Goal: Complete application form: Complete application form

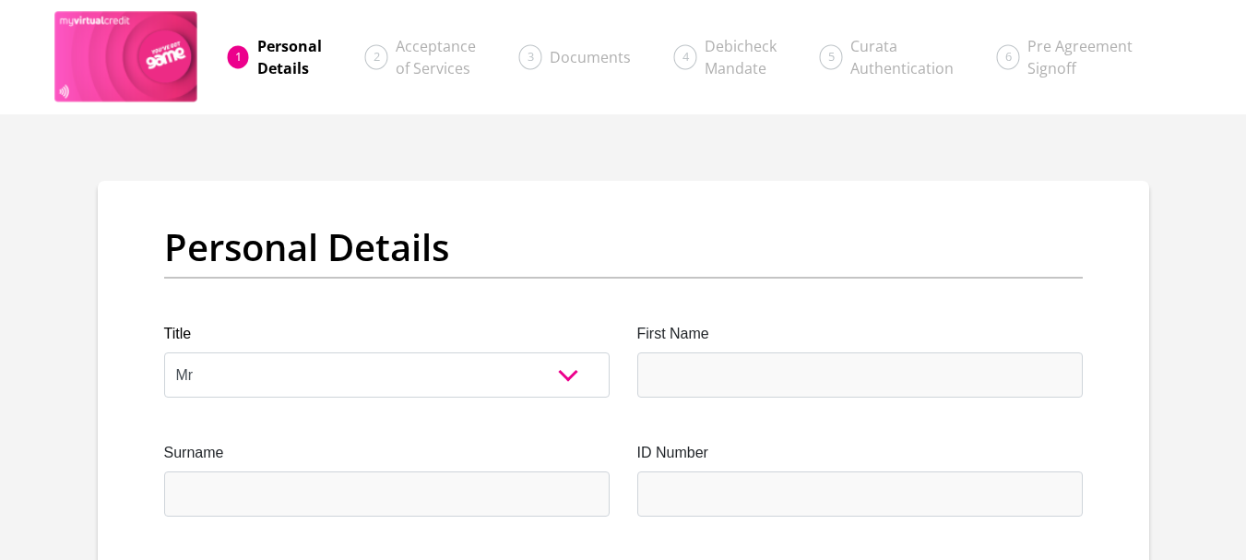
select select "Mr"
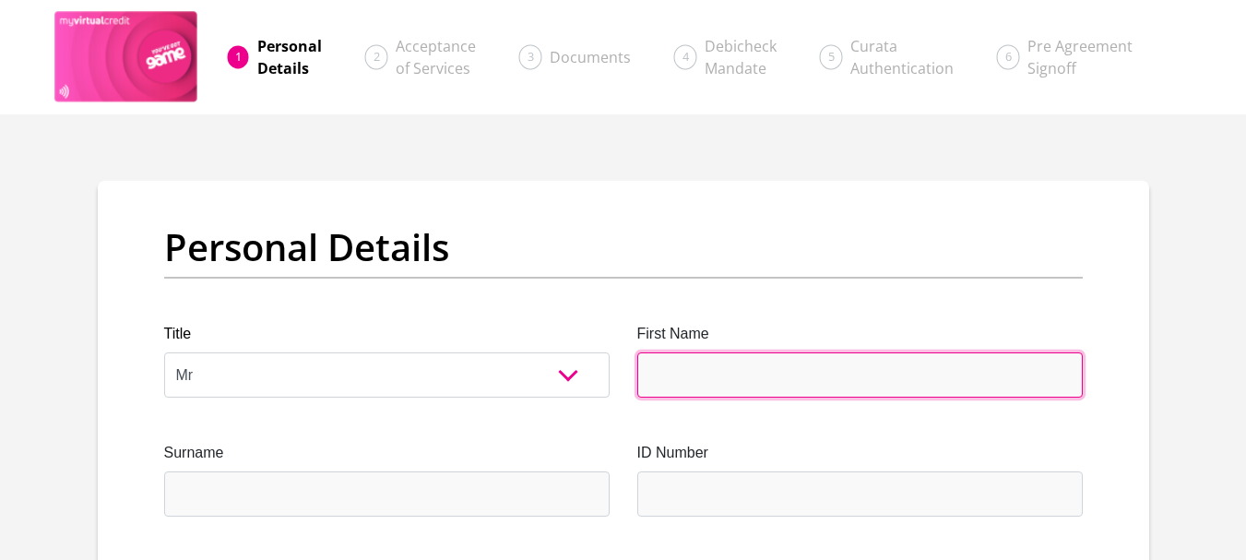
click at [704, 365] on input "First Name" at bounding box center [859, 374] width 445 height 45
type input "Lance"
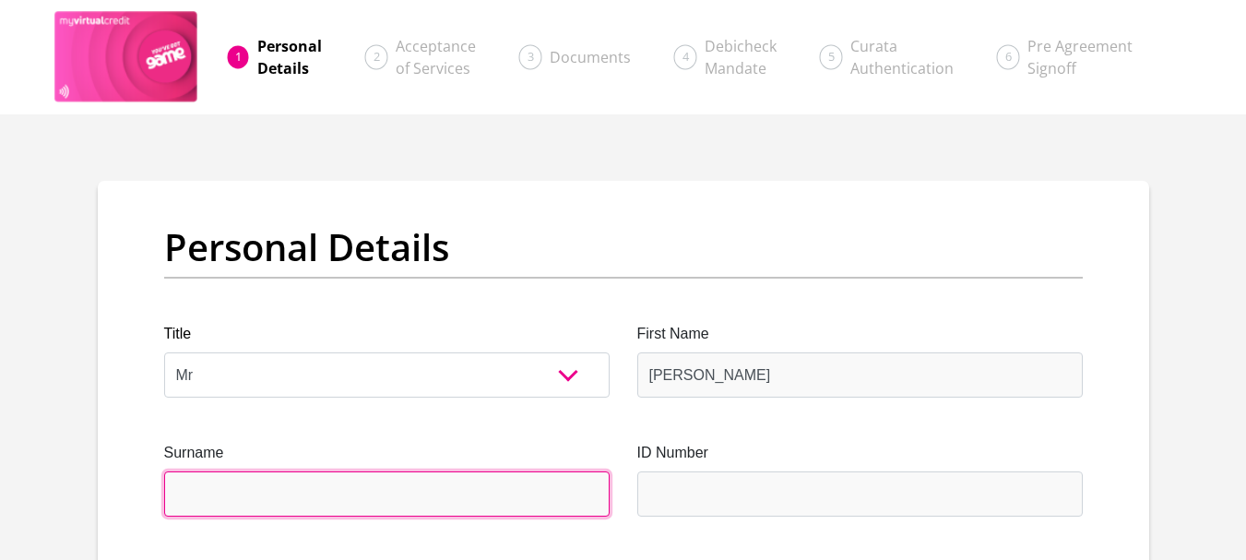
type input "vanWyk"
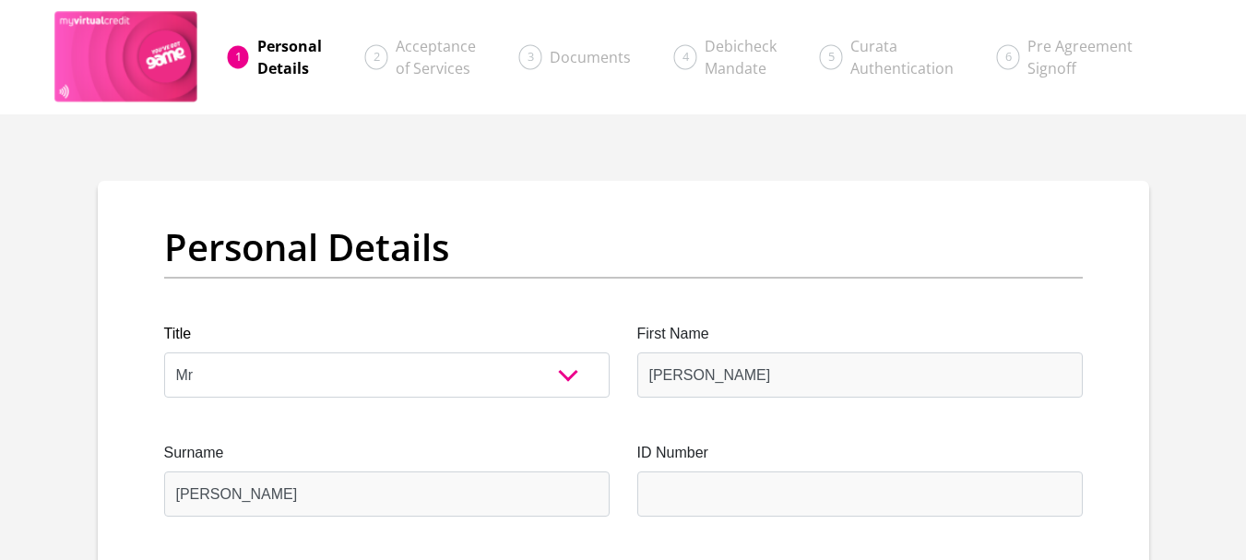
type input "0826826622"
select select "ZAF"
type input "60 1st Ave"
type input "Rustenburg"
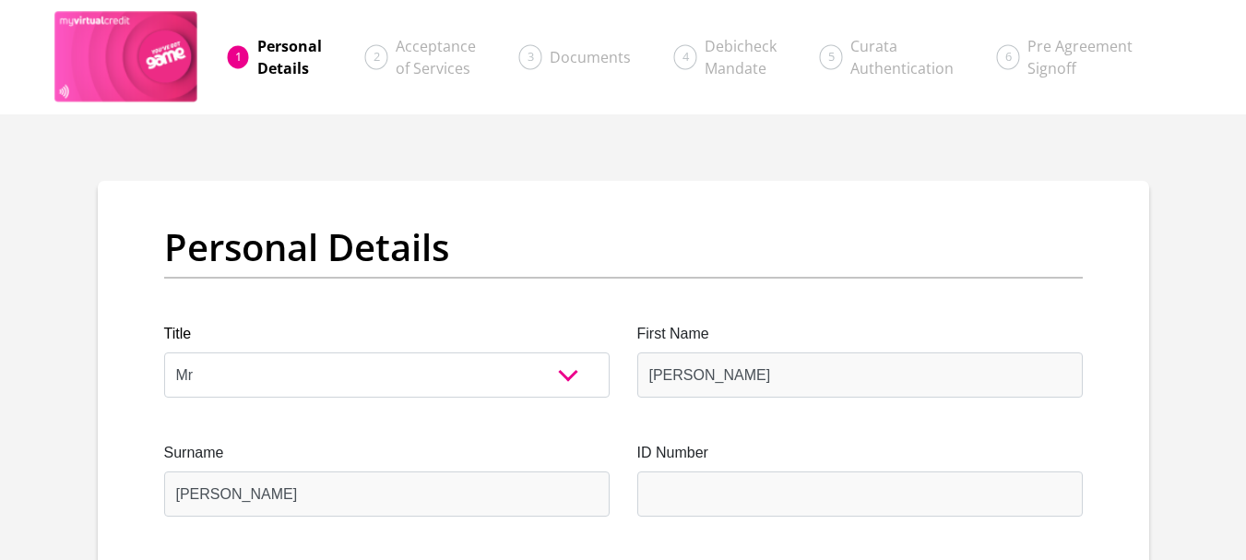
type input "Rustenburg"
type input "0299"
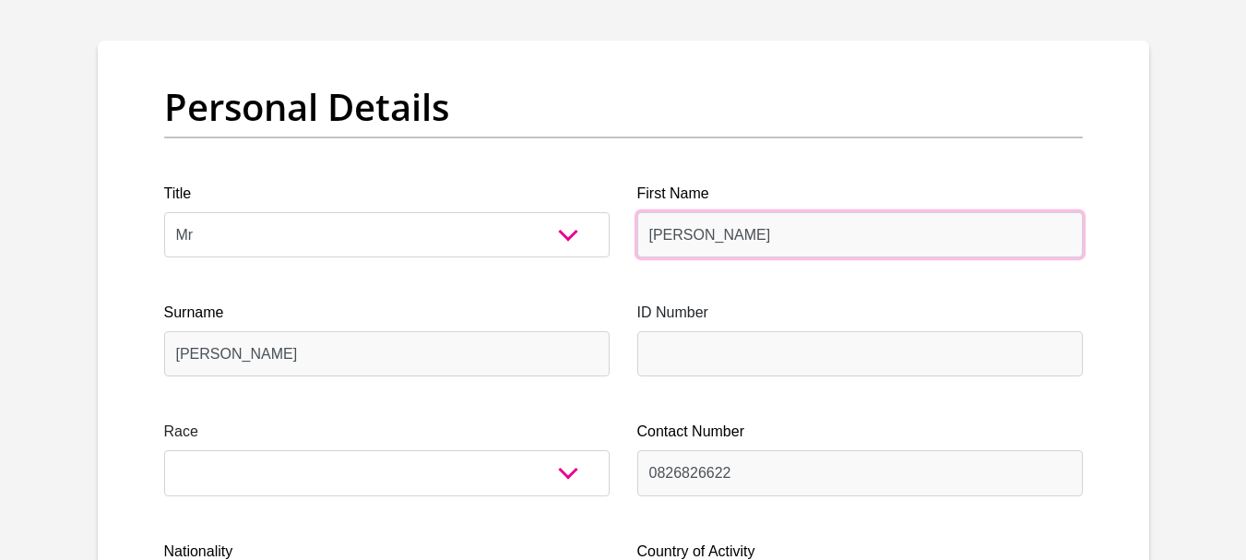
scroll to position [269, 0]
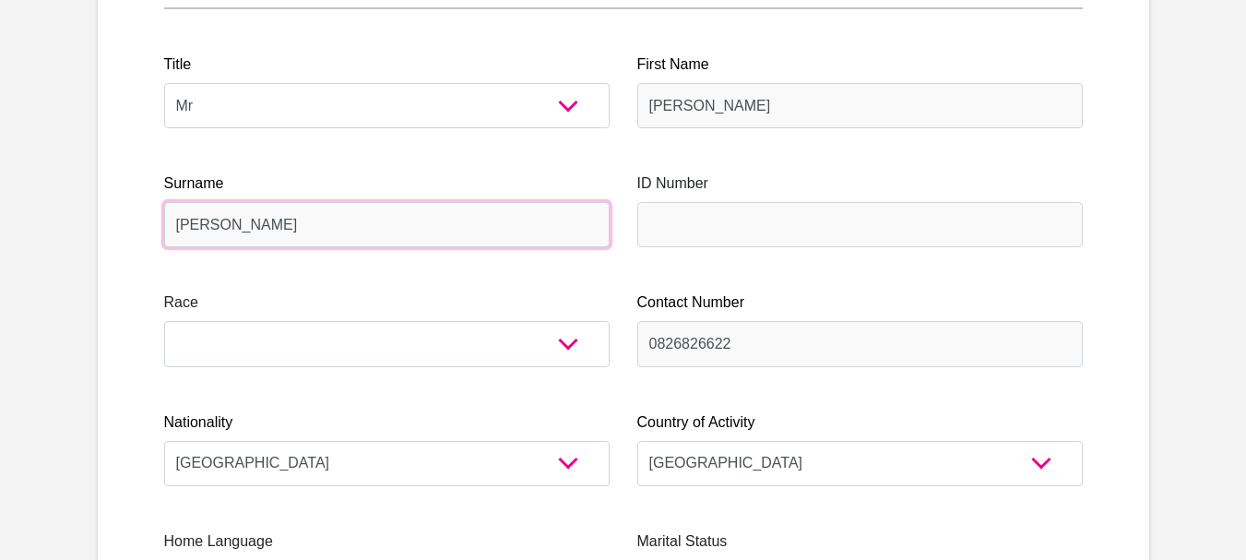
click at [202, 226] on input "vanWyk" at bounding box center [386, 224] width 445 height 45
type input "vanWyk"
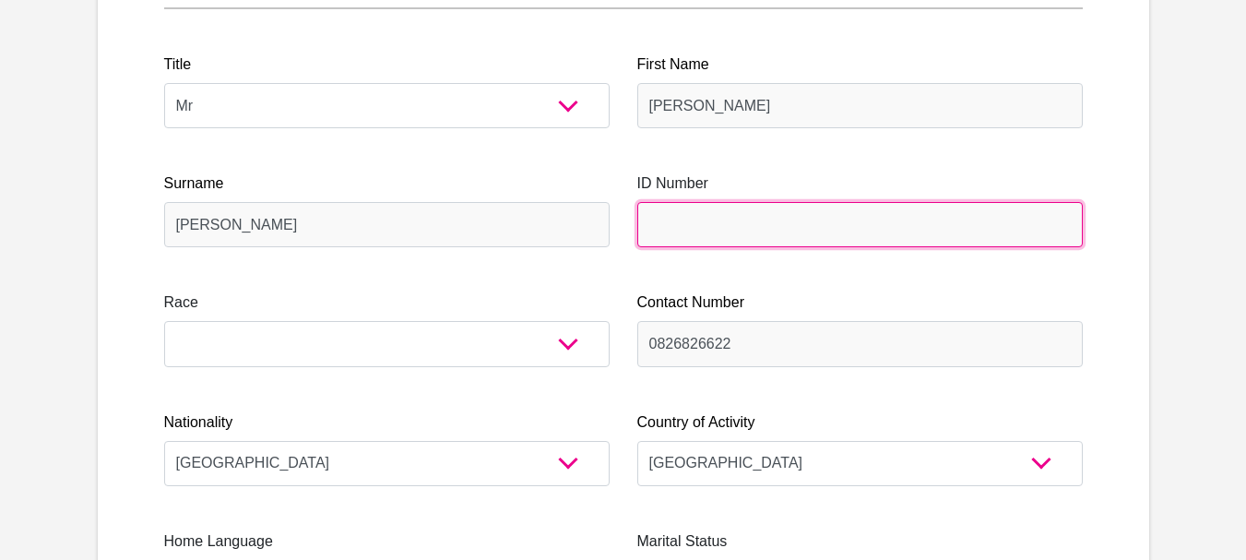
click at [719, 231] on input "ID Number" at bounding box center [859, 224] width 445 height 45
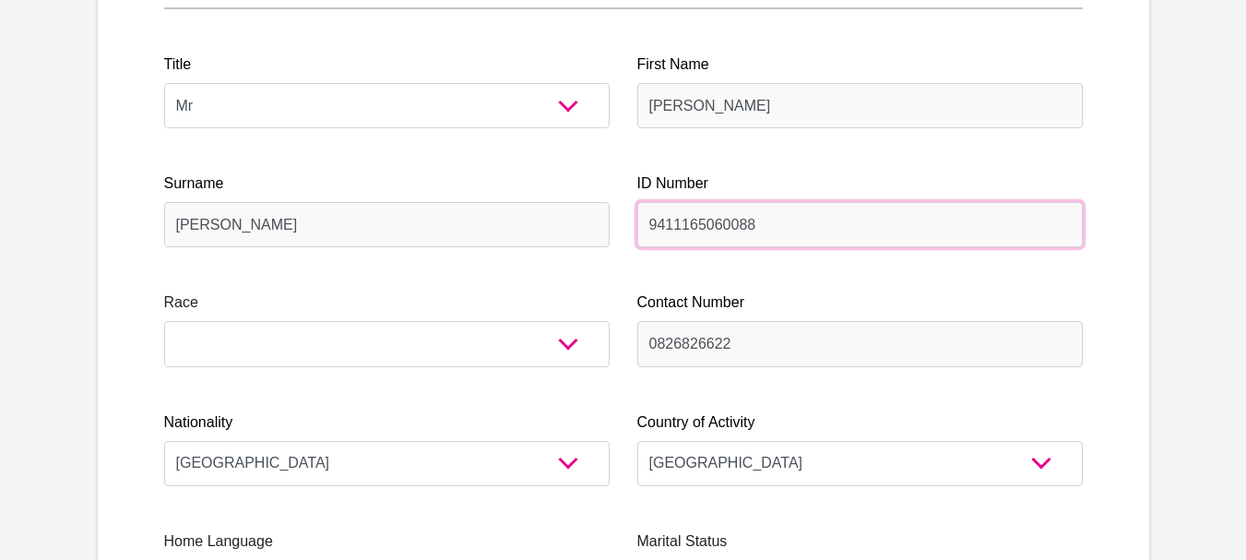
type input "9411165060088"
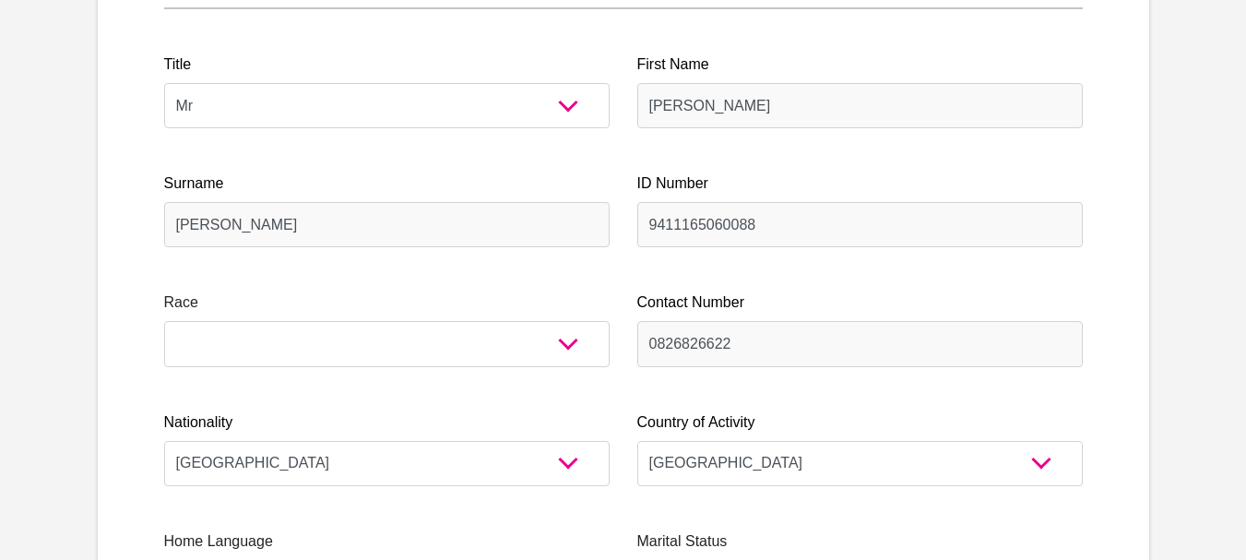
click at [470, 318] on div "Race Black Coloured Indian White Other" at bounding box center [386, 328] width 445 height 75
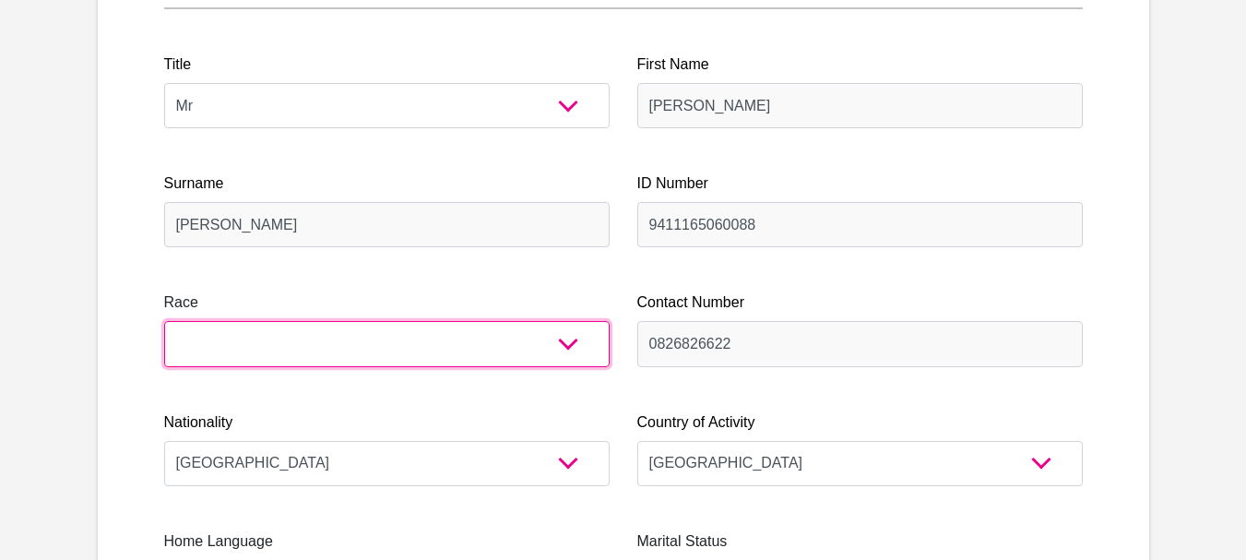
click at [542, 338] on select "Black Coloured Indian White Other" at bounding box center [386, 343] width 445 height 45
select select "4"
click at [164, 321] on select "Black Coloured Indian White Other" at bounding box center [386, 343] width 445 height 45
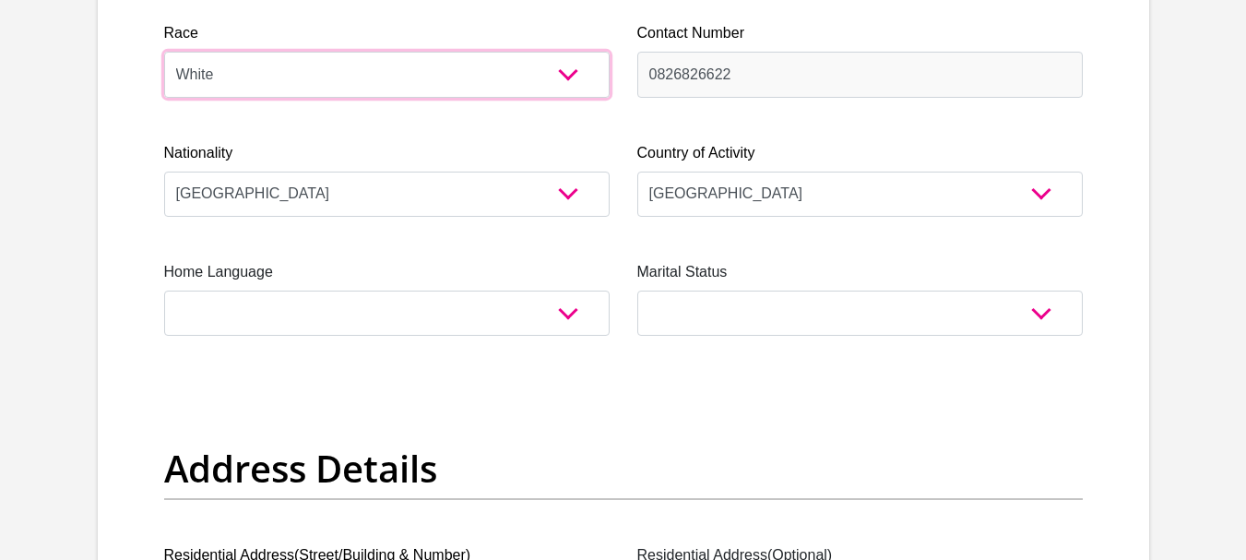
scroll to position [551, 0]
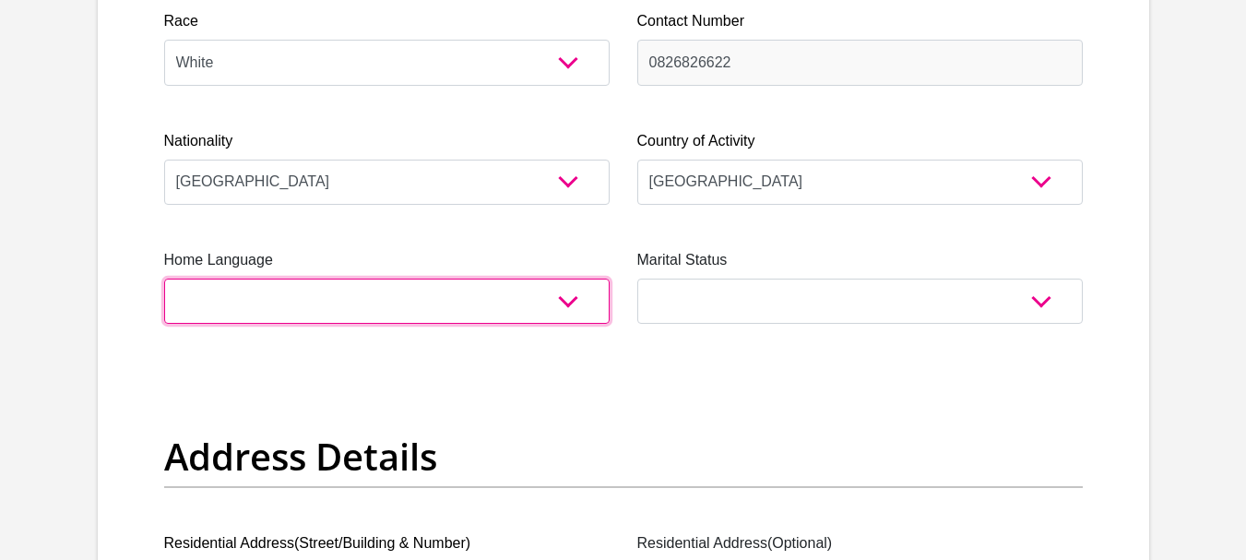
click at [563, 305] on select "Afrikaans English Sepedi South Ndebele Southern Sotho Swati Tsonga Tswana Venda…" at bounding box center [386, 301] width 445 height 45
select select "eng"
click at [164, 279] on select "Afrikaans English Sepedi South Ndebele Southern Sotho Swati Tsonga Tswana Venda…" at bounding box center [386, 301] width 445 height 45
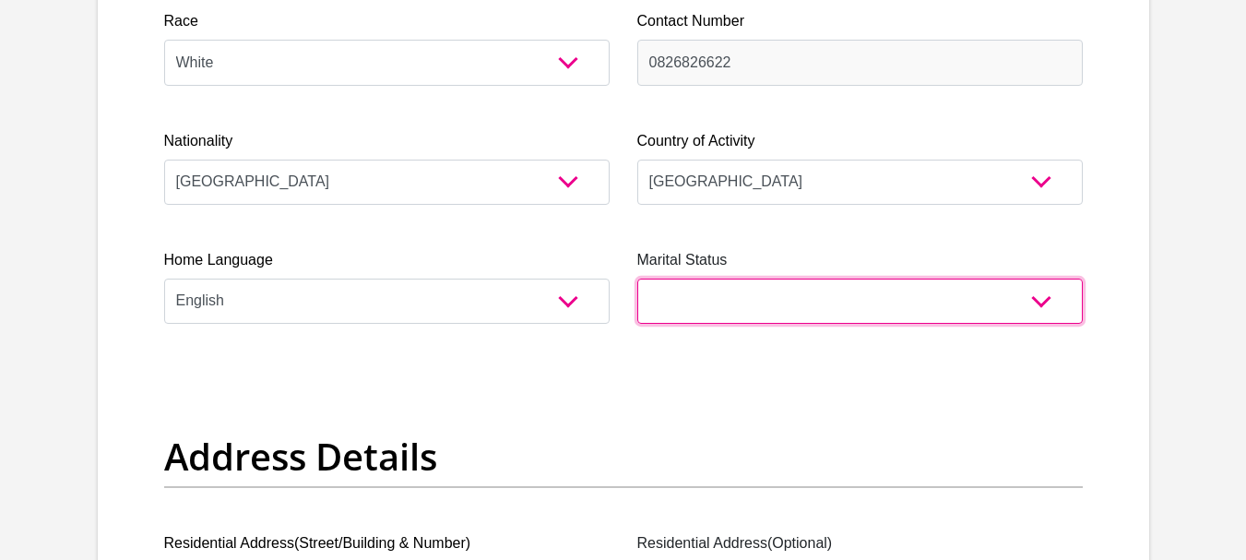
click at [819, 303] on select "Married ANC Single Divorced Widowed Married COP or Customary Law" at bounding box center [859, 301] width 445 height 45
select select "2"
click at [637, 279] on select "Married ANC Single Divorced Widowed Married COP or Customary Law" at bounding box center [859, 301] width 445 height 45
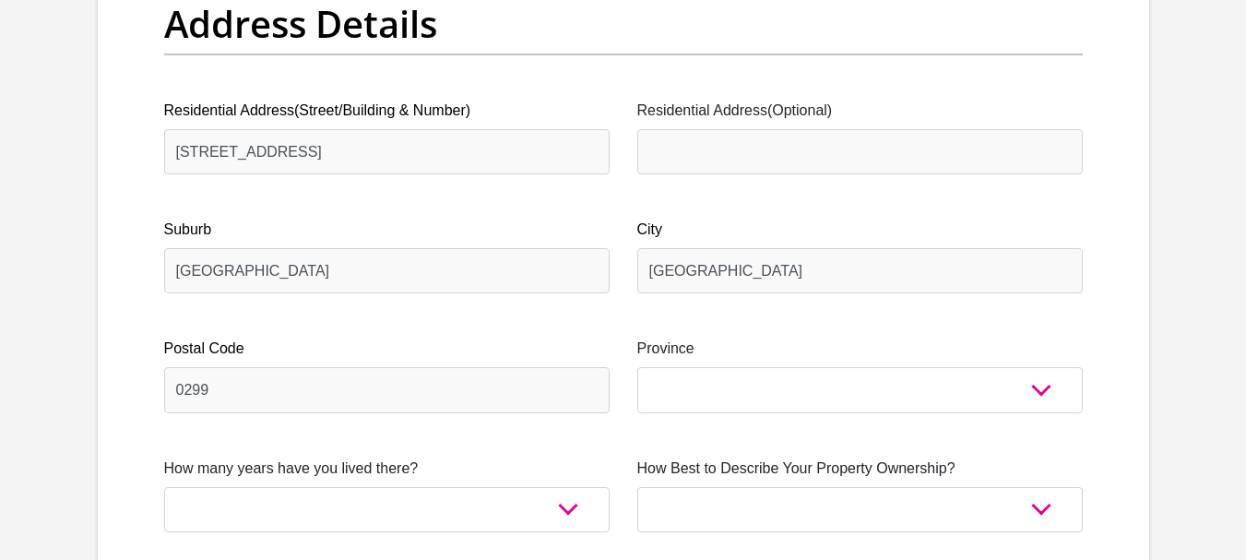
scroll to position [1018, 0]
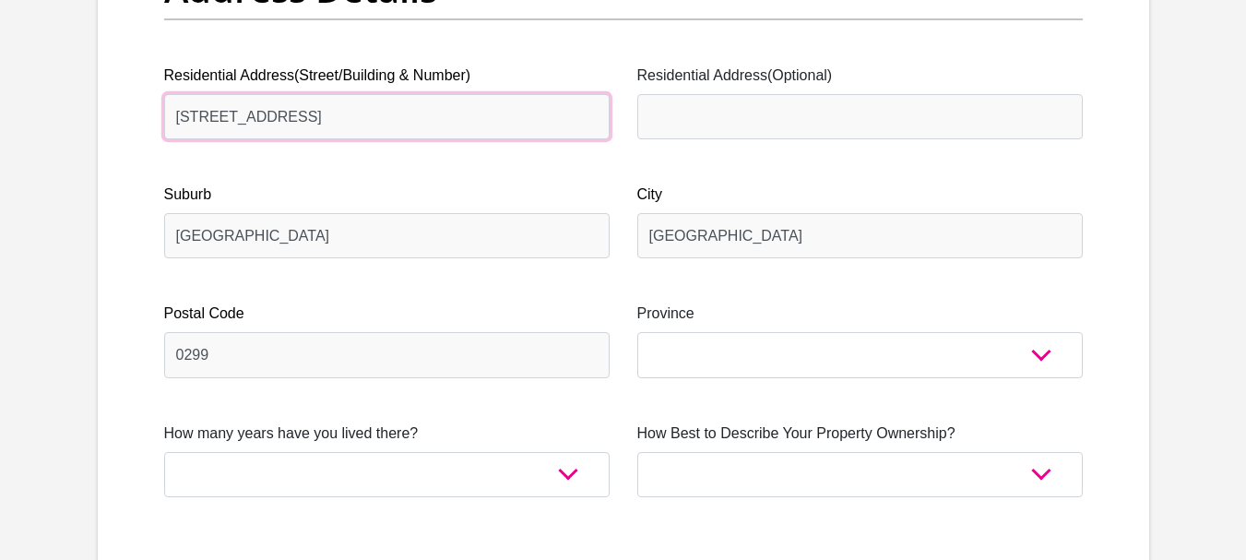
click at [305, 120] on input "60 1st Ave" at bounding box center [386, 116] width 445 height 45
type input "5 melkhout ave Geelhoutpark"
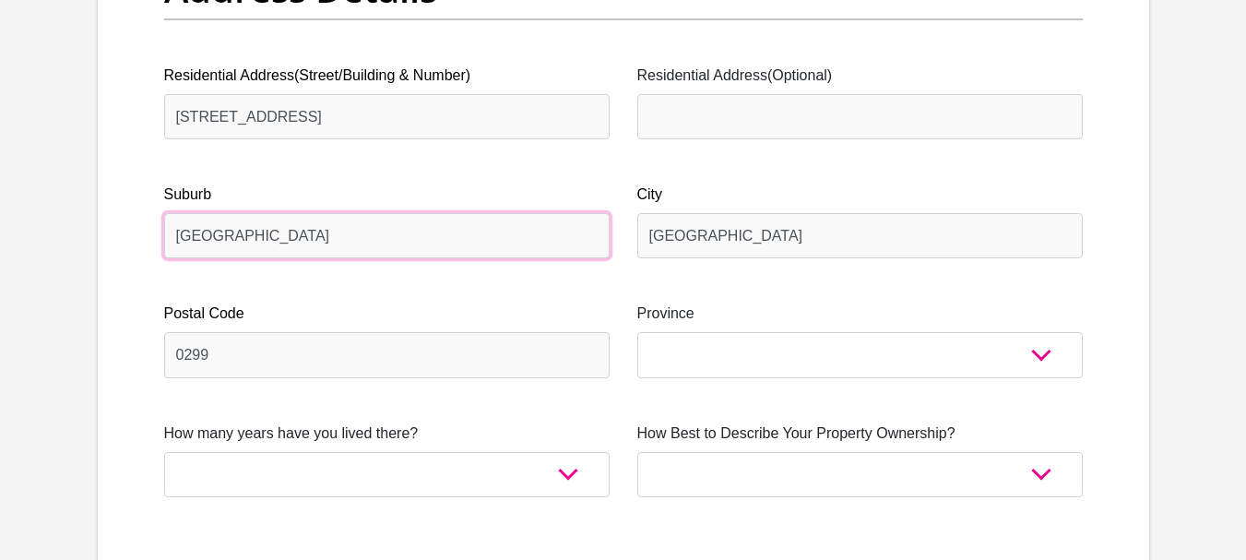
click at [339, 219] on input "Rustenburg" at bounding box center [386, 235] width 445 height 45
type input "Geelhoudt Park"
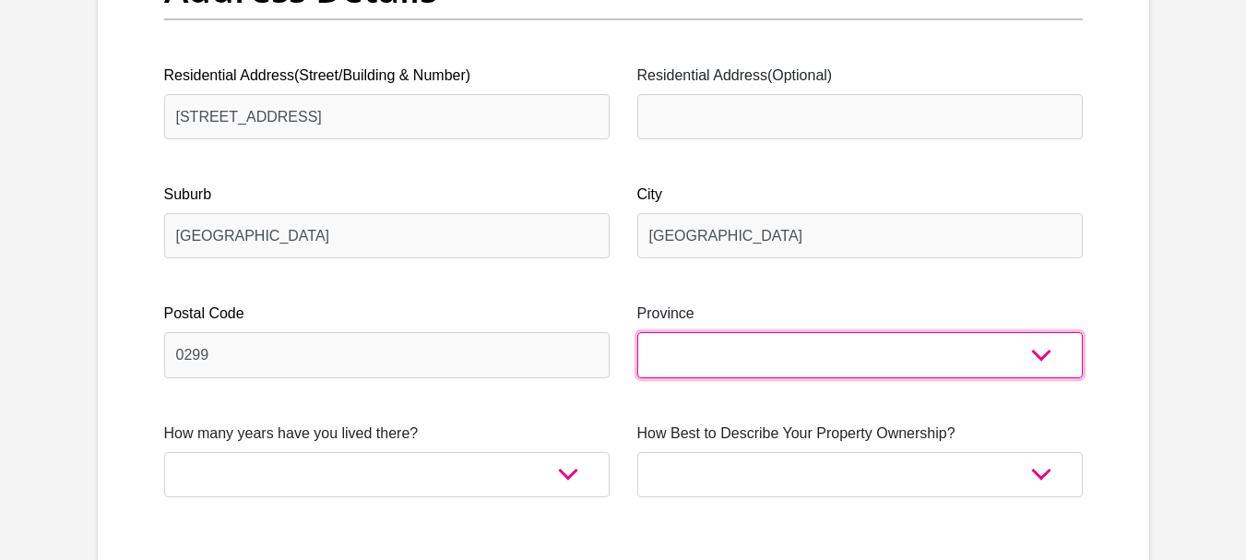
click at [1051, 366] on select "Eastern Cape Free State Gauteng KwaZulu-Natal Limpopo Mpumalanga Northern Cape …" at bounding box center [859, 354] width 445 height 45
select select "North West"
click at [637, 332] on select "Eastern Cape Free State Gauteng KwaZulu-Natal Limpopo Mpumalanga Northern Cape …" at bounding box center [859, 354] width 445 height 45
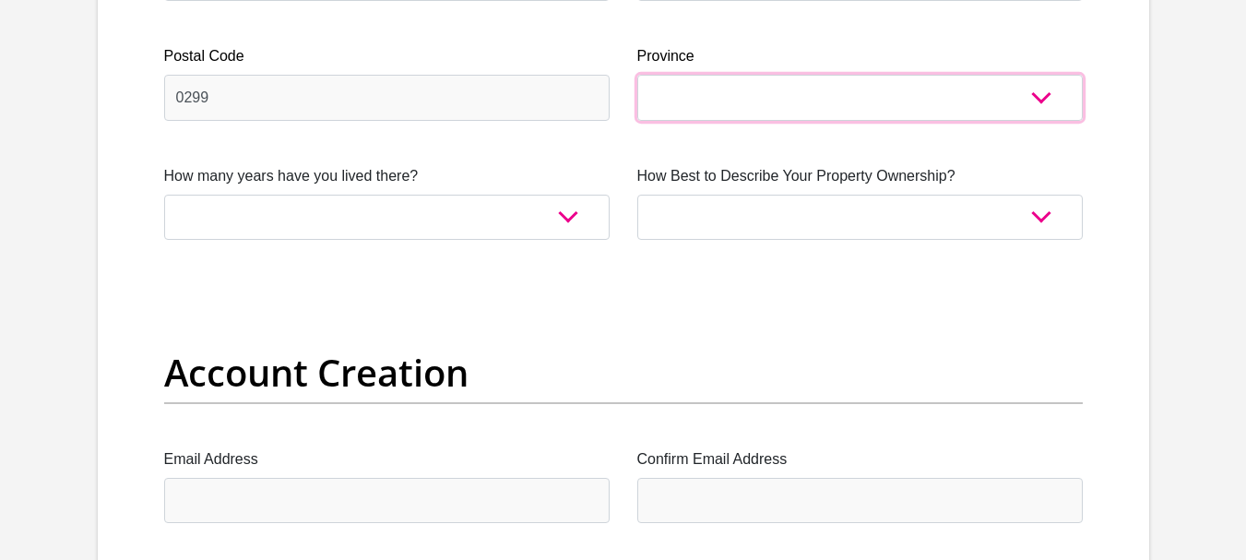
scroll to position [1252, 0]
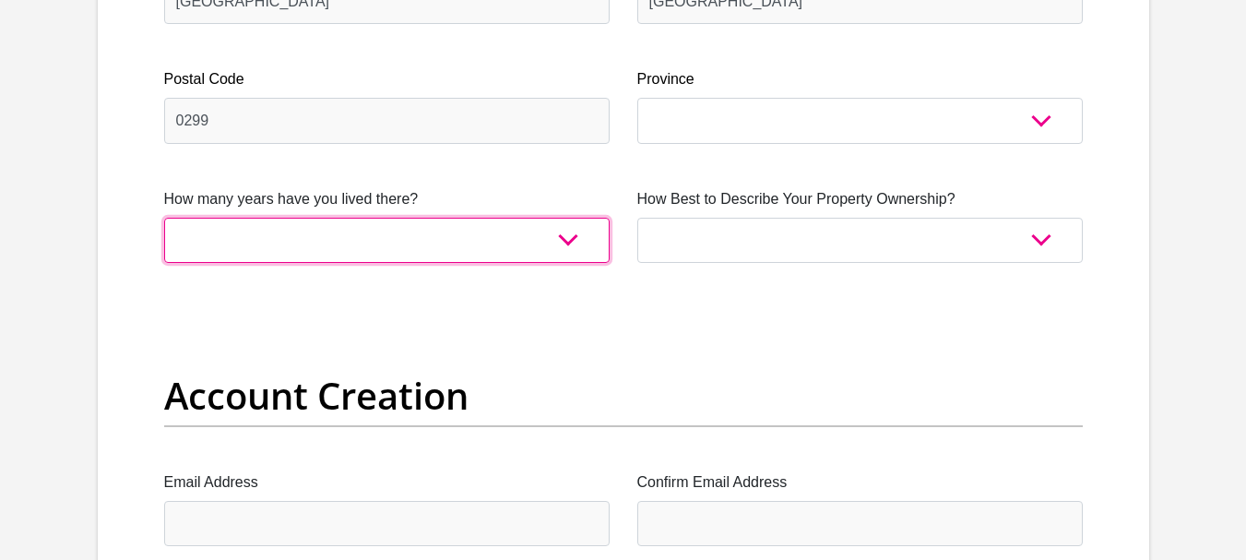
click at [568, 240] on select "less than 1 year 1-3 years 3-5 years 5+ years" at bounding box center [386, 240] width 445 height 45
select select "5"
click at [164, 218] on select "less than 1 year 1-3 years 3-5 years 5+ years" at bounding box center [386, 240] width 445 height 45
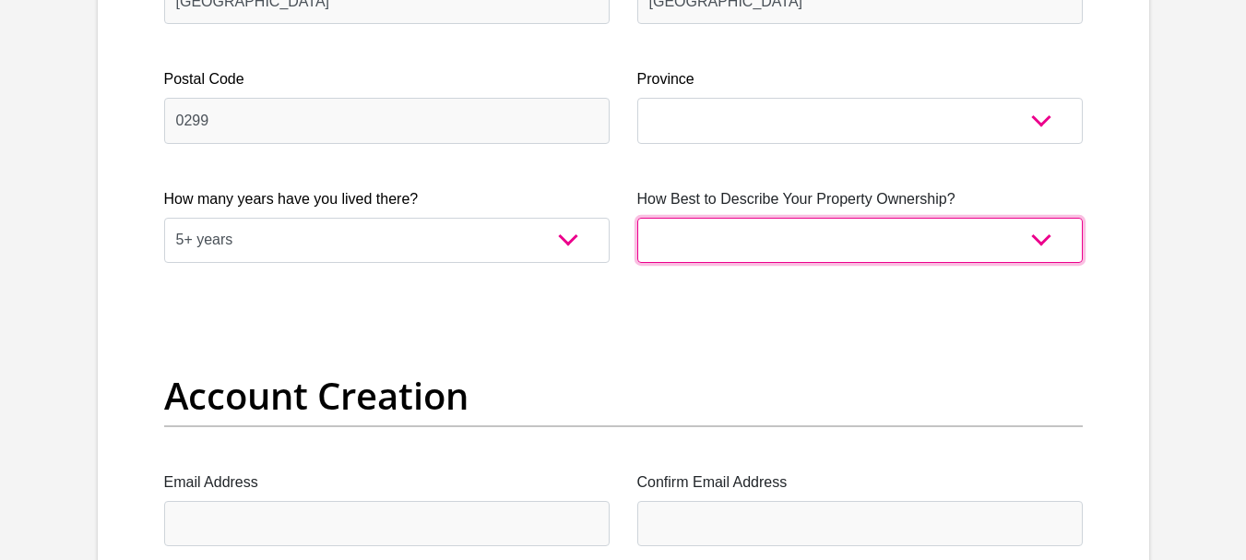
click at [908, 236] on select "Owned Rented Family Owned Company Dwelling" at bounding box center [859, 240] width 445 height 45
select select "Rented"
click at [637, 218] on select "Owned Rented Family Owned Company Dwelling" at bounding box center [859, 240] width 445 height 45
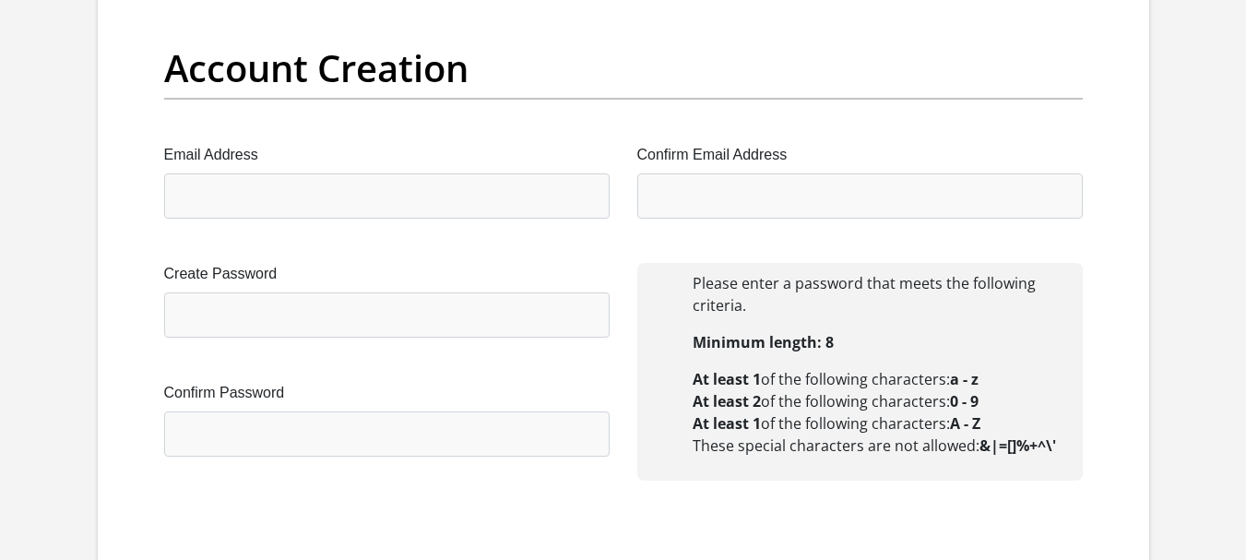
scroll to position [1557, 0]
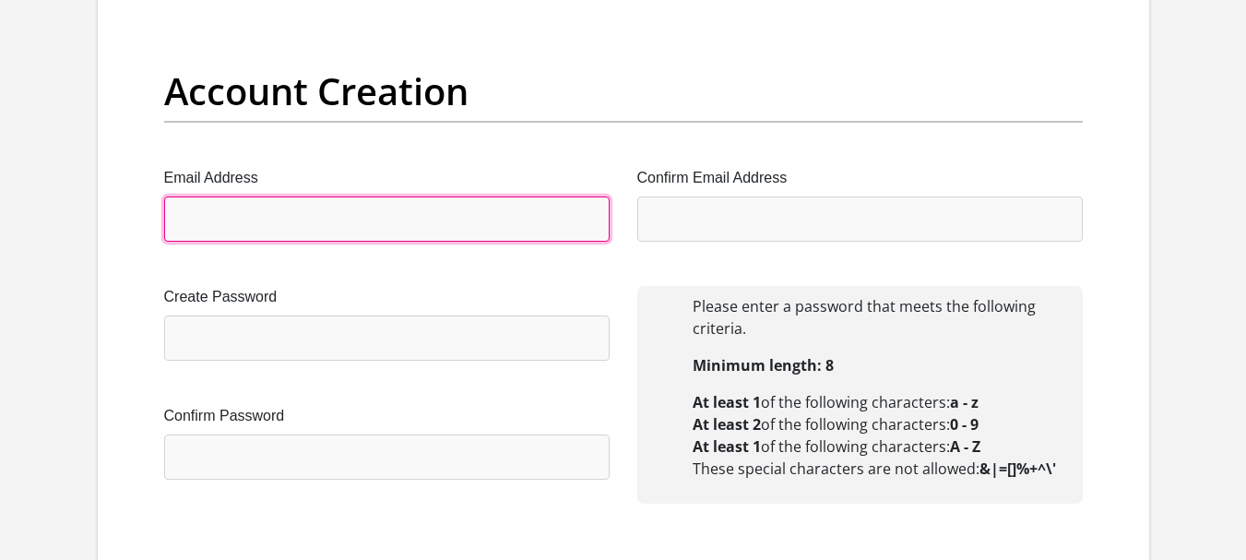
click at [382, 219] on input "Email Address" at bounding box center [386, 218] width 445 height 45
type input "lguvanwyk@gmail.com"
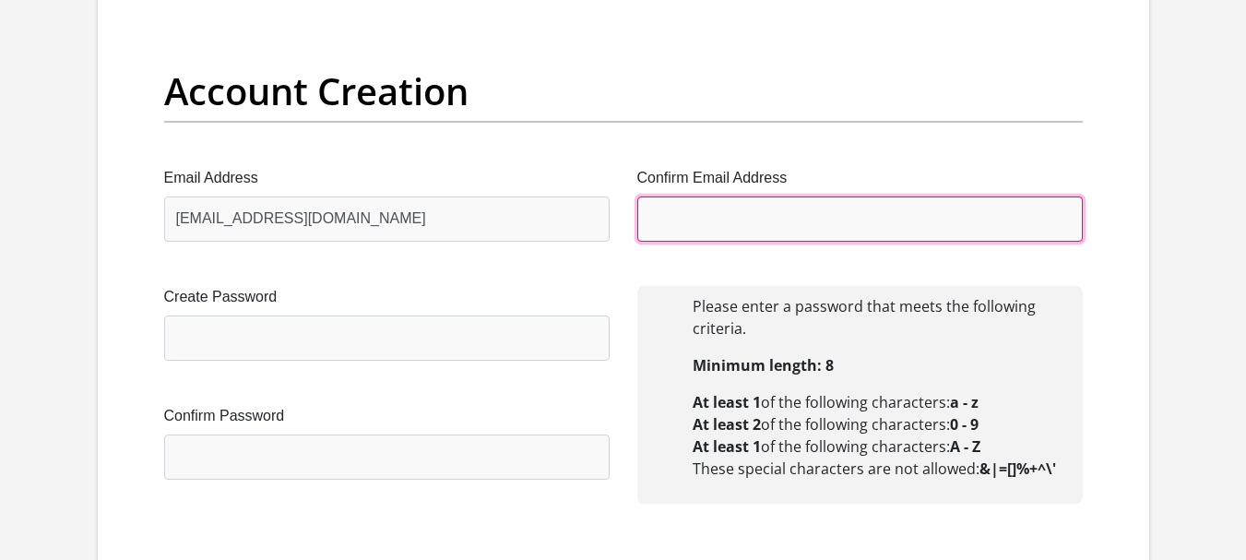
type input "lguvanwyk@gmail.com"
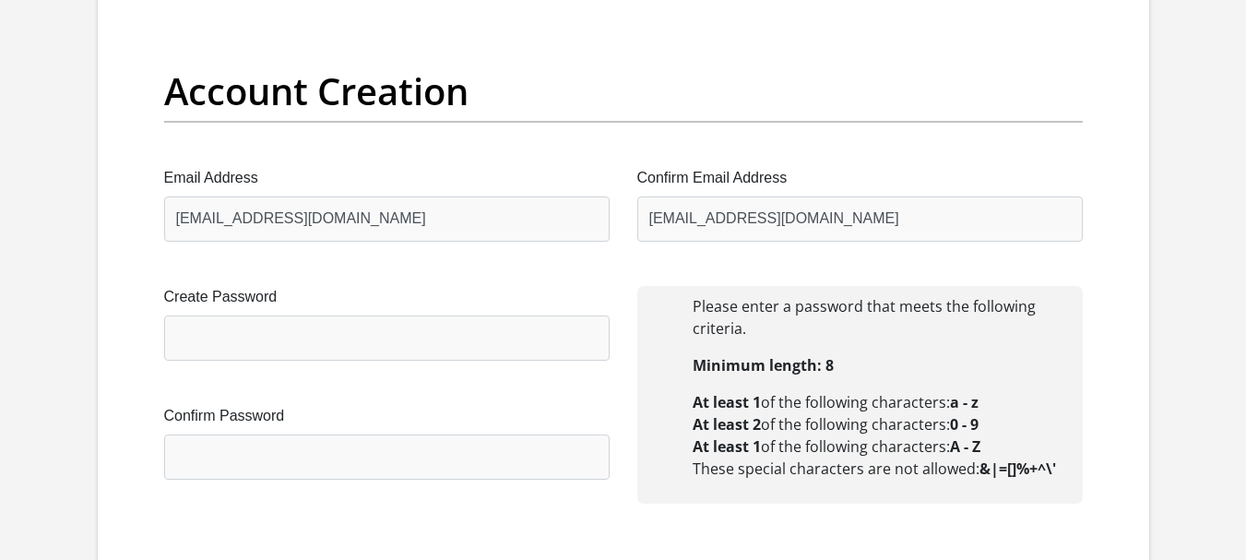
type input "Lance"
type input "van Wyk"
type input "0826826622"
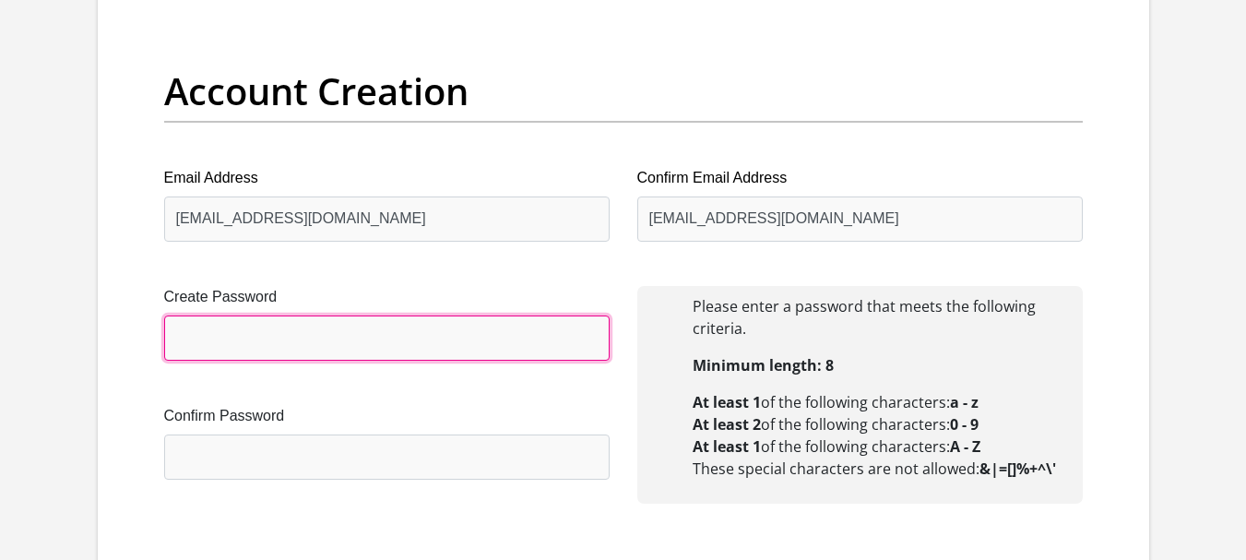
click at [259, 333] on input "Create Password" at bounding box center [386, 337] width 445 height 45
type input "Mestrong1445!"
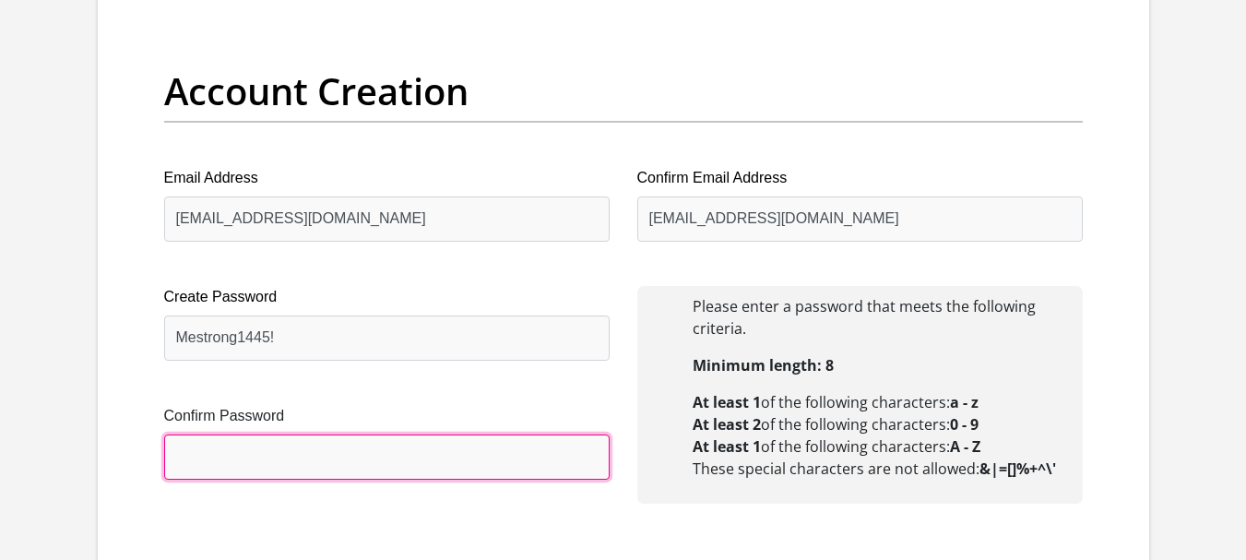
click at [253, 459] on input "Confirm Password" at bounding box center [386, 456] width 445 height 45
type input "m"
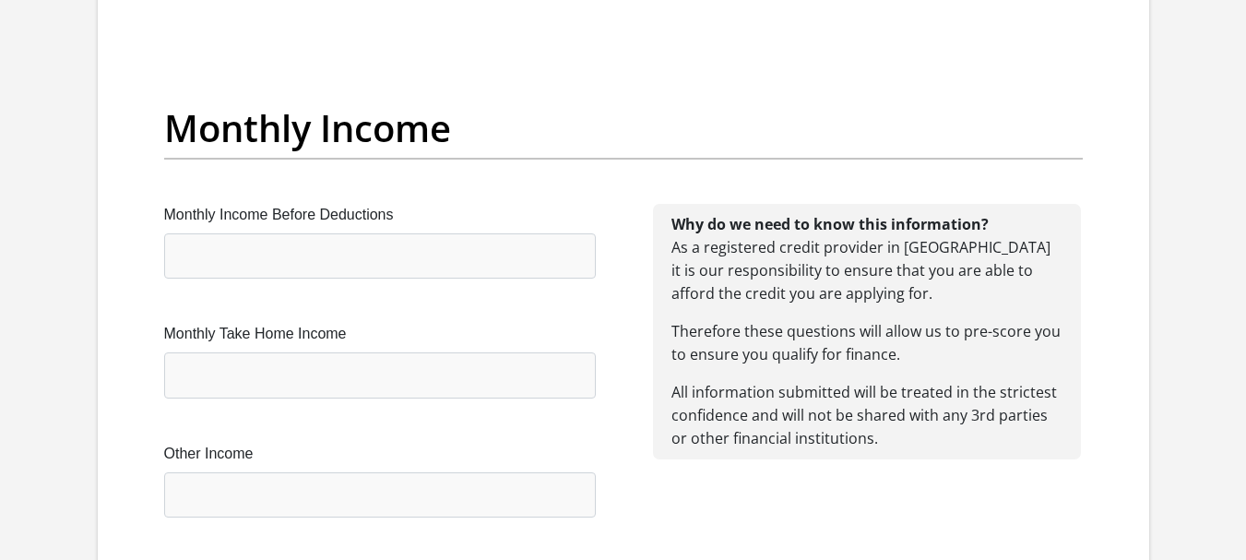
scroll to position [2261, 0]
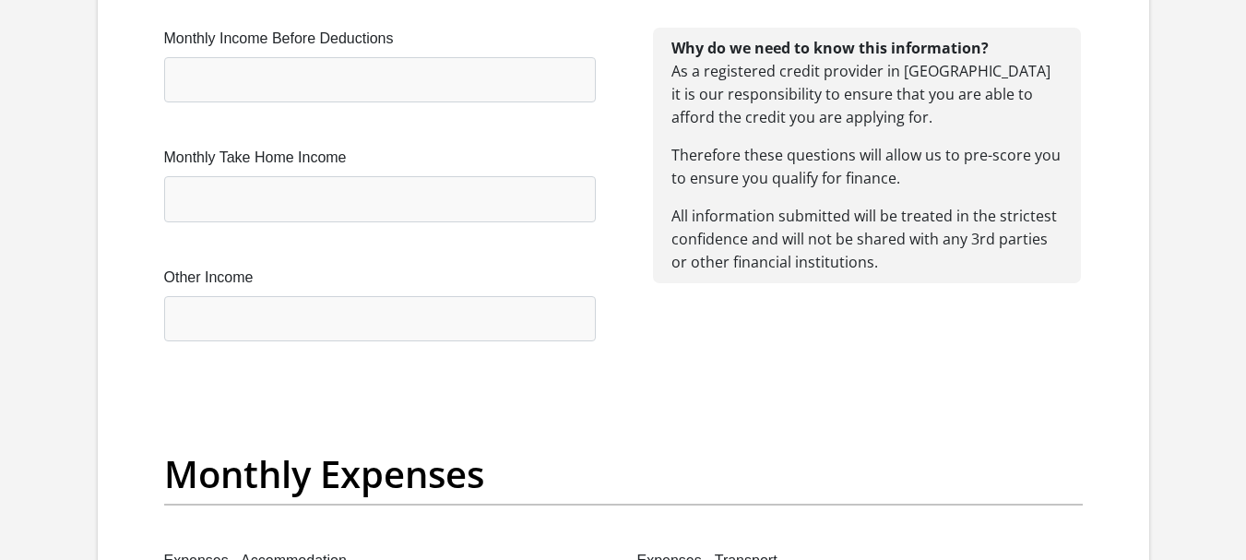
type input "Mestrong1445!"
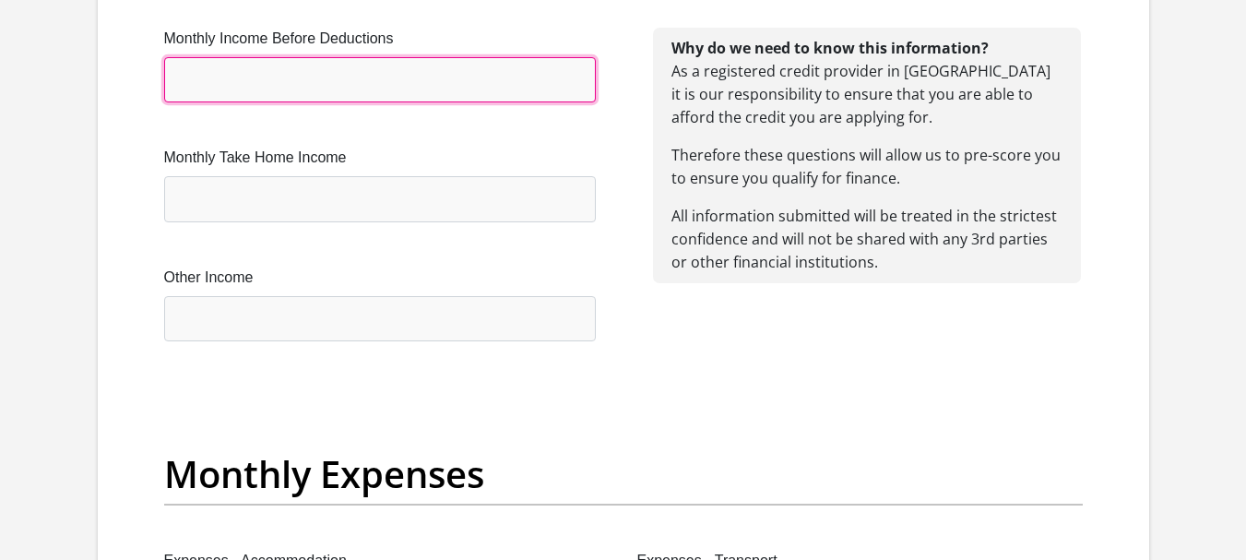
click at [382, 72] on input "Monthly Income Before Deductions" at bounding box center [380, 79] width 432 height 45
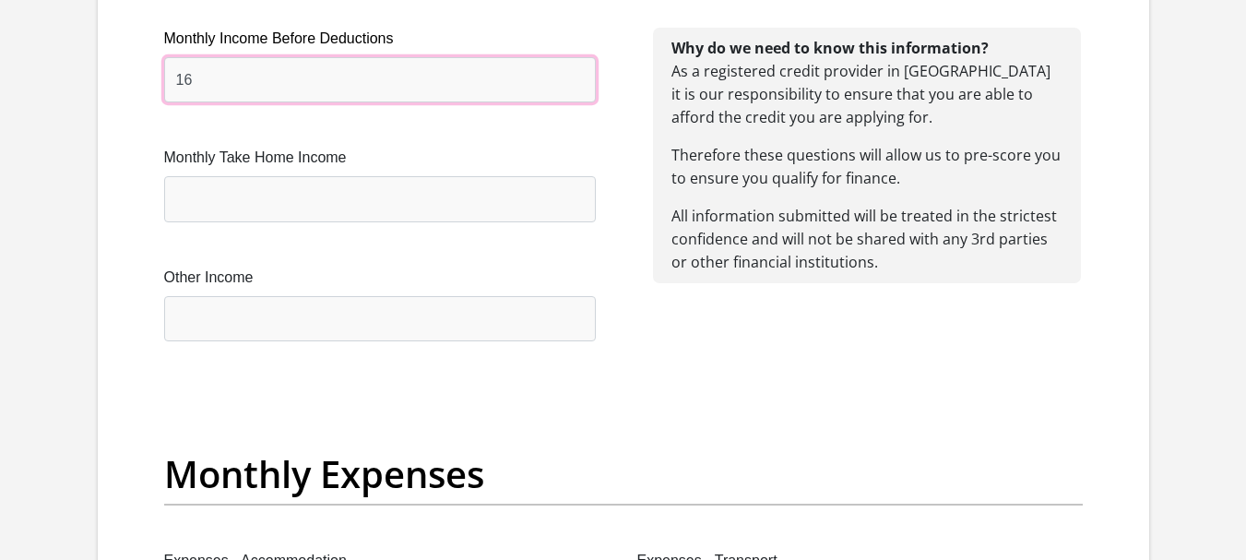
type input "1"
type input "17000"
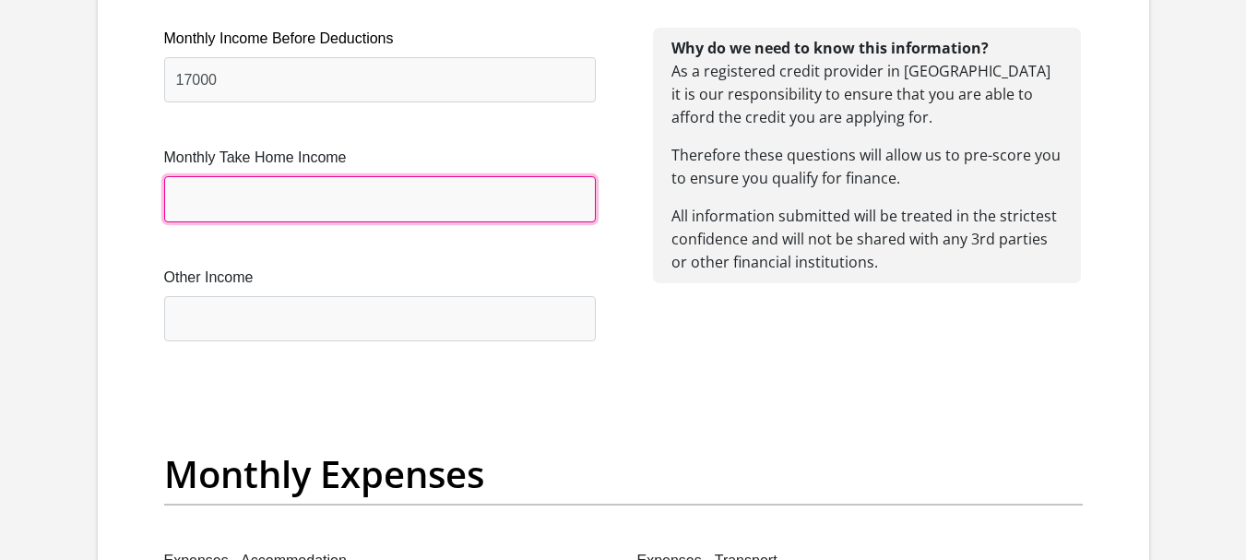
click at [255, 208] on input "Monthly Take Home Income" at bounding box center [380, 198] width 432 height 45
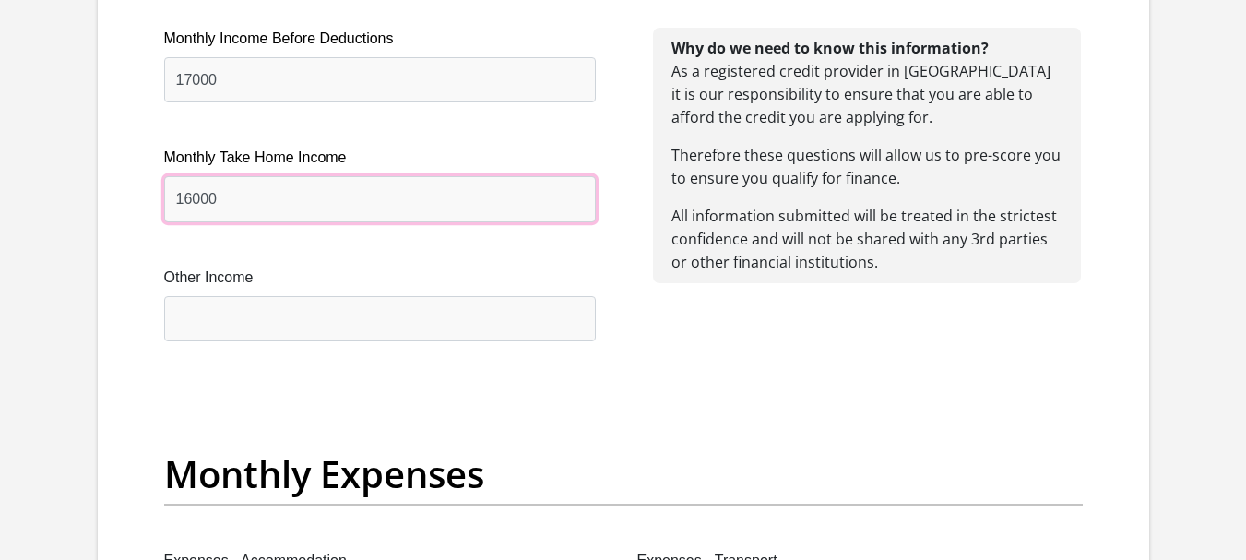
type input "16000"
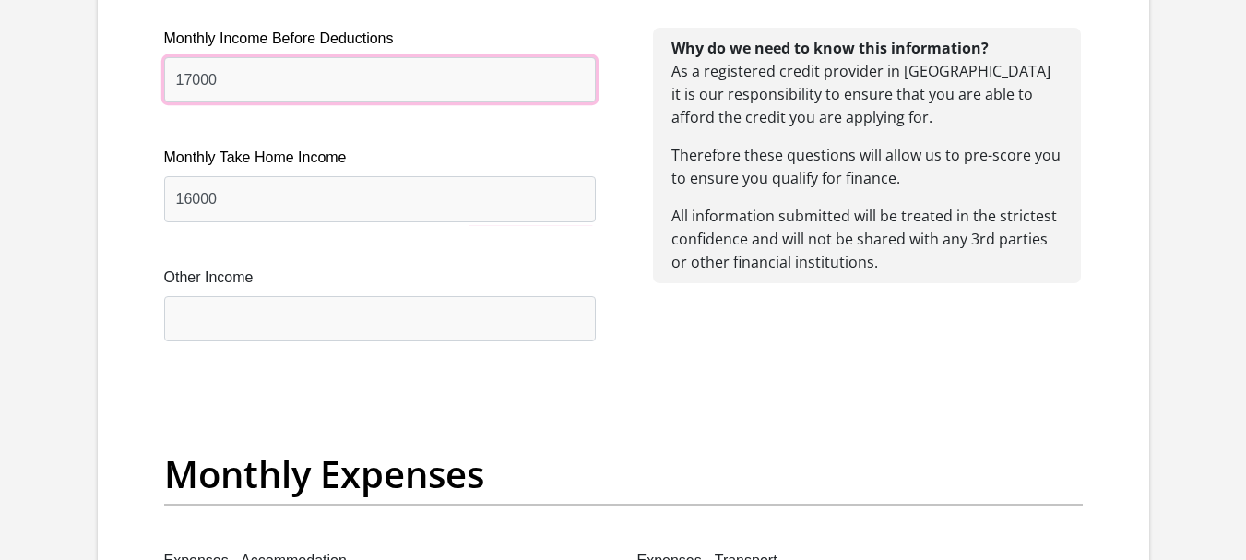
click at [280, 77] on input "17000" at bounding box center [380, 79] width 432 height 45
type input "1"
type input "12500"
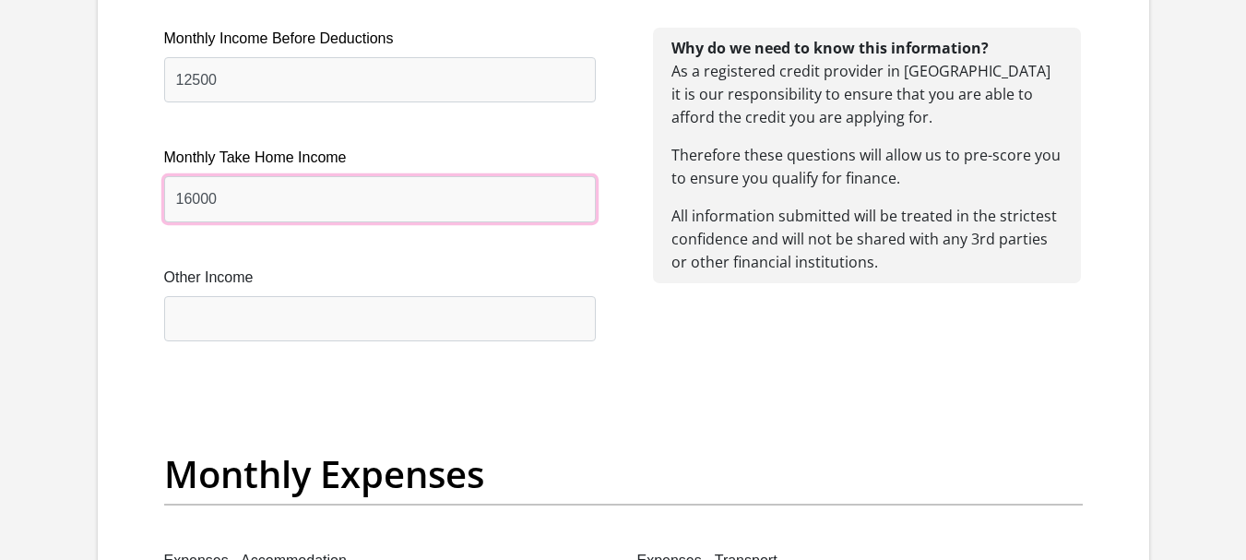
click at [268, 201] on input "16000" at bounding box center [380, 198] width 432 height 45
type input "1"
type input "12124"
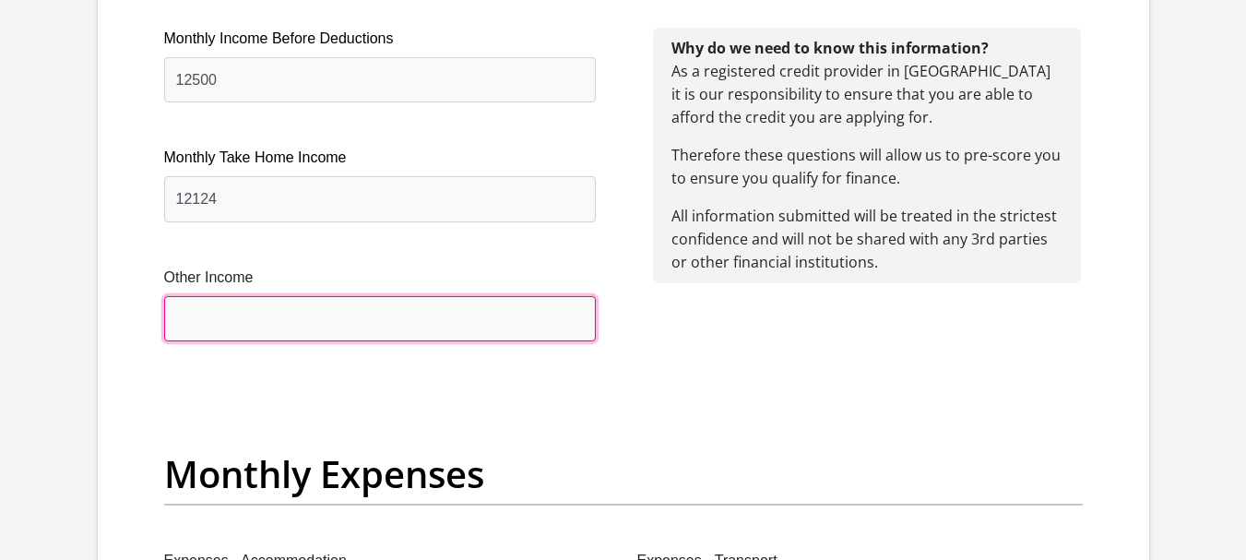
click at [248, 313] on input "Other Income" at bounding box center [380, 318] width 432 height 45
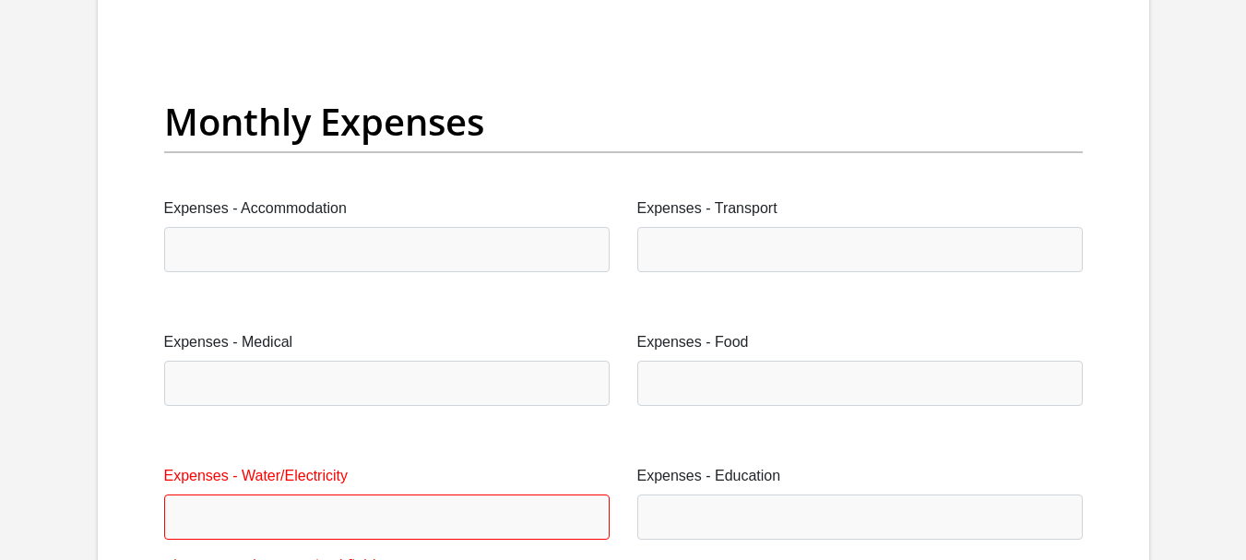
scroll to position [2661, 0]
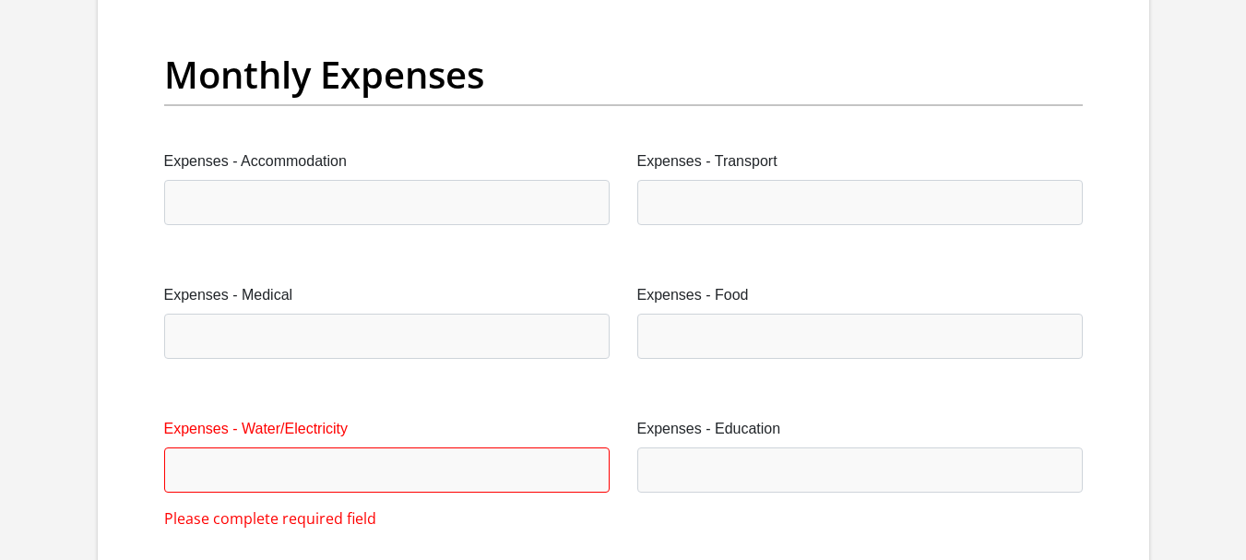
type input "4345"
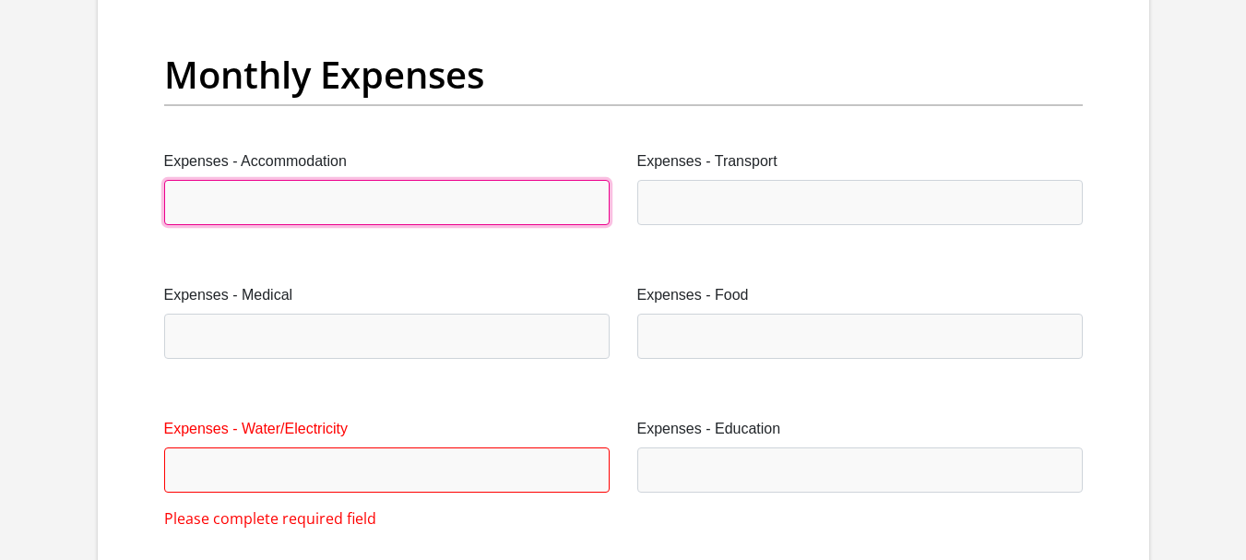
click at [365, 209] on input "Expenses - Accommodation" at bounding box center [386, 202] width 445 height 45
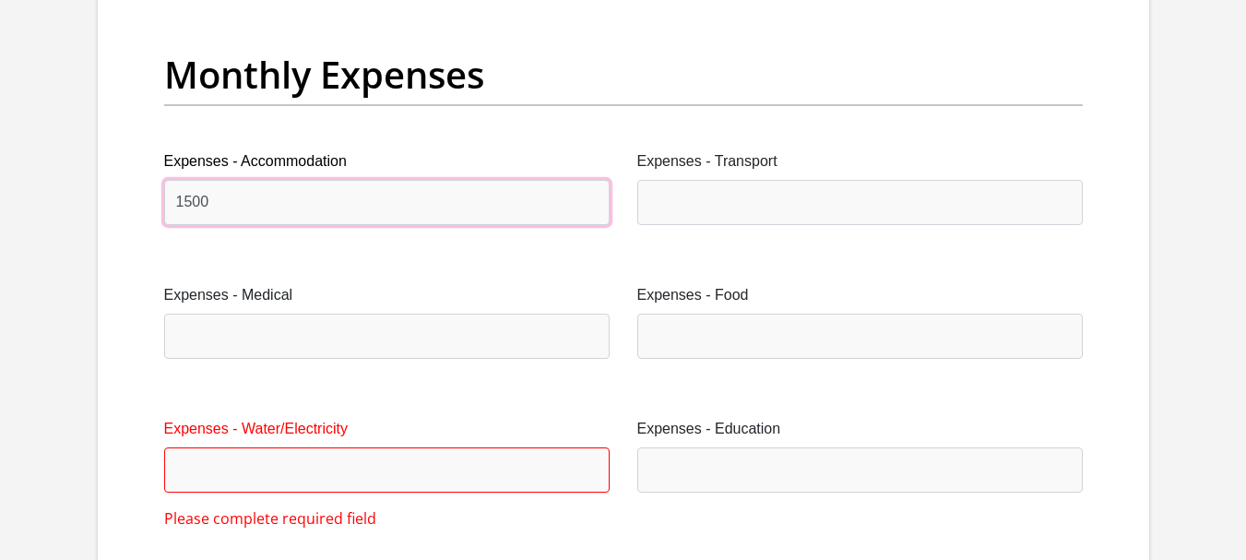
type input "1500"
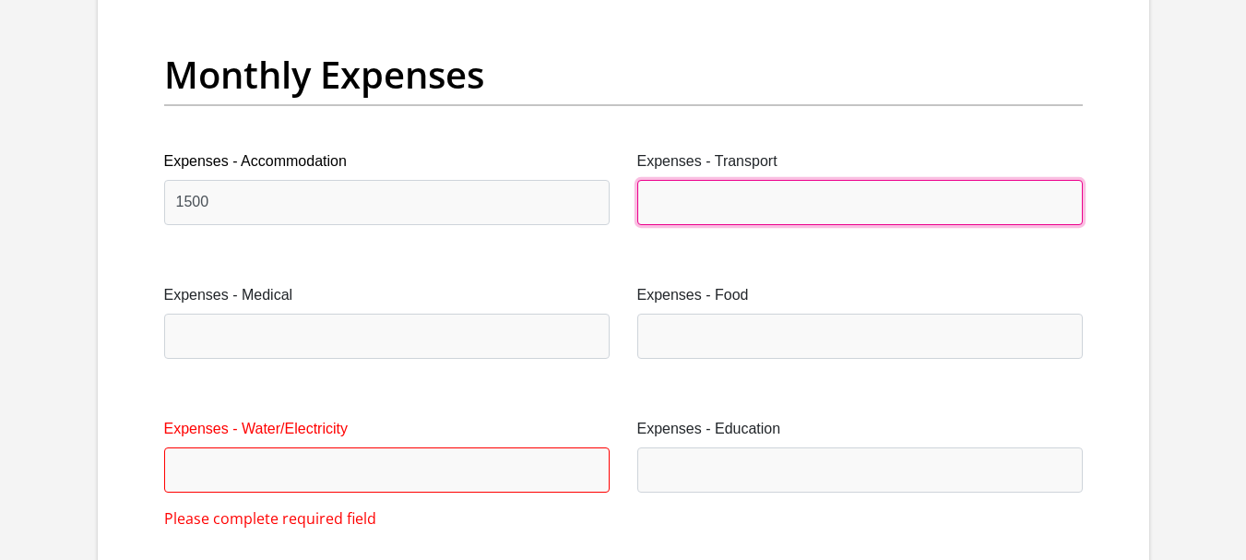
click at [752, 211] on input "Expenses - Transport" at bounding box center [859, 202] width 445 height 45
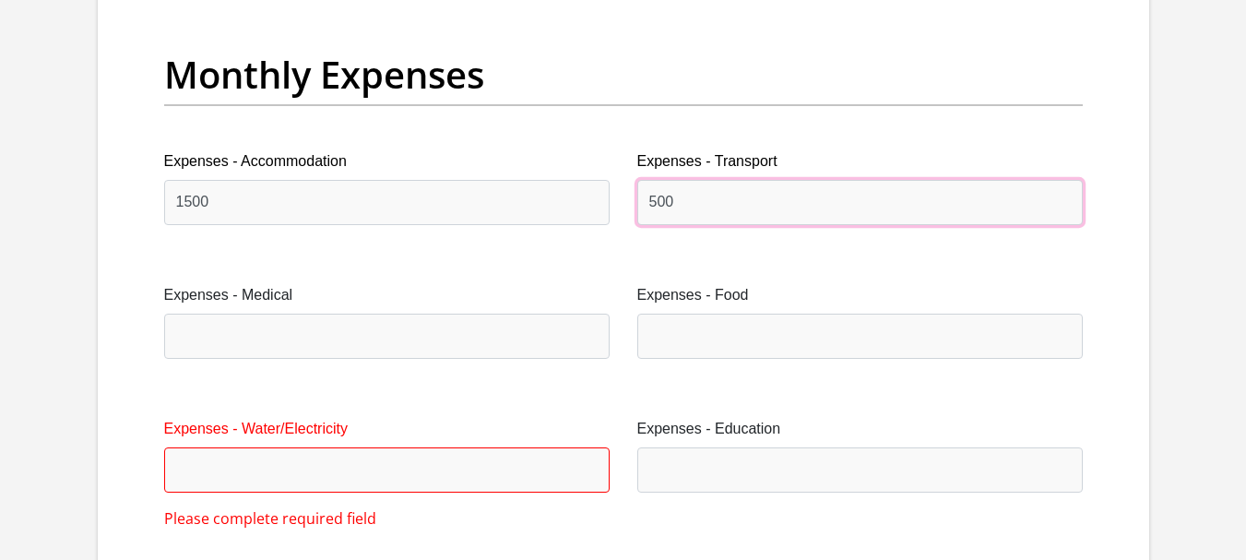
type input "500"
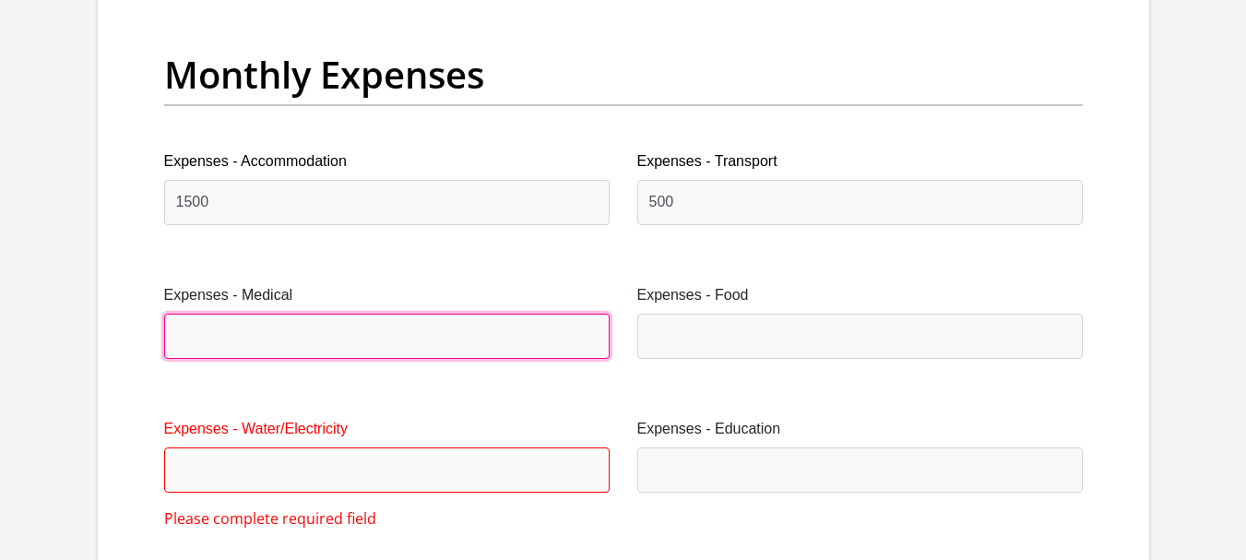
click at [364, 341] on input "Expenses - Medical" at bounding box center [386, 336] width 445 height 45
type input "2497"
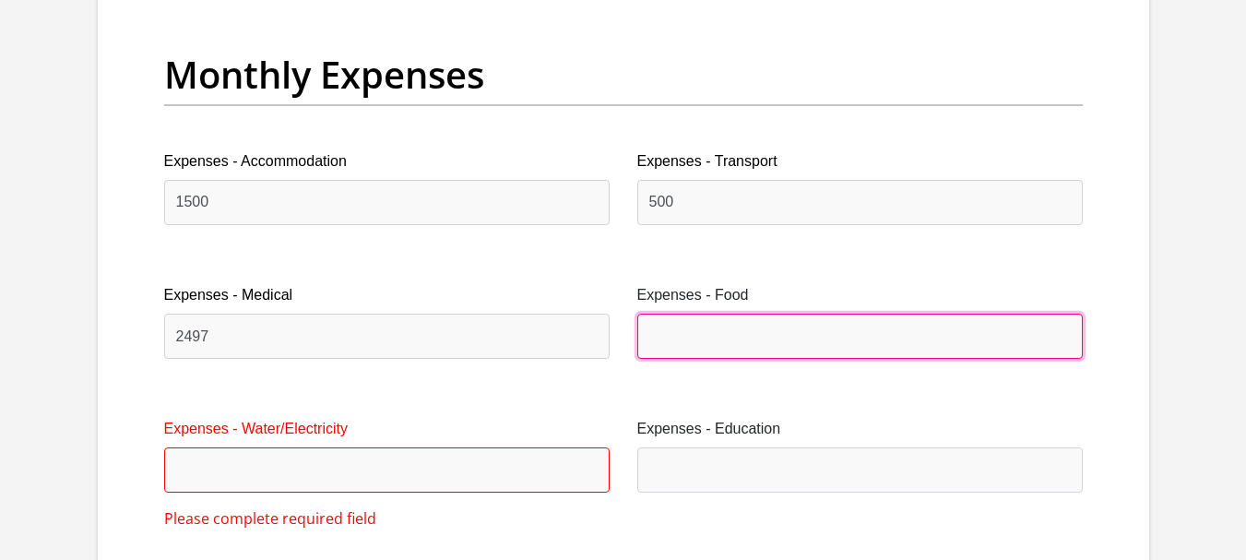
click at [797, 329] on input "Expenses - Food" at bounding box center [859, 336] width 445 height 45
type input "5"
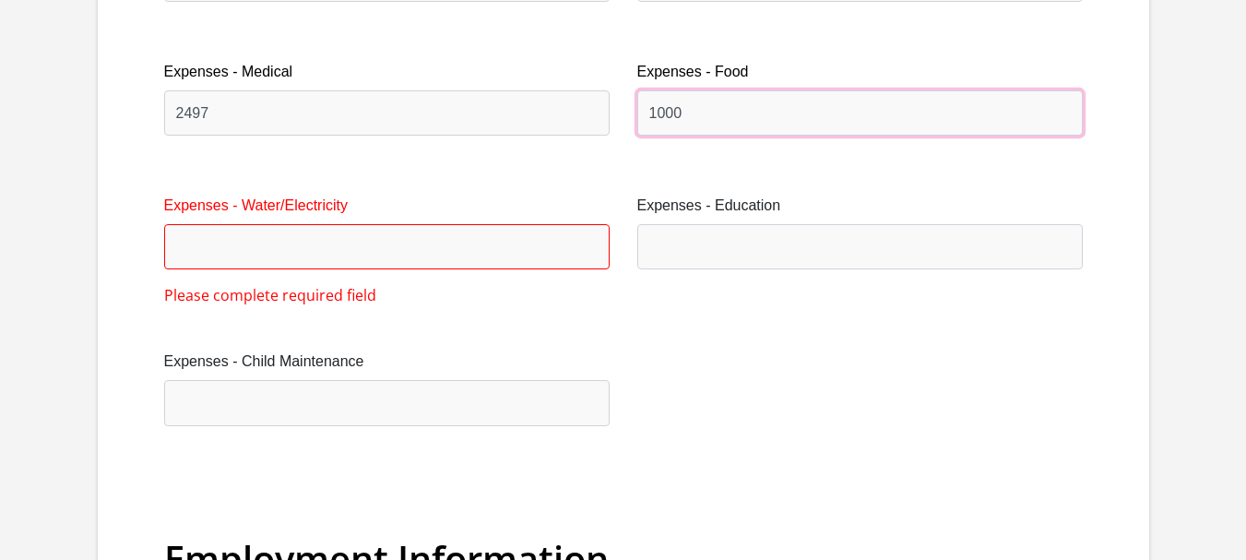
scroll to position [2920, 0]
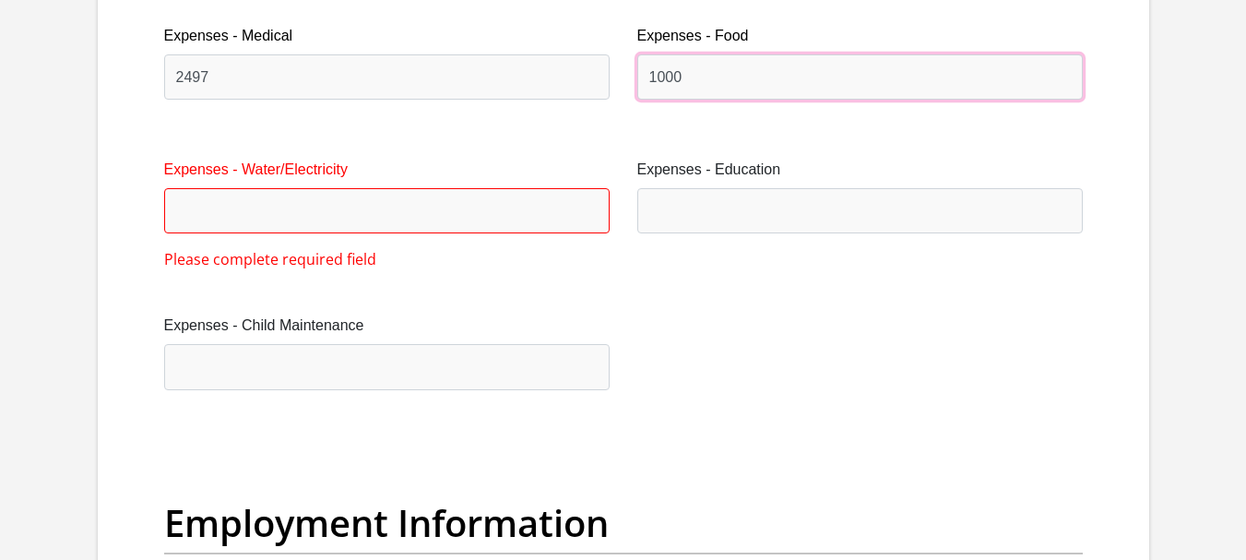
type input "1000"
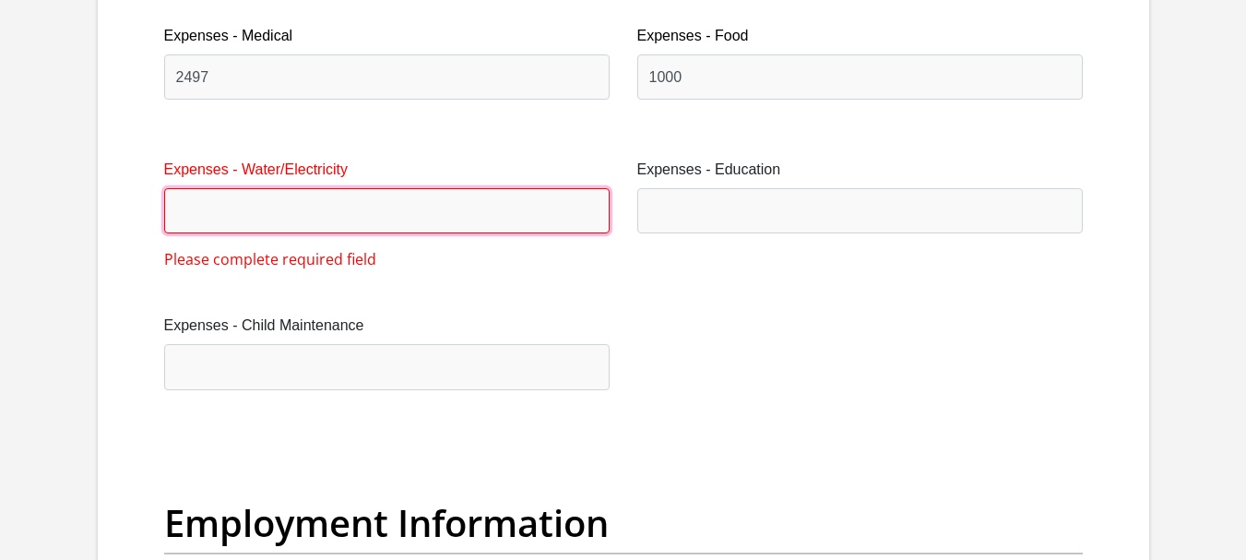
click at [380, 205] on input "Expenses - Water/Electricity" at bounding box center [386, 210] width 445 height 45
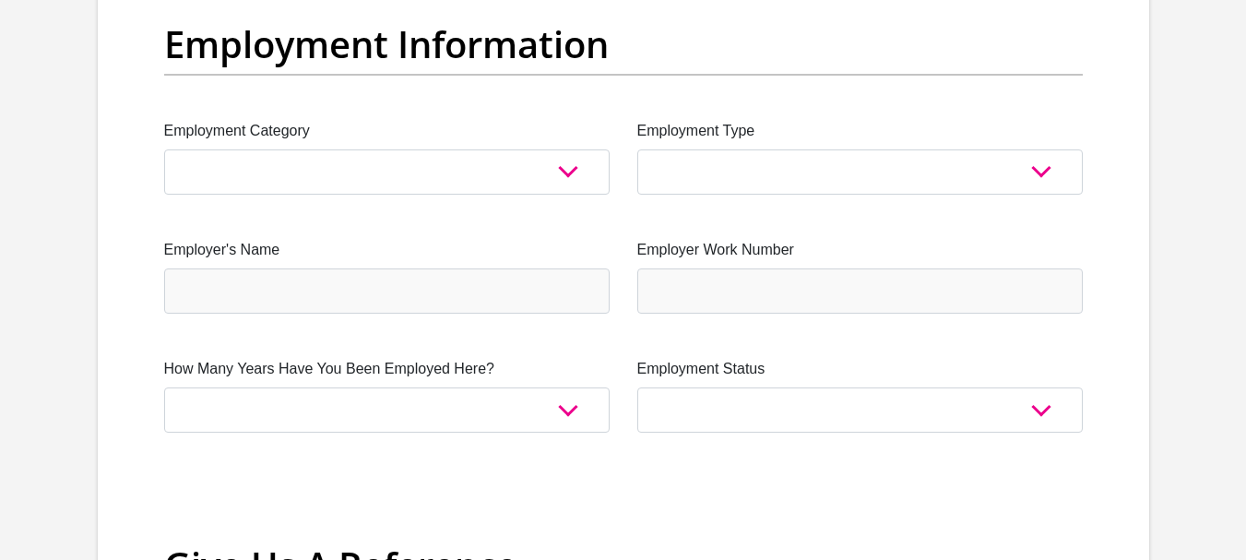
scroll to position [3411, 0]
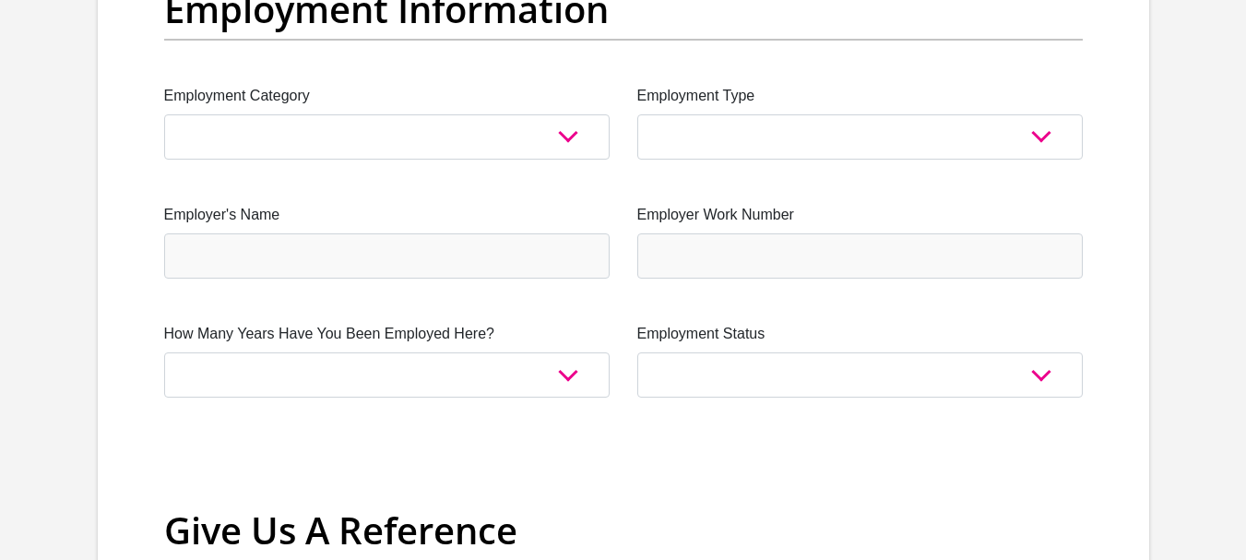
type input "300"
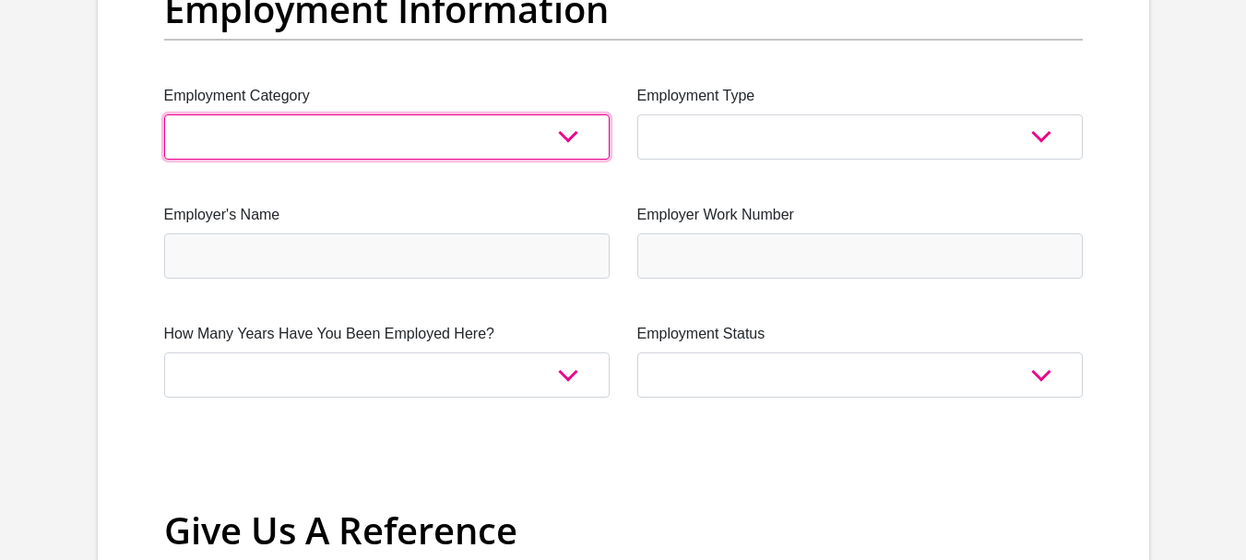
click at [478, 139] on select "AGRICULTURE ALCOHOL & TOBACCO CONSTRUCTION MATERIALS METALLURGY EQUIPMENT FOR R…" at bounding box center [386, 136] width 445 height 45
select select "75"
click at [450, 132] on select "AGRICULTURE ALCOHOL & TOBACCO CONSTRUCTION MATERIALS METALLURGY EQUIPMENT FOR R…" at bounding box center [386, 136] width 445 height 45
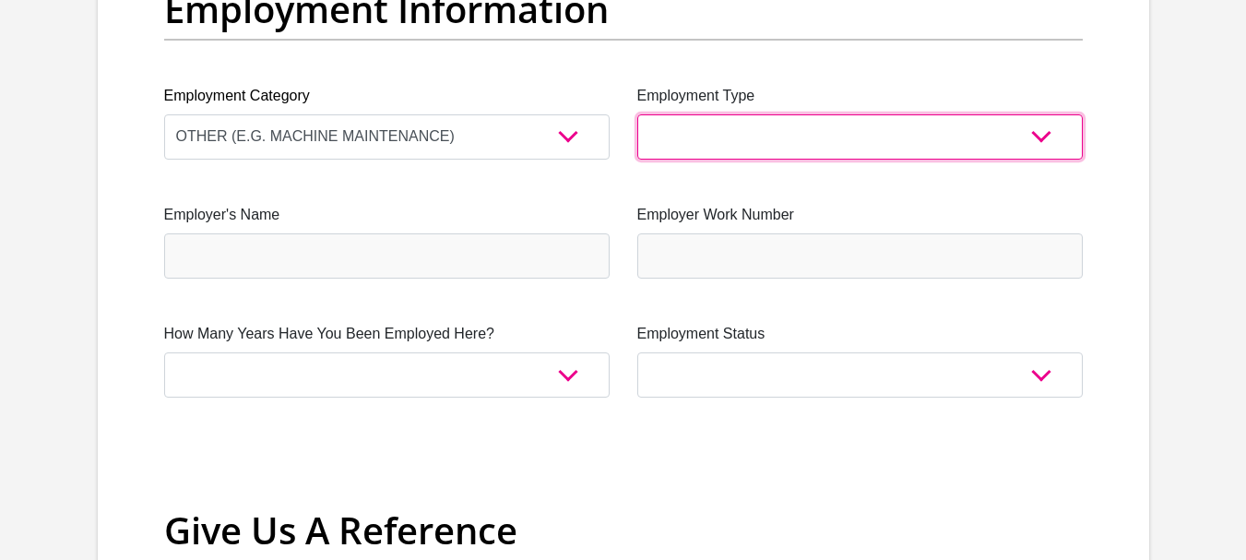
click at [812, 127] on select "College/Lecturer Craft Seller Creative Driver Executive Farmer Forces - Non Com…" at bounding box center [859, 136] width 445 height 45
select select "Unknown/Other"
click at [637, 114] on select "College/Lecturer Craft Seller Creative Driver Executive Farmer Forces - Non Com…" at bounding box center [859, 136] width 445 height 45
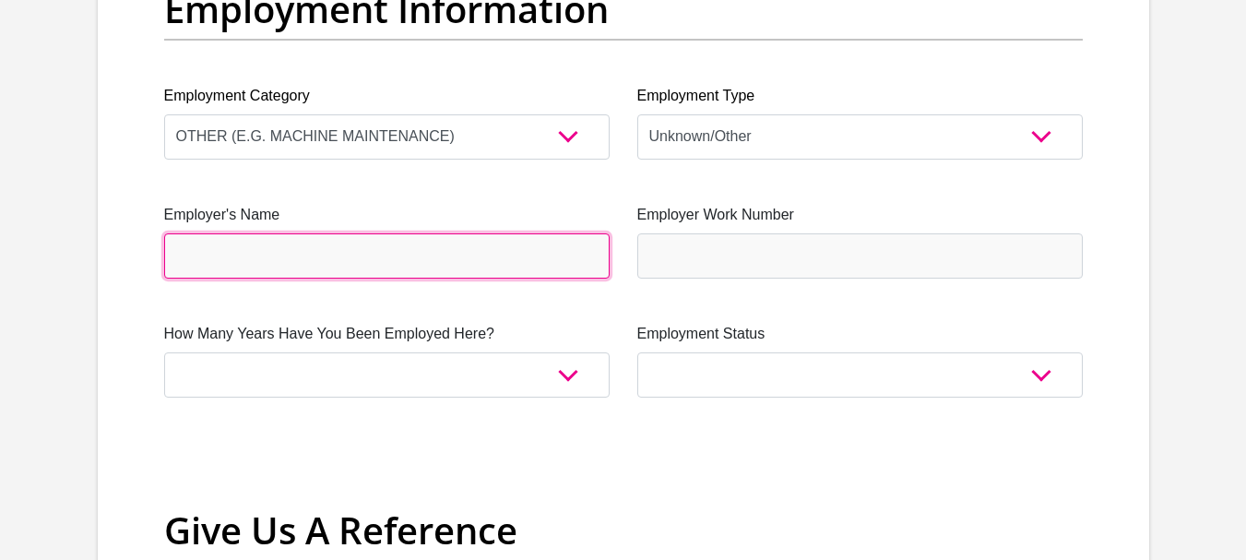
click at [512, 256] on input "Employer's Name" at bounding box center [386, 255] width 445 height 45
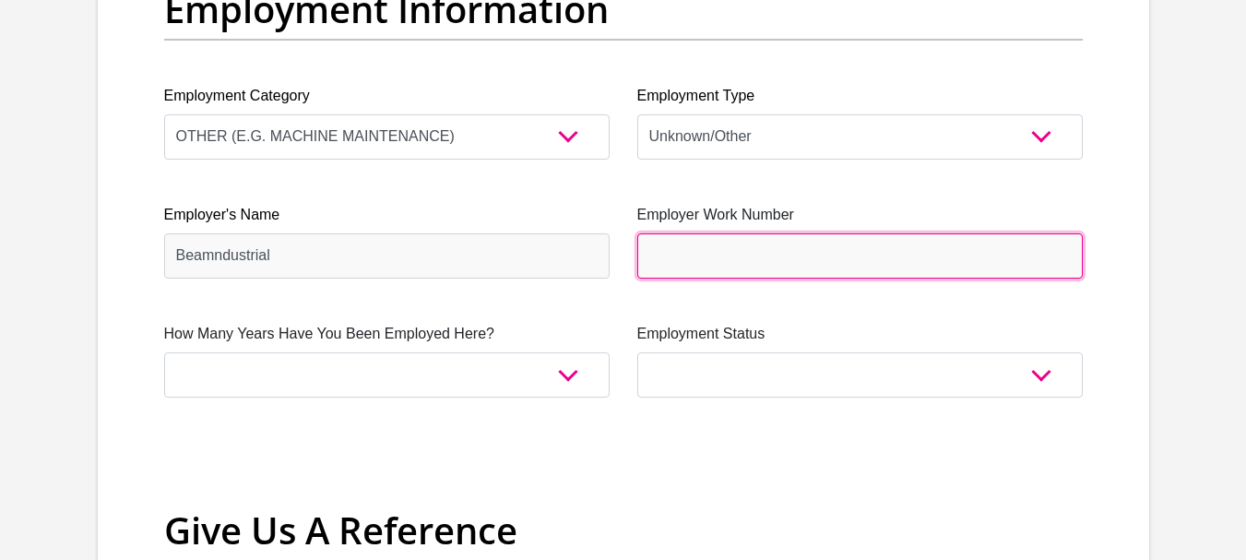
click at [877, 267] on input "Employer Work Number" at bounding box center [859, 255] width 445 height 45
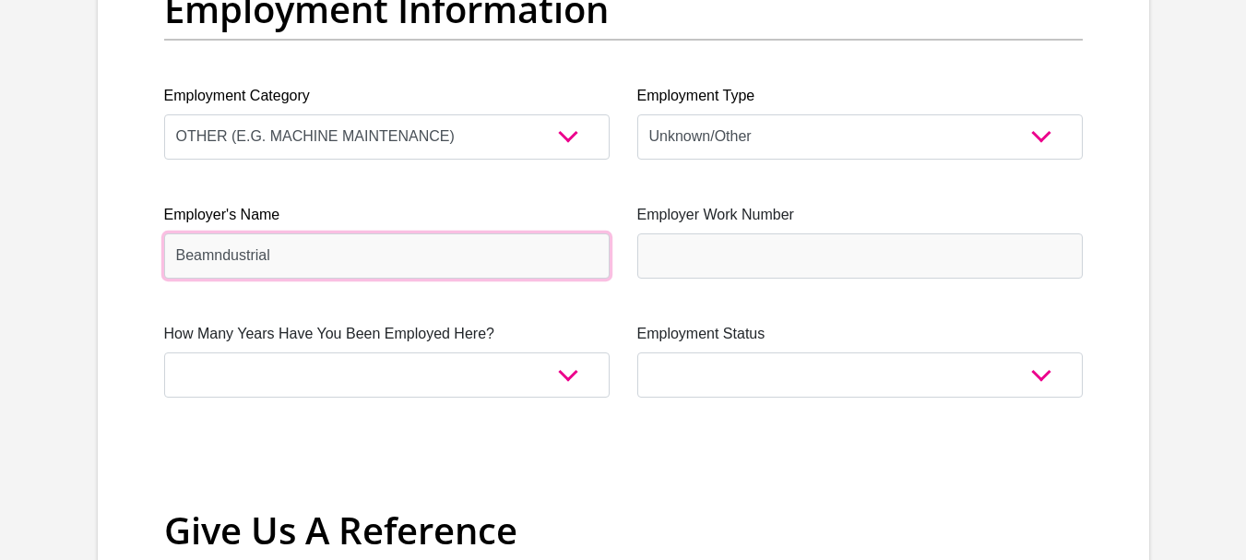
click at [213, 258] on input "Beamndustrial" at bounding box center [386, 255] width 445 height 45
click at [212, 259] on input "Beamindustrial" at bounding box center [386, 255] width 445 height 45
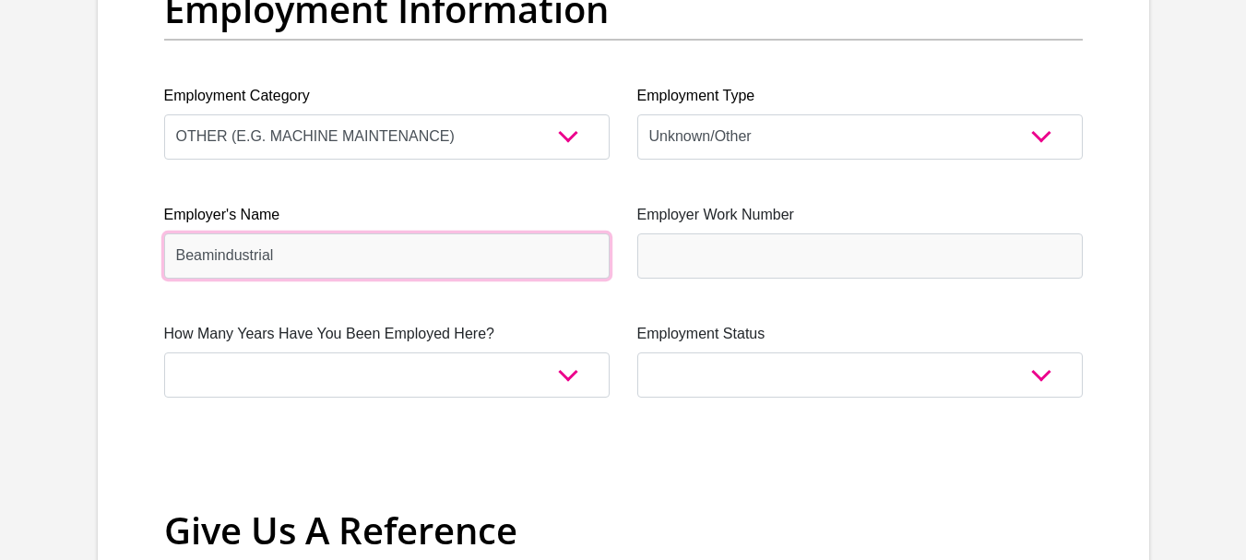
click at [212, 259] on input "Beamindustrial" at bounding box center [386, 255] width 445 height 45
type input "Beamindustrial"
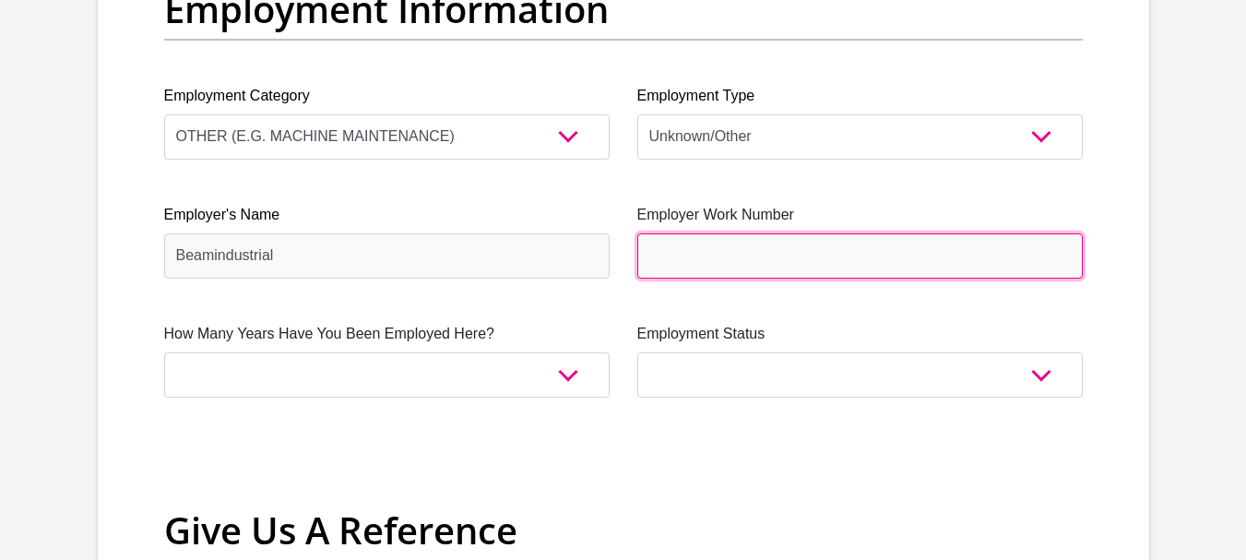
click at [871, 255] on input "Employer Work Number" at bounding box center [859, 255] width 445 height 45
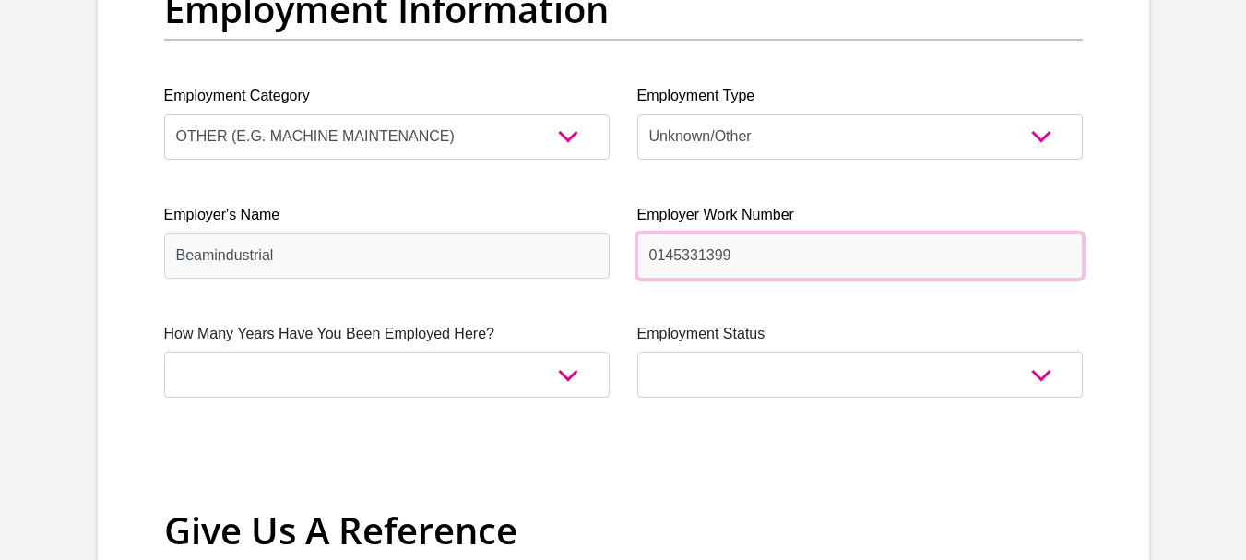
type input "0145331399"
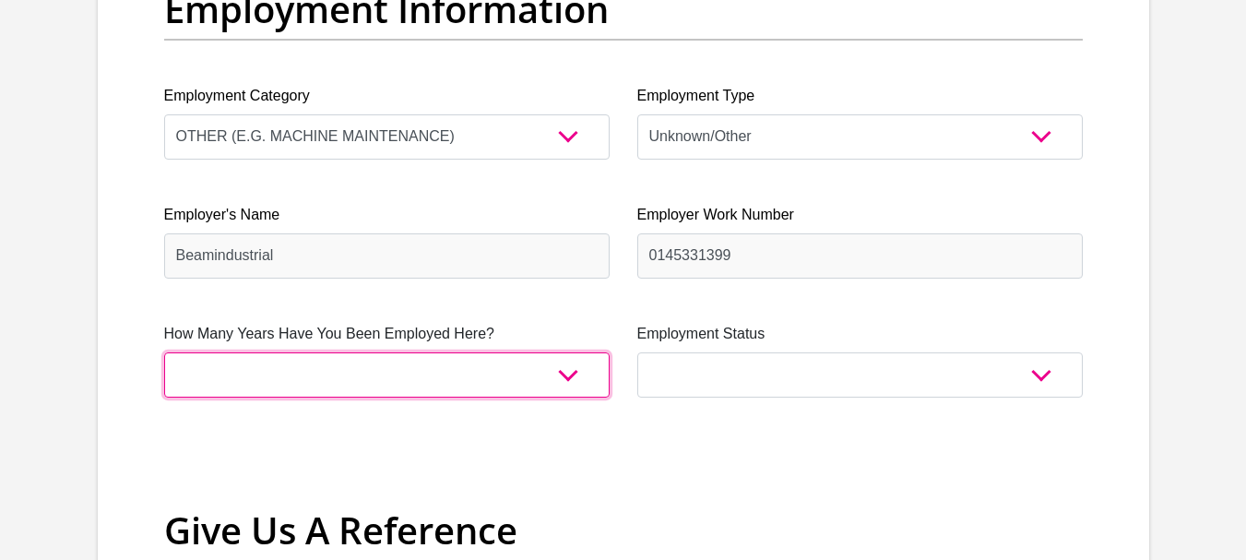
click at [573, 380] on select "less than 1 year 1-3 years 3-5 years 5+ years" at bounding box center [386, 374] width 445 height 45
select select "60"
click at [164, 352] on select "less than 1 year 1-3 years 3-5 years 5+ years" at bounding box center [386, 374] width 445 height 45
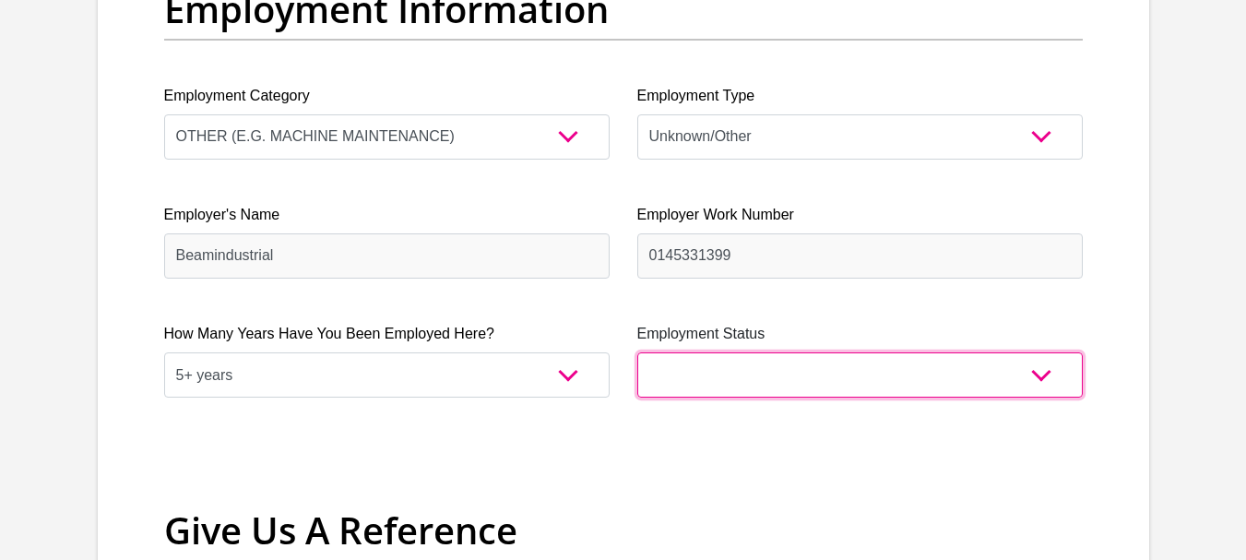
click at [962, 373] on select "Permanent/Full-time Part-time/Casual Contract Worker Self-Employed Housewife Re…" at bounding box center [859, 374] width 445 height 45
select select "1"
click at [637, 352] on select "Permanent/Full-time Part-time/Casual Contract Worker Self-Employed Housewife Re…" at bounding box center [859, 374] width 445 height 45
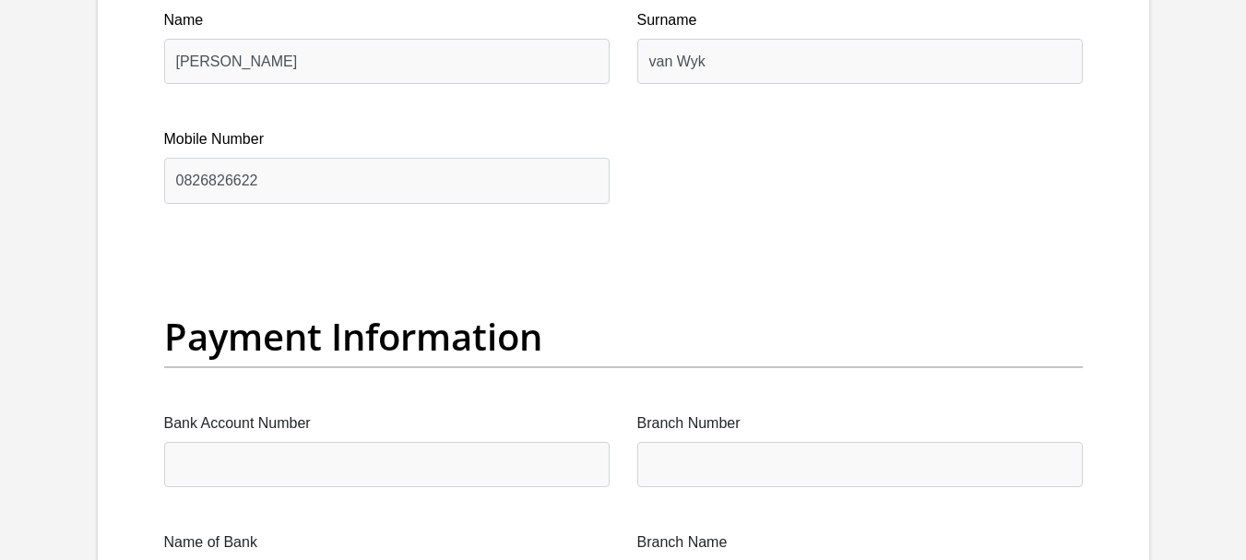
scroll to position [3961, 0]
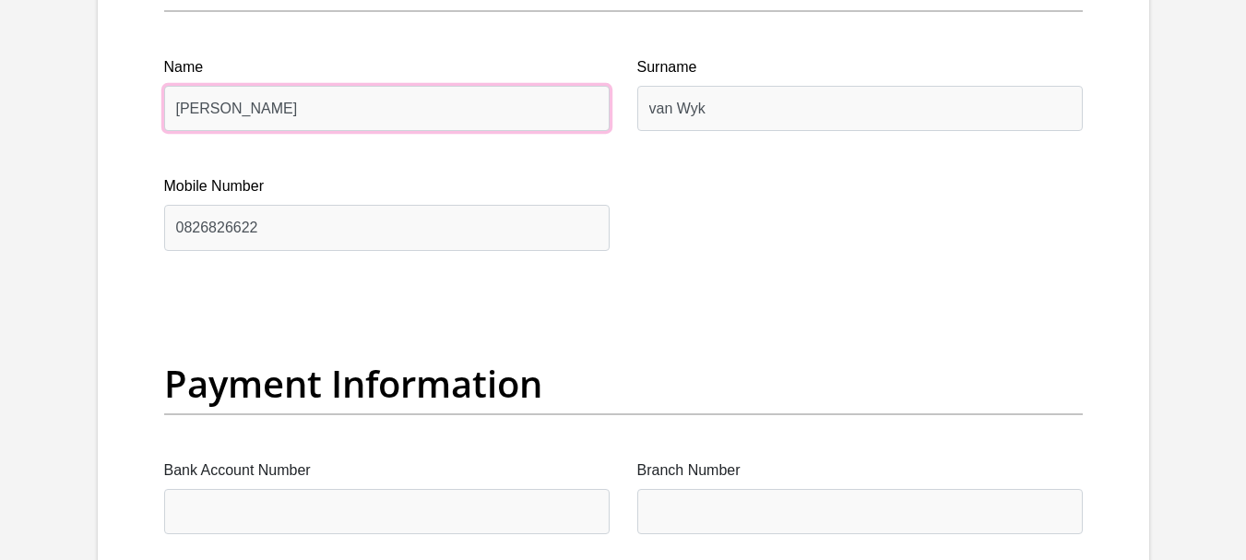
click at [295, 104] on input "Lance" at bounding box center [386, 108] width 445 height 45
type input "L"
type input "Ashleigh"
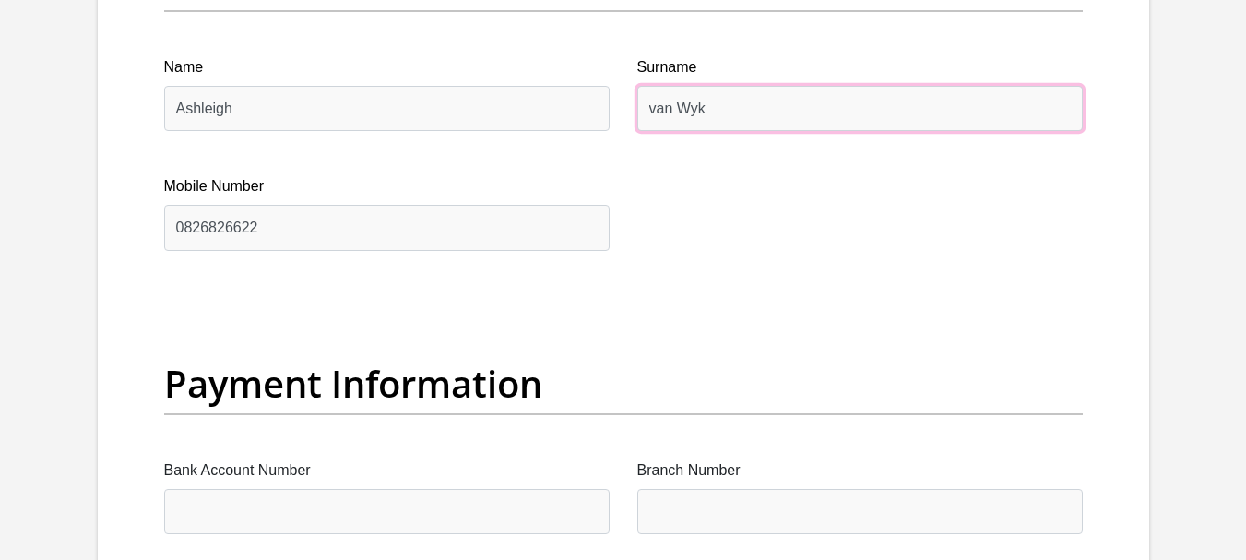
click at [737, 119] on input "van Wyk" at bounding box center [859, 108] width 445 height 45
type input "v"
type input "Nell"
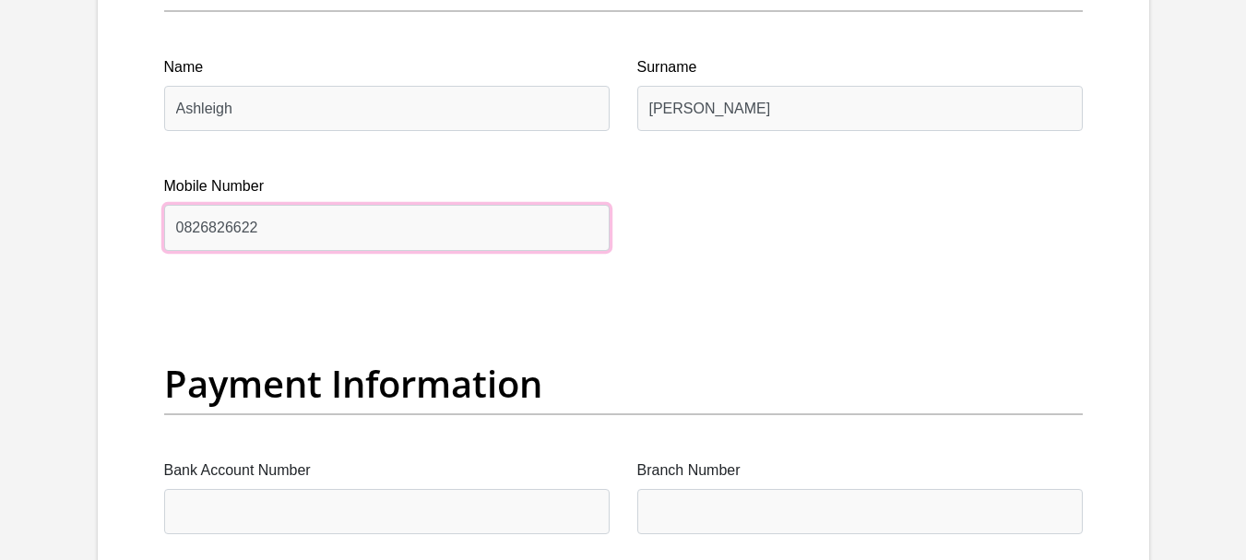
click at [513, 224] on input "0826826622" at bounding box center [386, 227] width 445 height 45
type input "0"
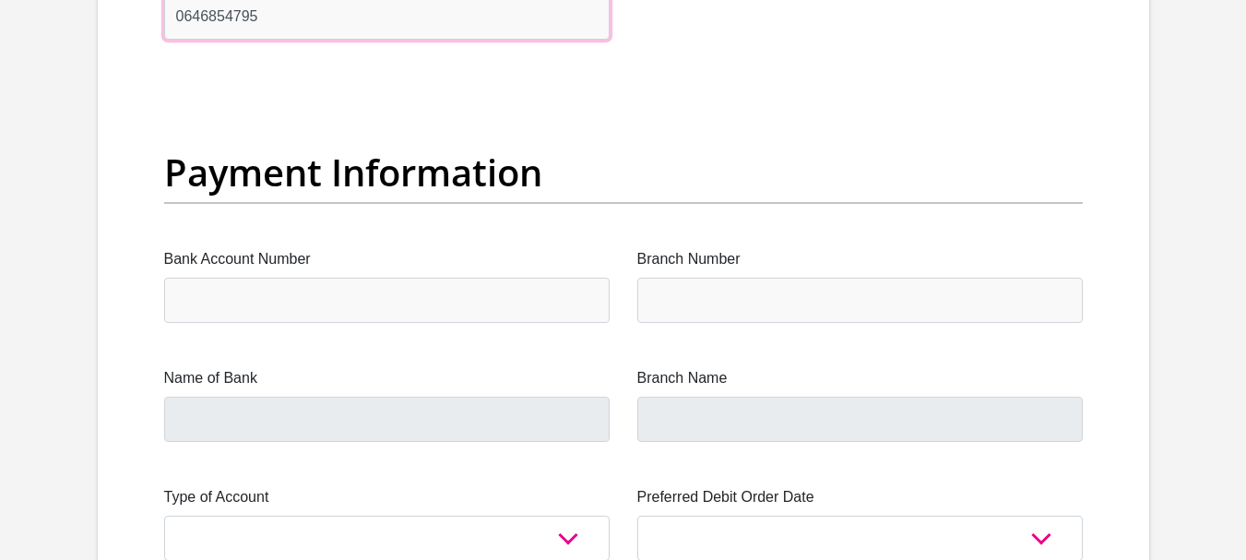
scroll to position [4183, 0]
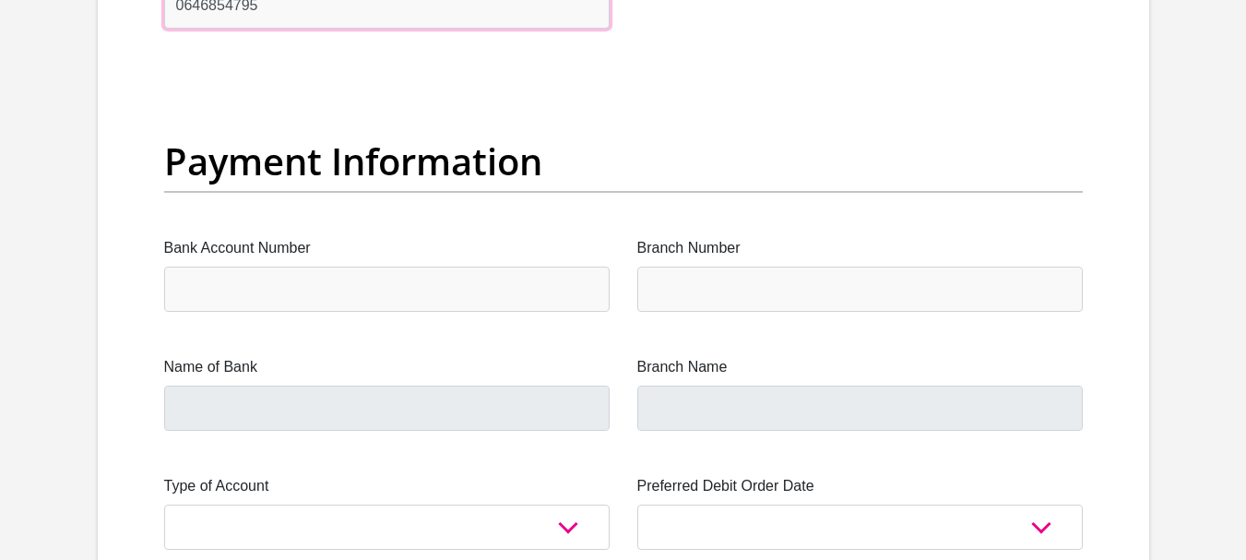
type input "0646854795"
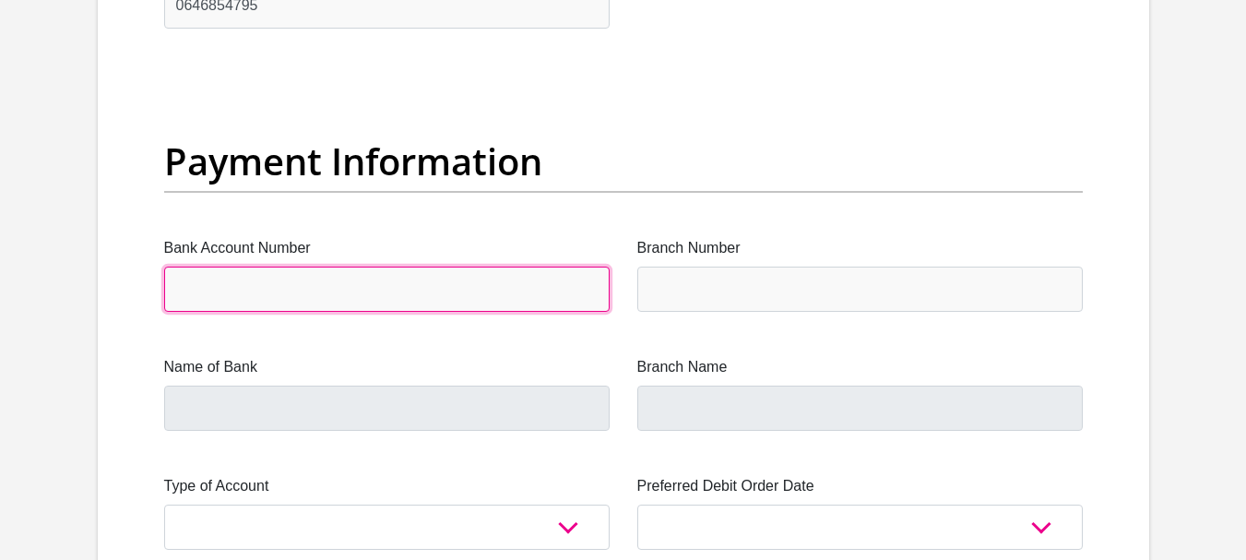
click at [397, 290] on input "Bank Account Number" at bounding box center [386, 289] width 445 height 45
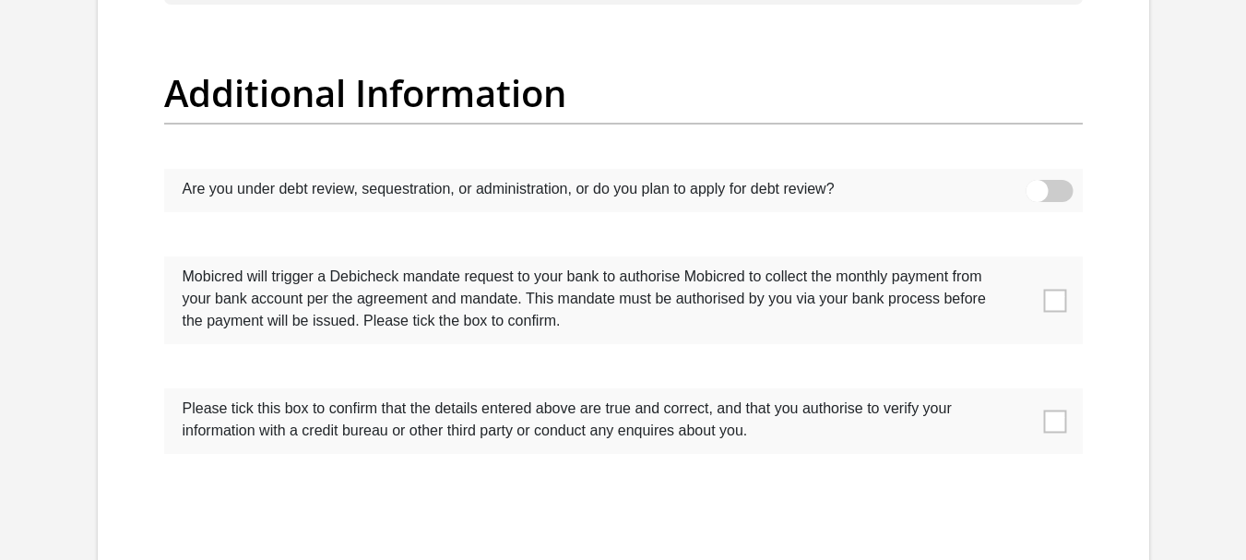
scroll to position [5799, 0]
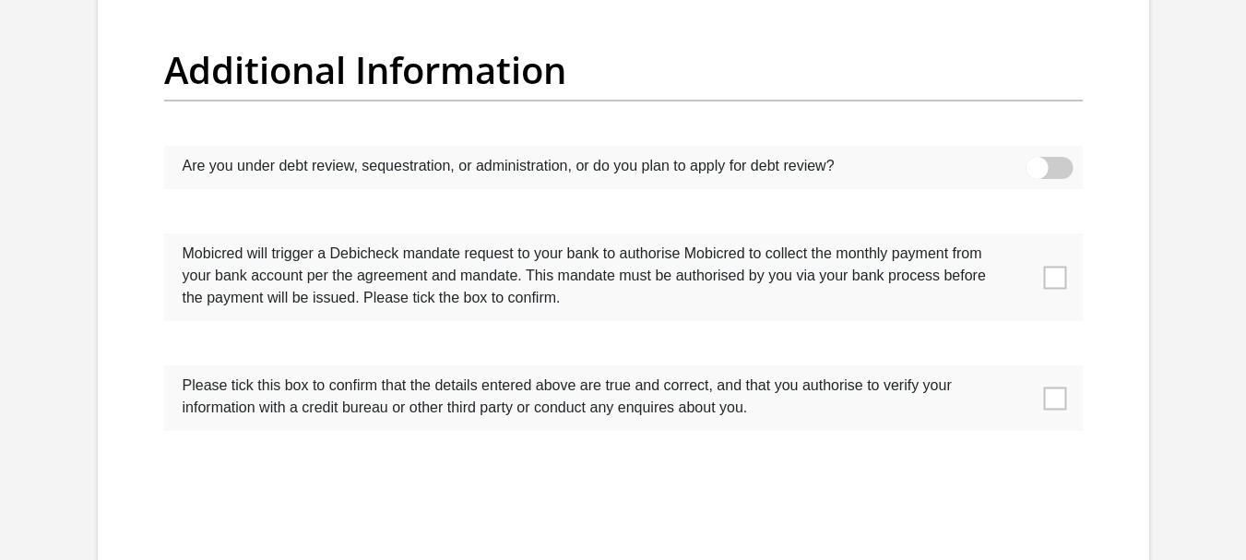
drag, startPoint x: 1226, startPoint y: 487, endPoint x: 1216, endPoint y: 523, distance: 37.1
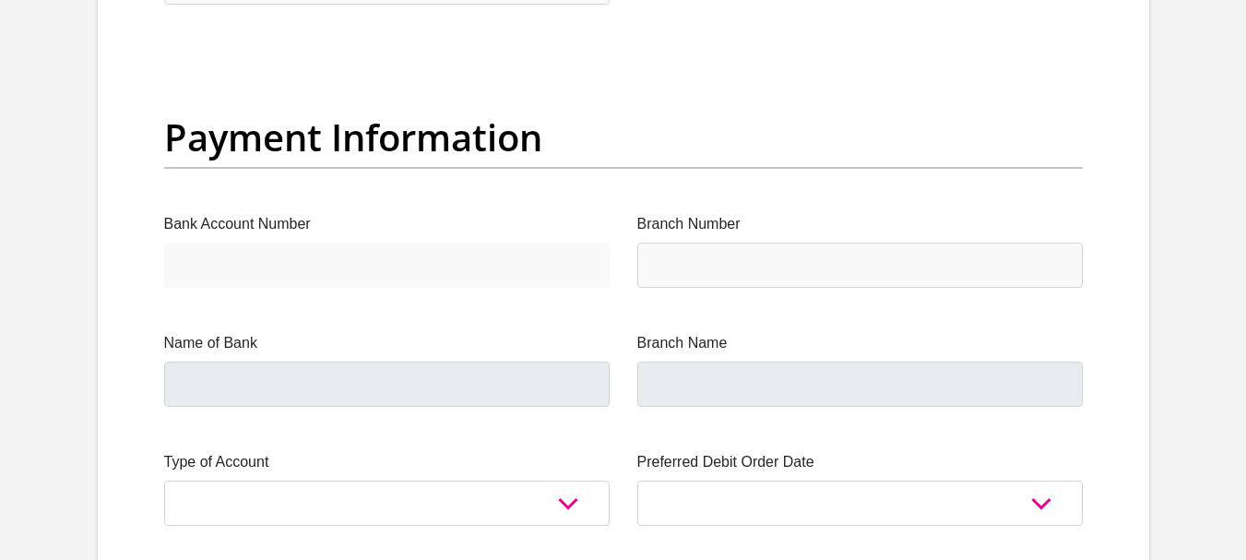
scroll to position [4324, 0]
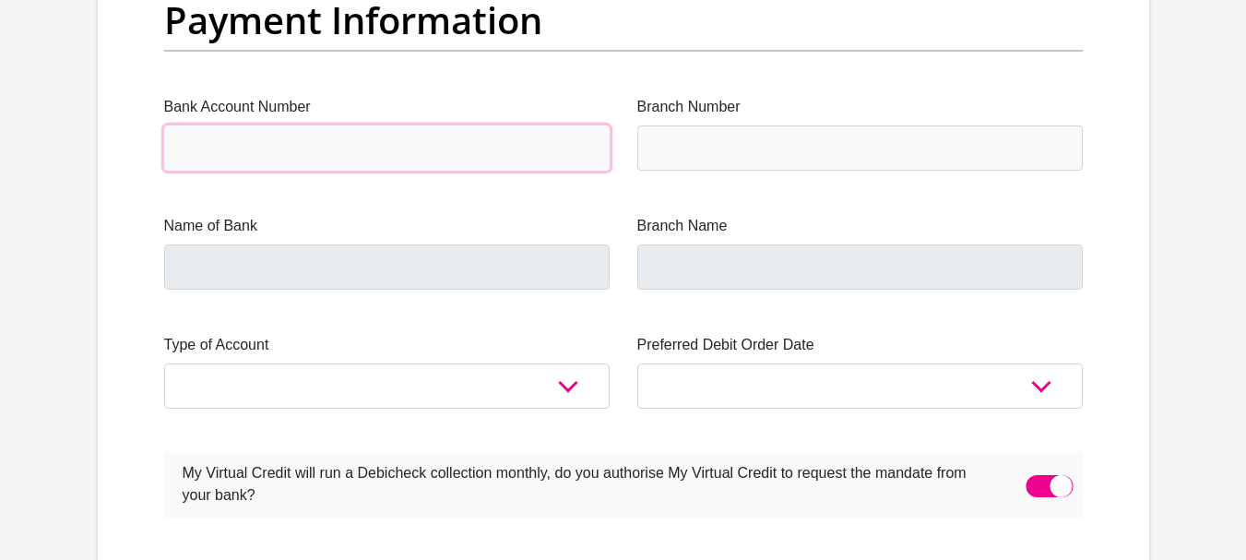
click at [335, 152] on input "Bank Account Number" at bounding box center [386, 147] width 445 height 45
type input "1306686723"
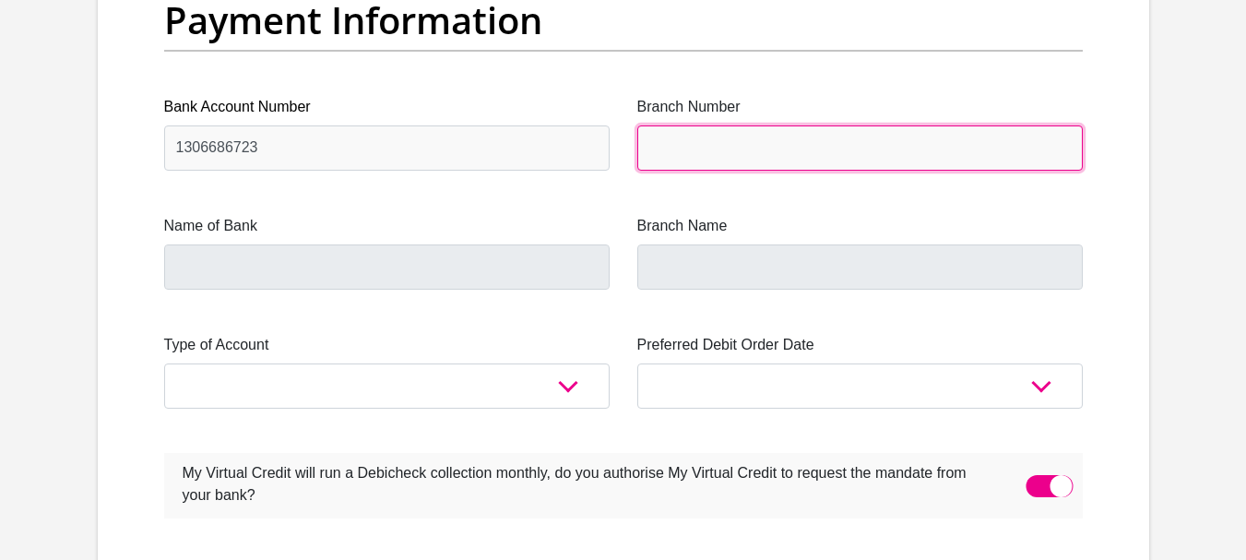
click at [716, 155] on input "Branch Number" at bounding box center [859, 147] width 445 height 45
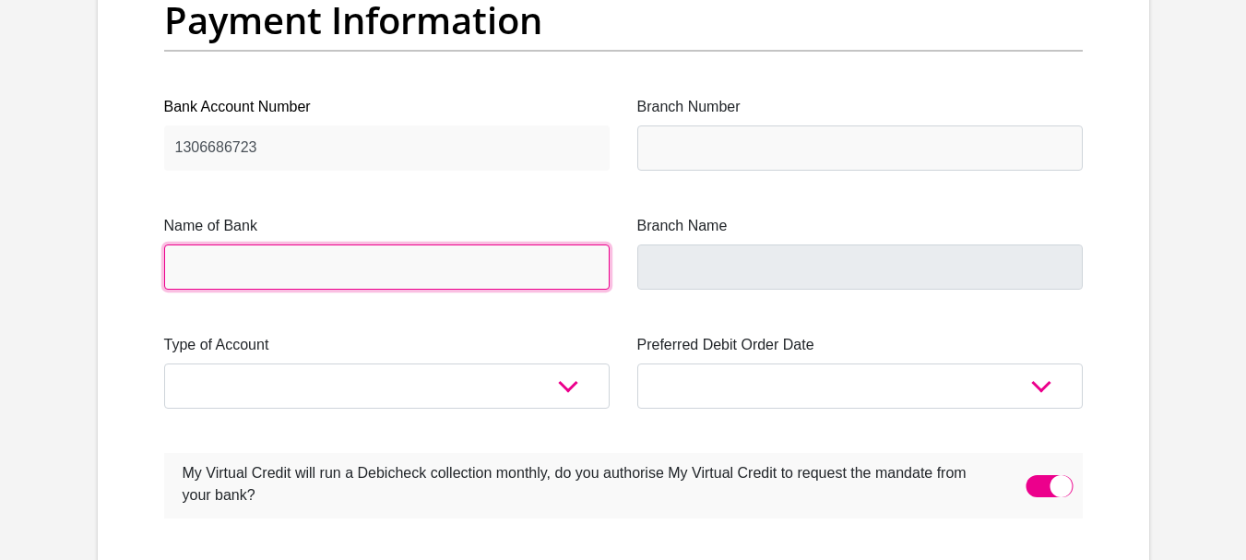
click at [311, 266] on input "Name of Bank" at bounding box center [386, 266] width 445 height 45
click at [349, 261] on input "Name of Bank" at bounding box center [386, 266] width 445 height 45
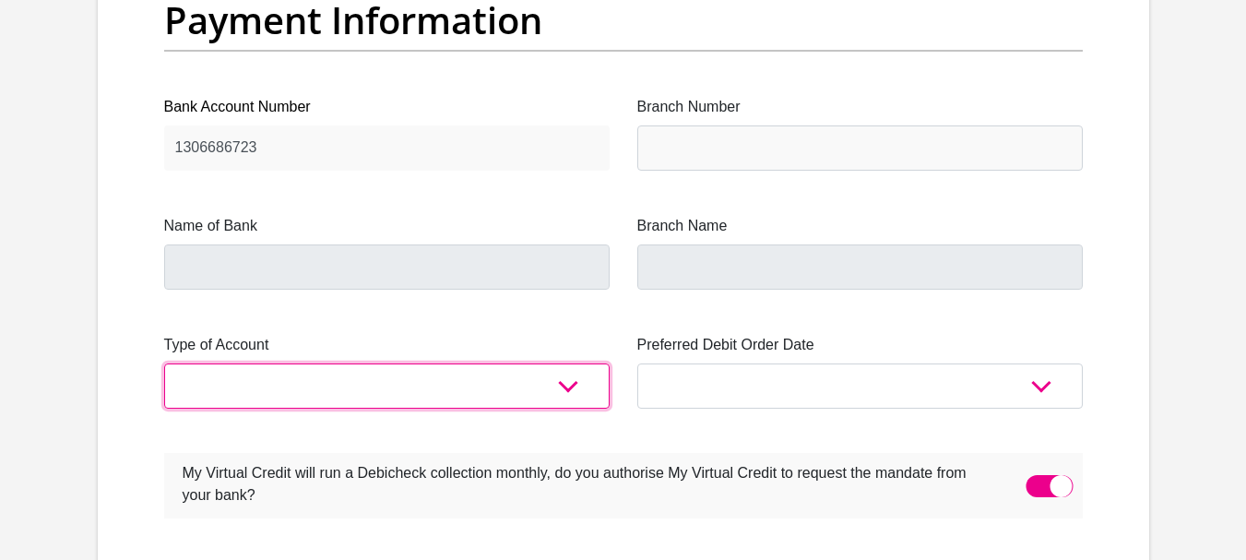
click at [563, 380] on select "Cheque Savings" at bounding box center [386, 385] width 445 height 45
select select "SAV"
click at [164, 363] on select "Cheque Savings" at bounding box center [386, 385] width 445 height 45
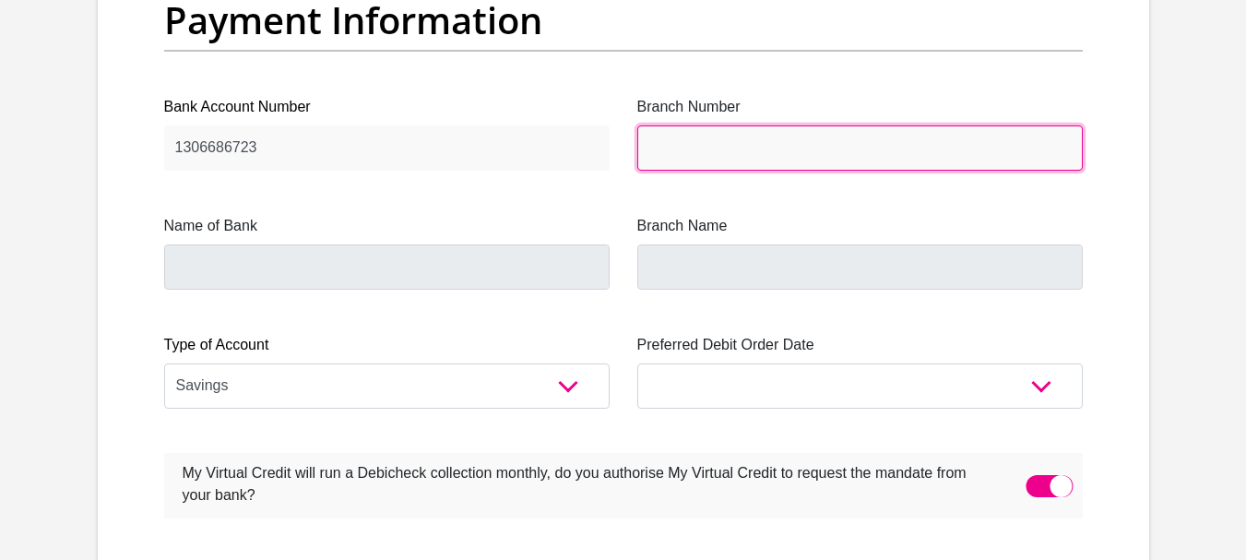
click at [748, 140] on input "Branch Number" at bounding box center [859, 147] width 445 height 45
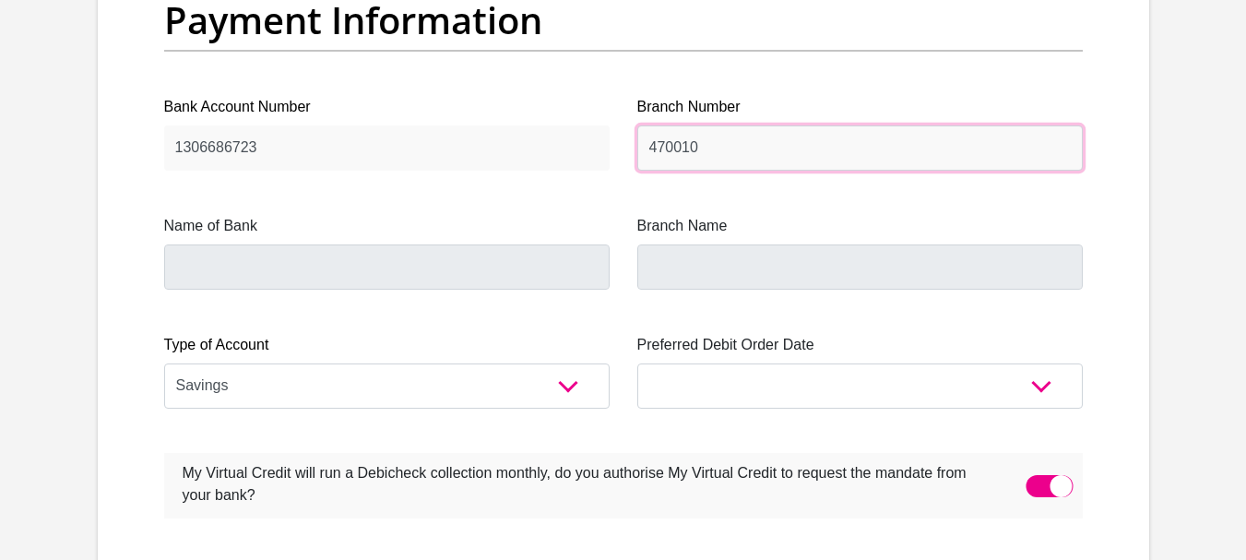
type input "470010"
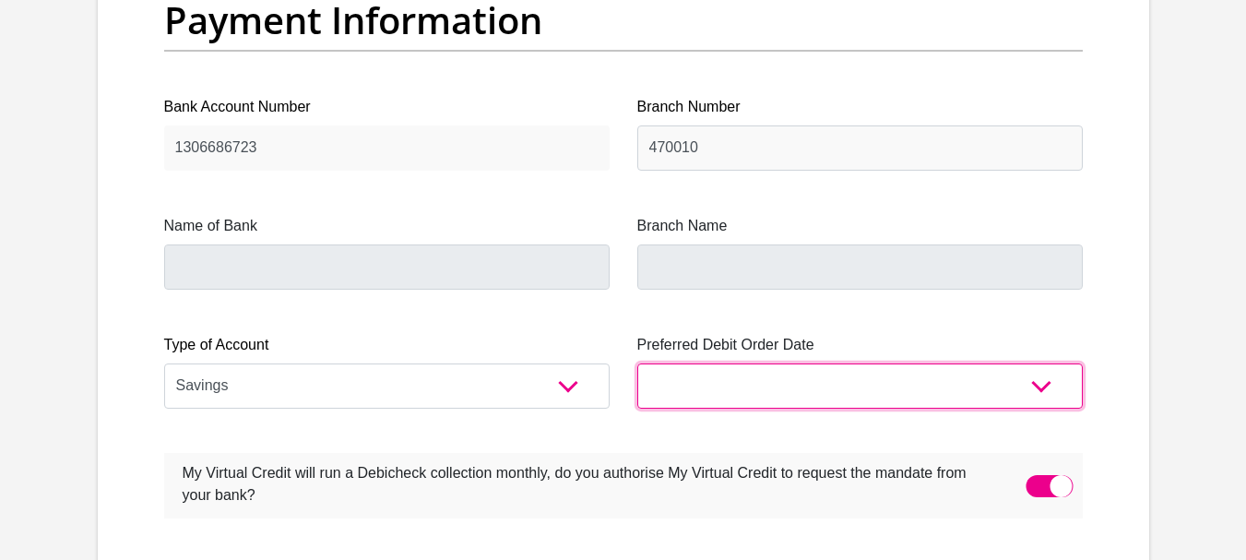
click at [812, 397] on select "1st 2nd 3rd 4th 5th 7th 18th 19th 20th 21st 22nd 23rd 24th 25th 26th 27th 28th …" at bounding box center [859, 385] width 445 height 45
type input "CAPITEC BANK LIMITED"
type input "CAPITEC BANK CPC"
select select "1"
click at [637, 363] on select "1st 2nd 3rd 4th 5th 7th 18th 19th 20th 21st 22nd 23rd 24th 25th 26th 27th 28th …" at bounding box center [859, 385] width 445 height 45
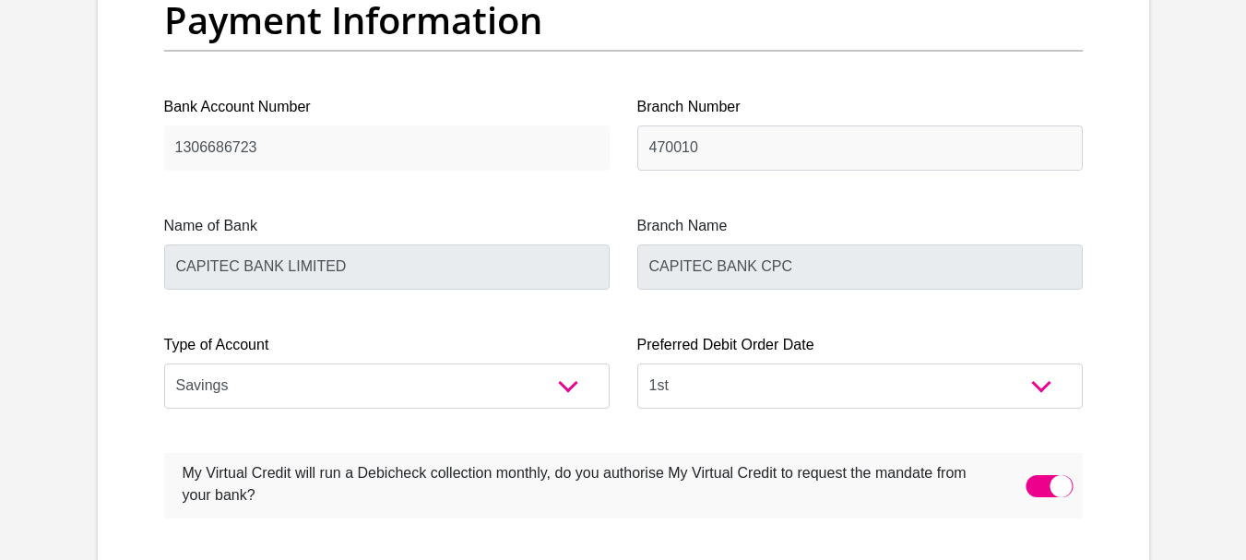
drag, startPoint x: 1250, startPoint y: 372, endPoint x: 854, endPoint y: 527, distance: 426.1
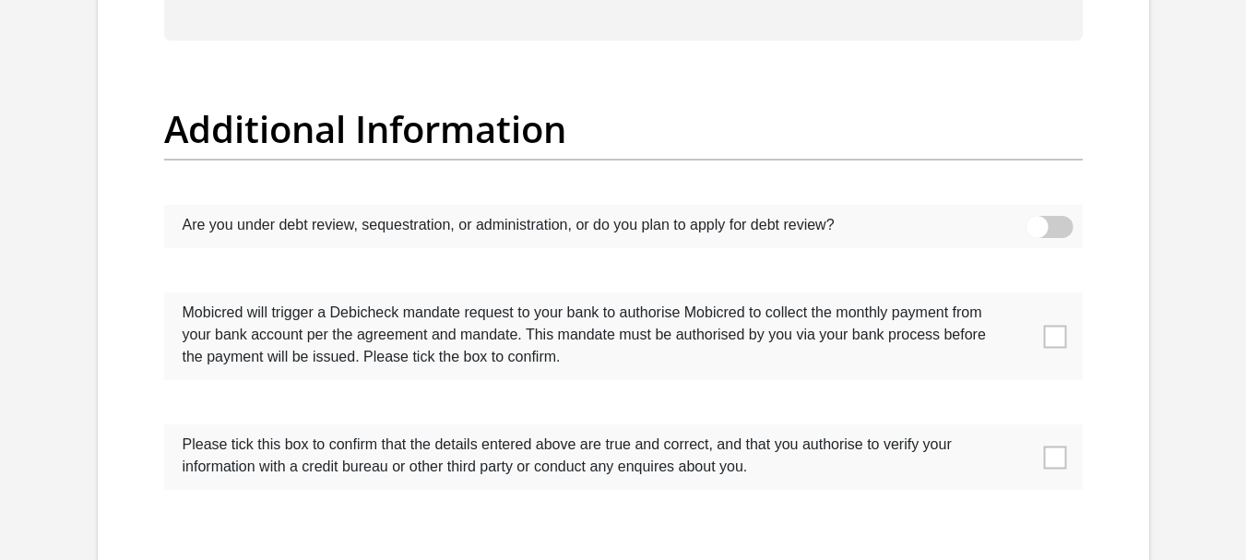
scroll to position [5822, 0]
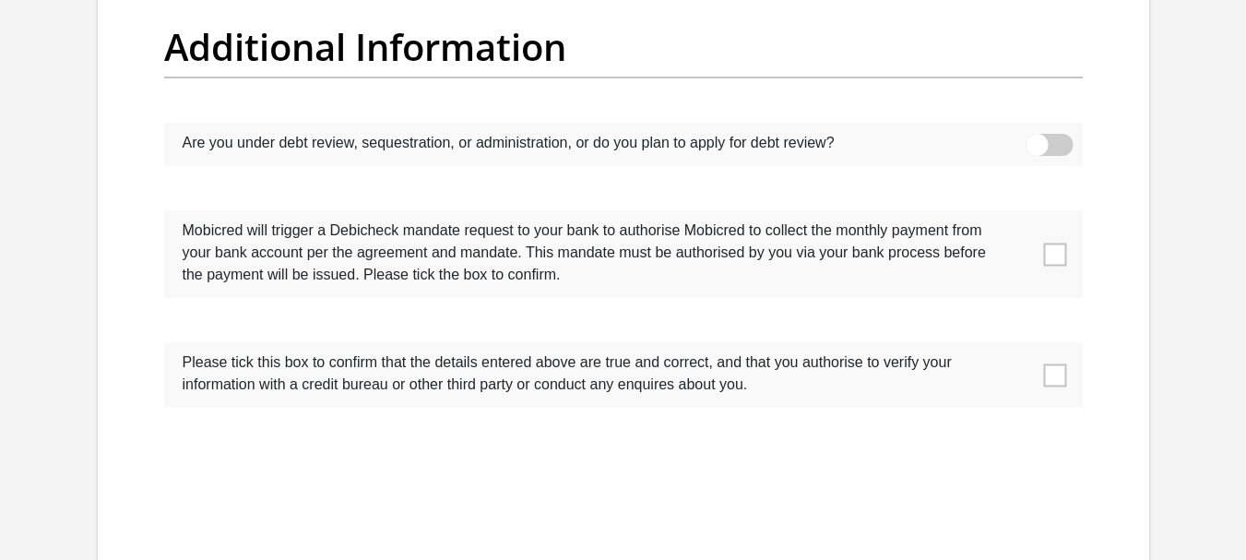
click at [1052, 250] on span at bounding box center [1054, 254] width 23 height 23
click at [1018, 215] on input "checkbox" at bounding box center [1018, 215] width 0 height 0
click at [1046, 369] on span at bounding box center [1054, 374] width 23 height 23
click at [1018, 347] on input "checkbox" at bounding box center [1018, 347] width 0 height 0
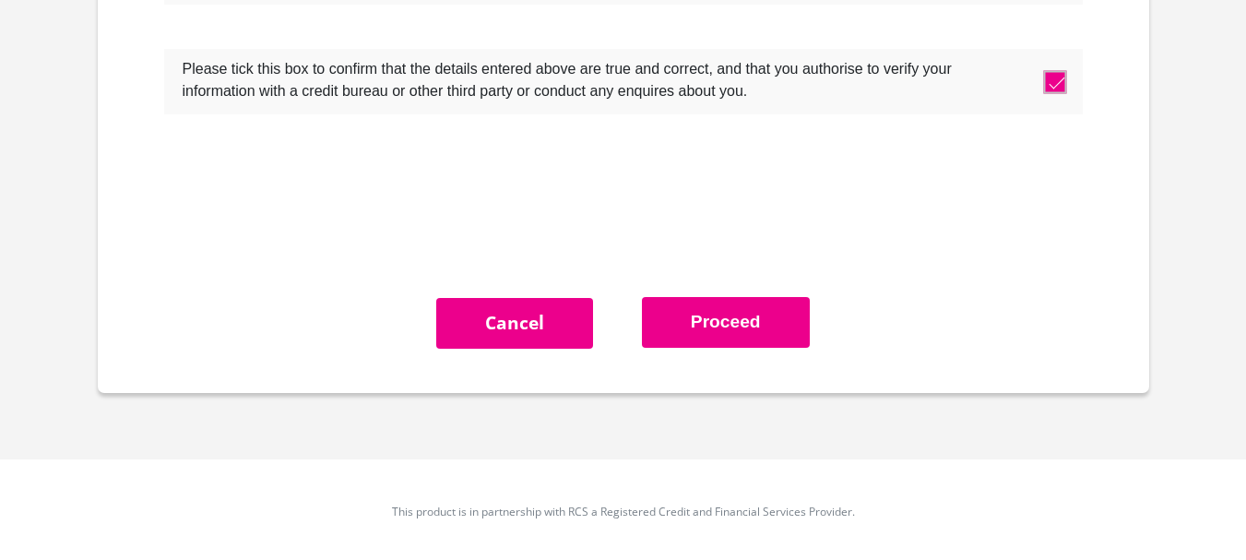
scroll to position [6122, 0]
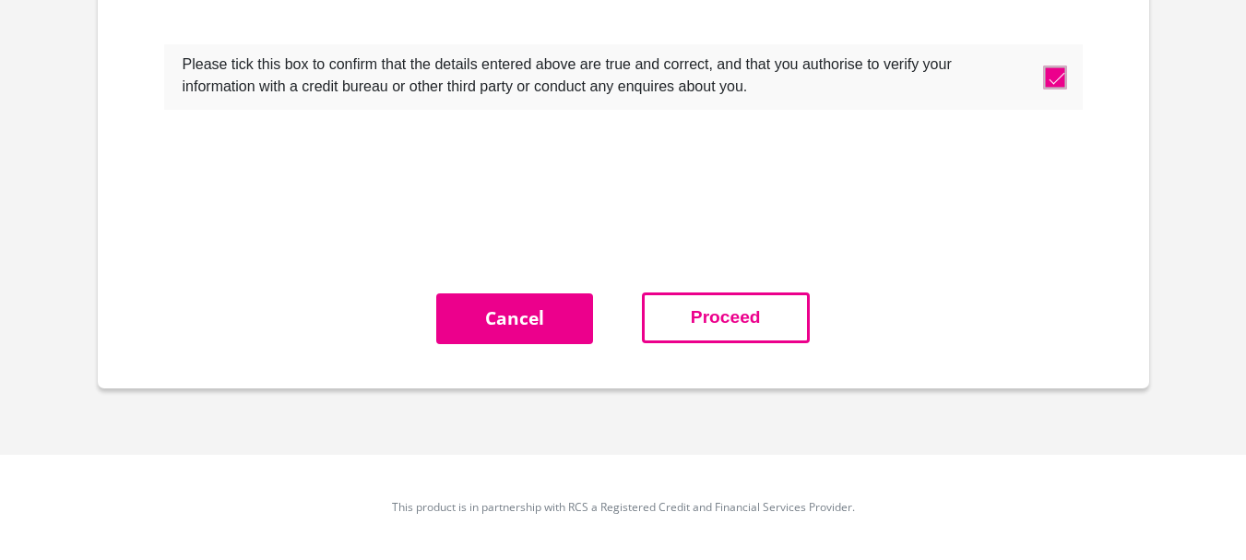
click at [743, 304] on button "Proceed" at bounding box center [726, 317] width 168 height 51
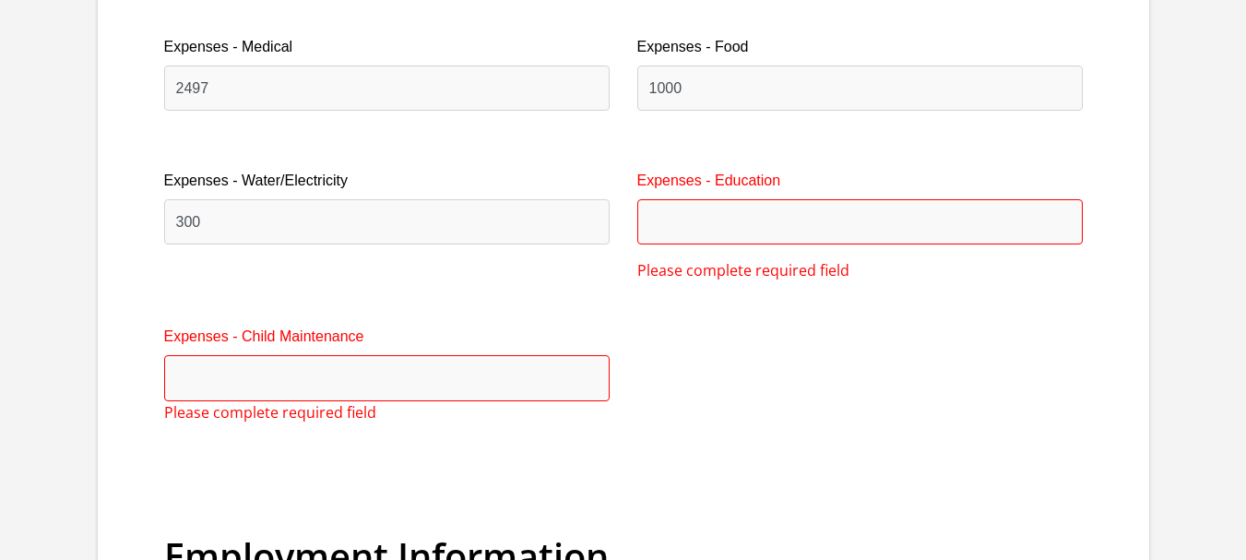
scroll to position [2891, 0]
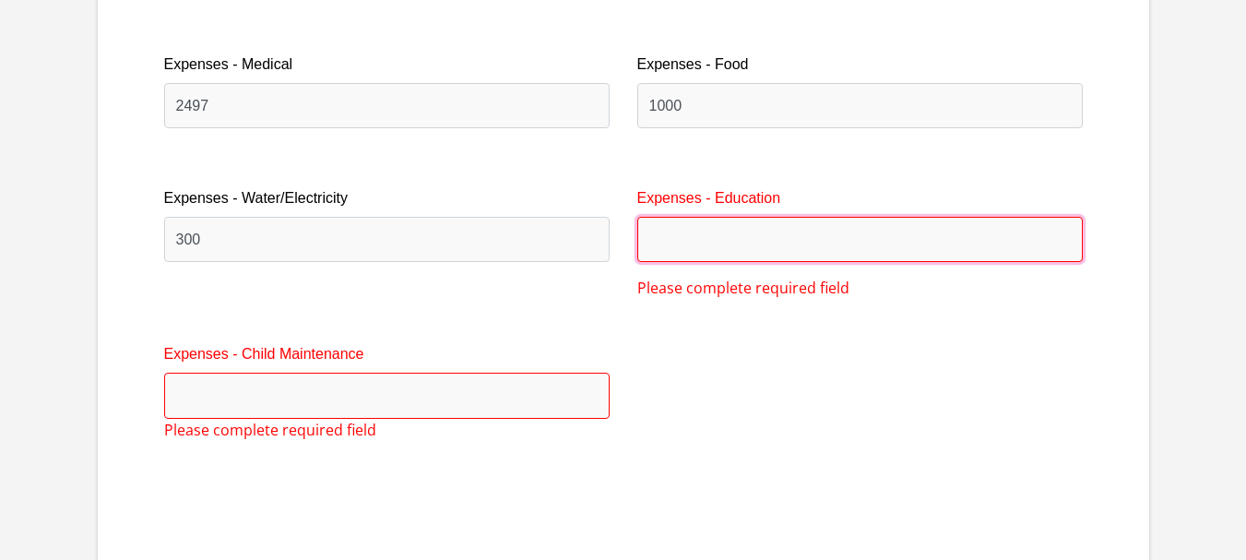
click at [742, 256] on input "Expenses - Education" at bounding box center [859, 239] width 445 height 45
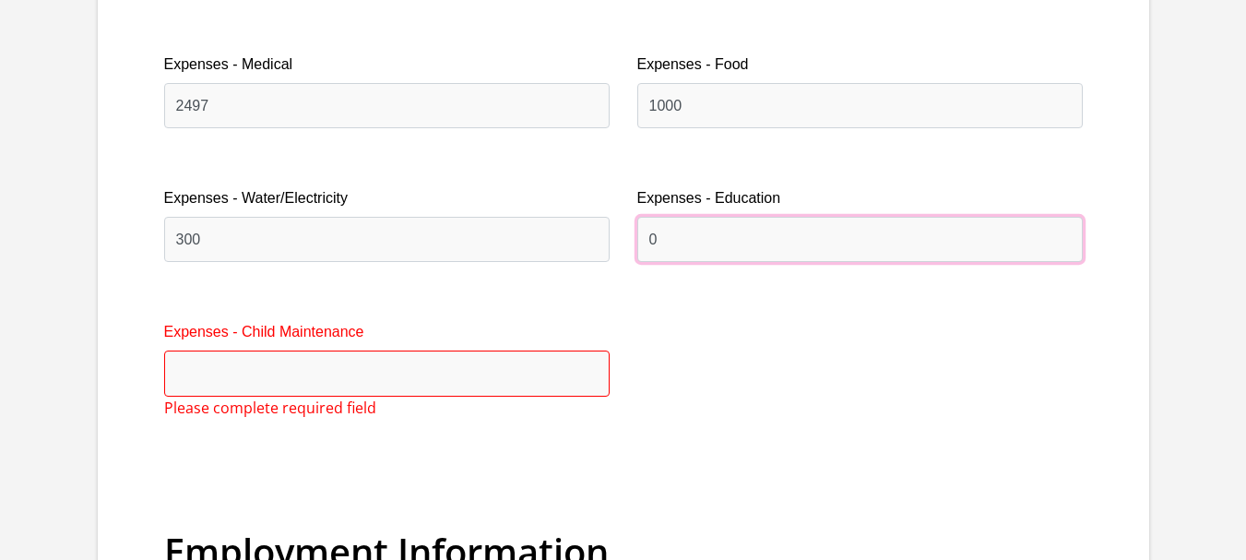
type input "0"
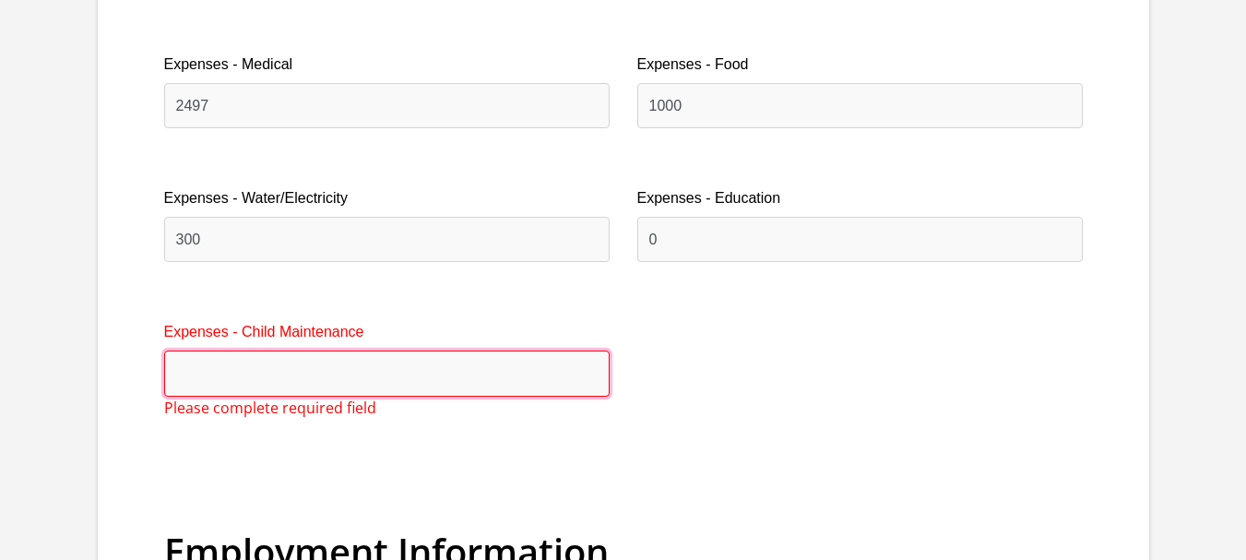
click at [449, 364] on input "Expenses - Child Maintenance" at bounding box center [386, 372] width 445 height 45
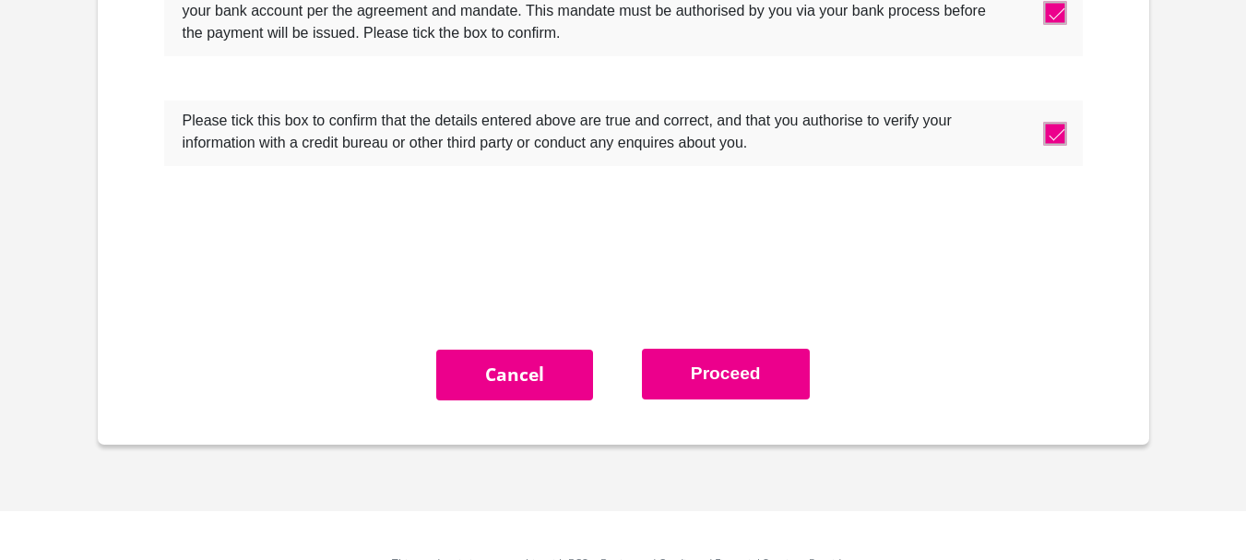
scroll to position [6122, 0]
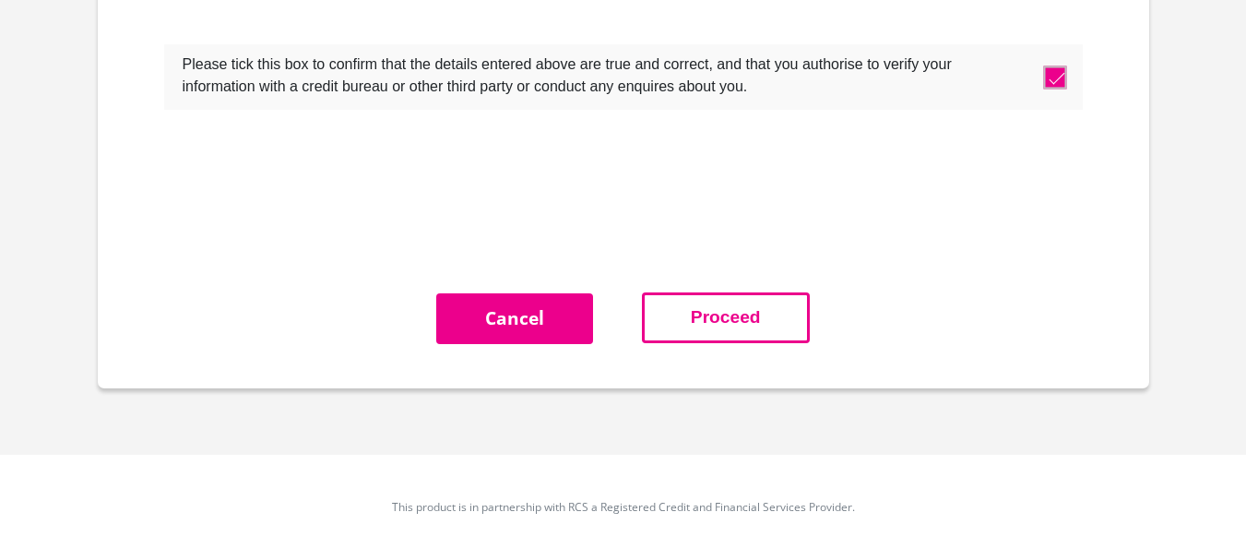
type input "0"
click at [758, 333] on button "Proceed" at bounding box center [726, 317] width 168 height 51
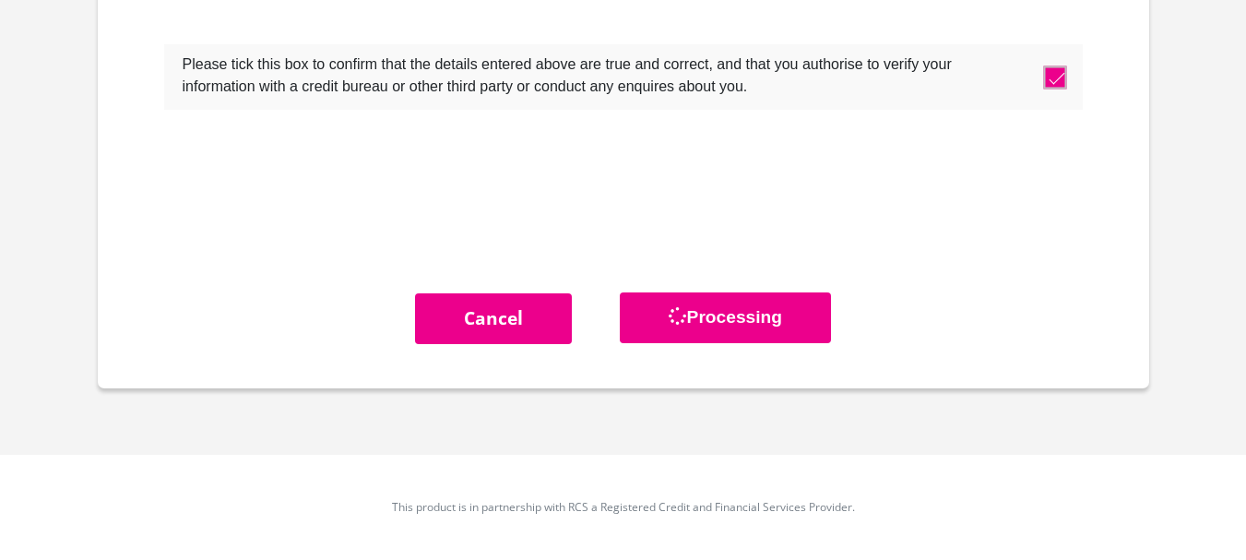
scroll to position [0, 0]
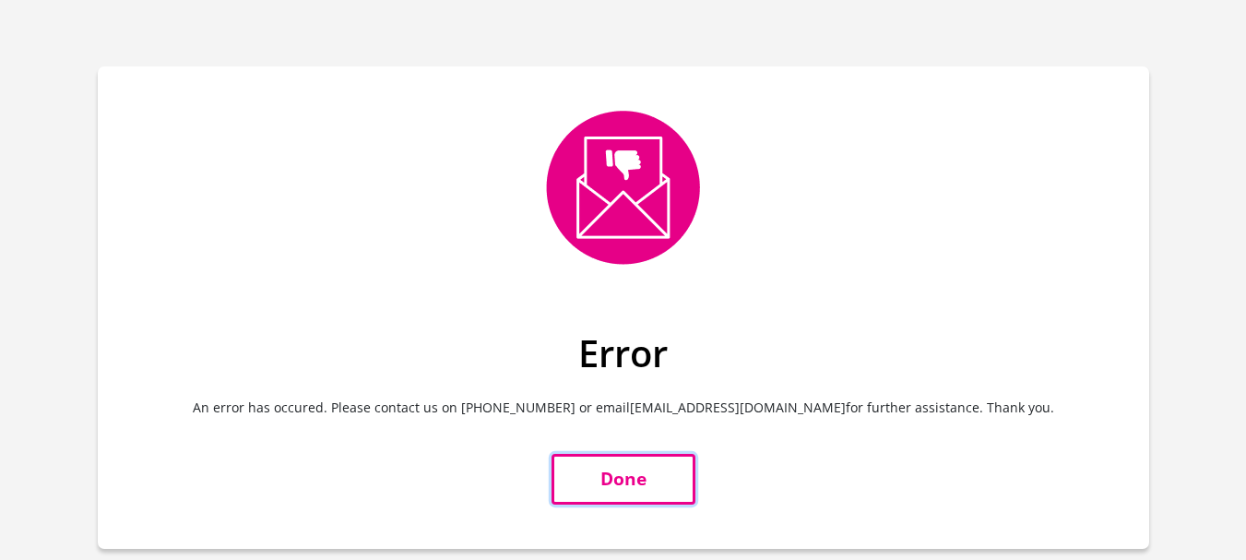
click at [596, 465] on link "Done" at bounding box center [623, 479] width 144 height 51
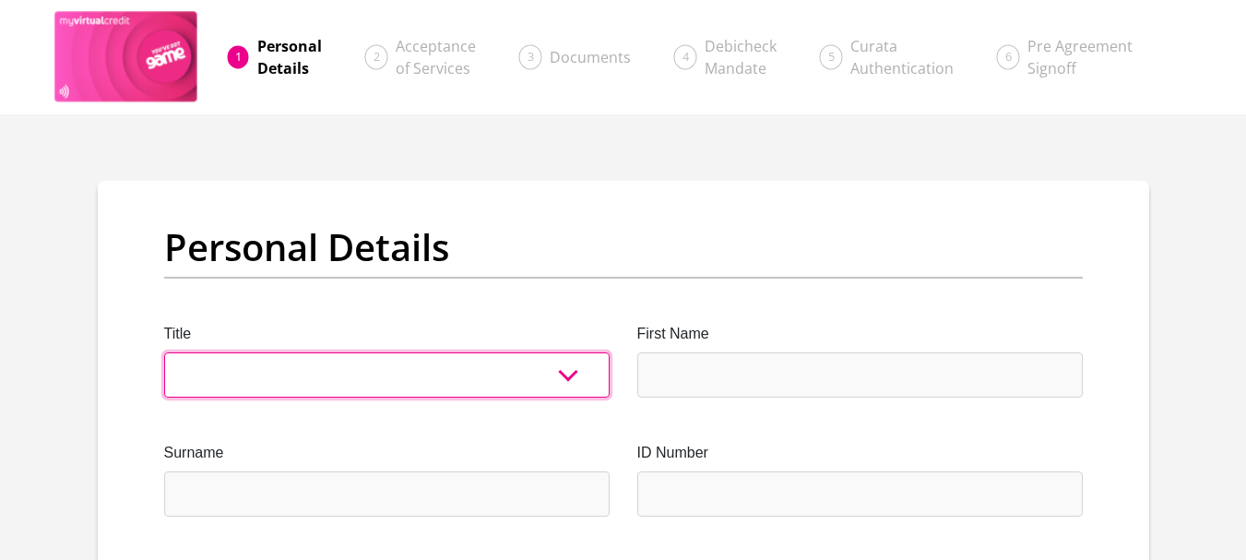
click at [562, 386] on select "Mr Ms Mrs Dr Other" at bounding box center [386, 374] width 445 height 45
select select "Mr"
click at [164, 352] on select "Mr Ms Mrs Dr Other" at bounding box center [386, 374] width 445 height 45
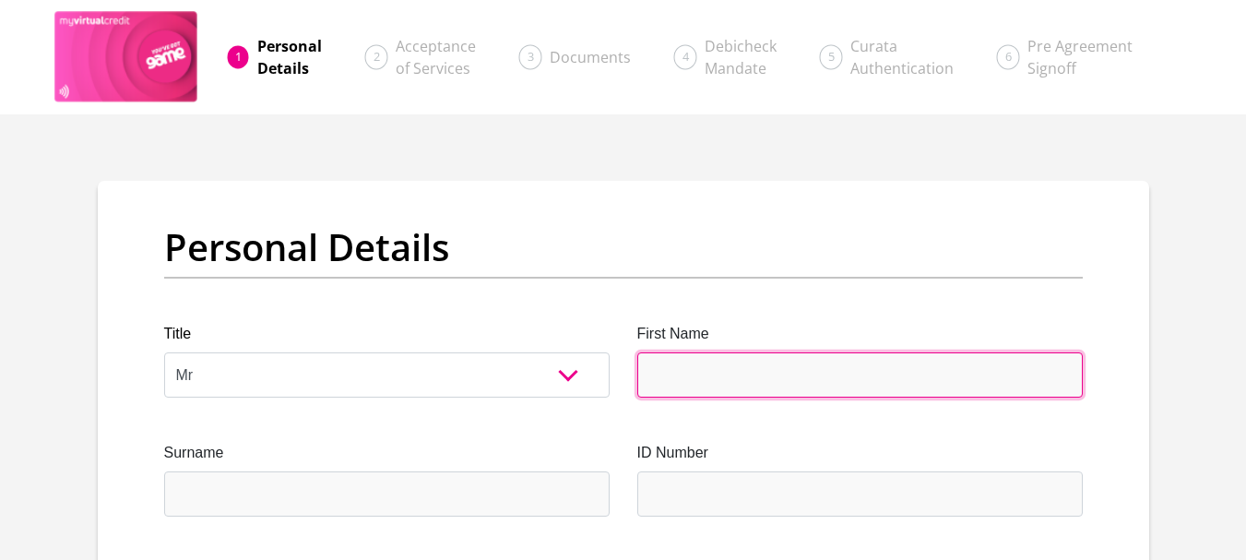
click at [741, 382] on input "First Name" at bounding box center [859, 374] width 445 height 45
type input "Lance"
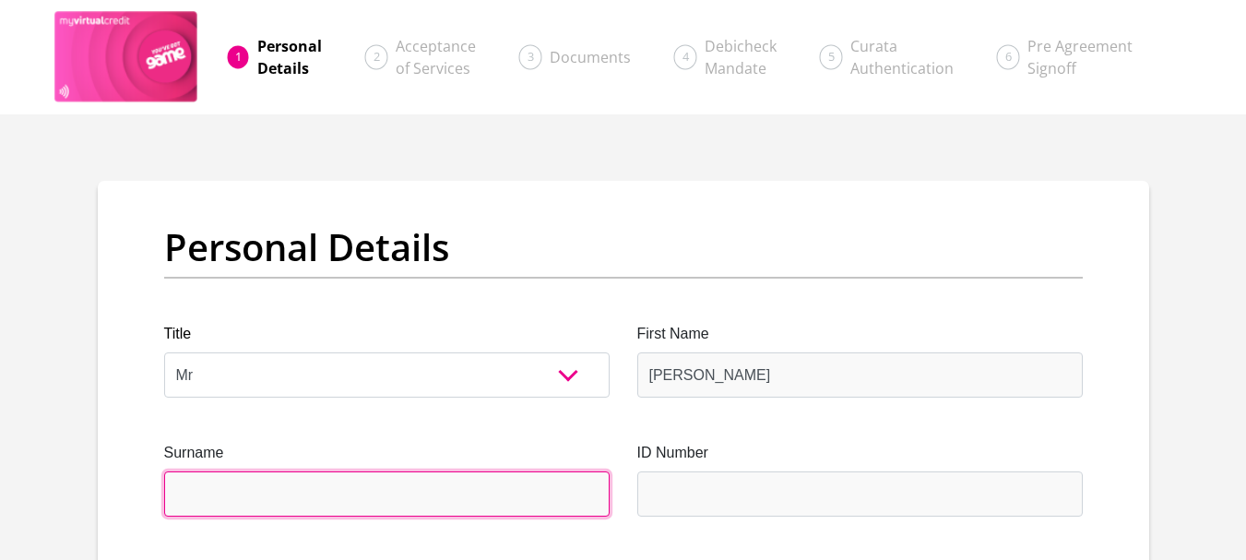
type input "vanWyk"
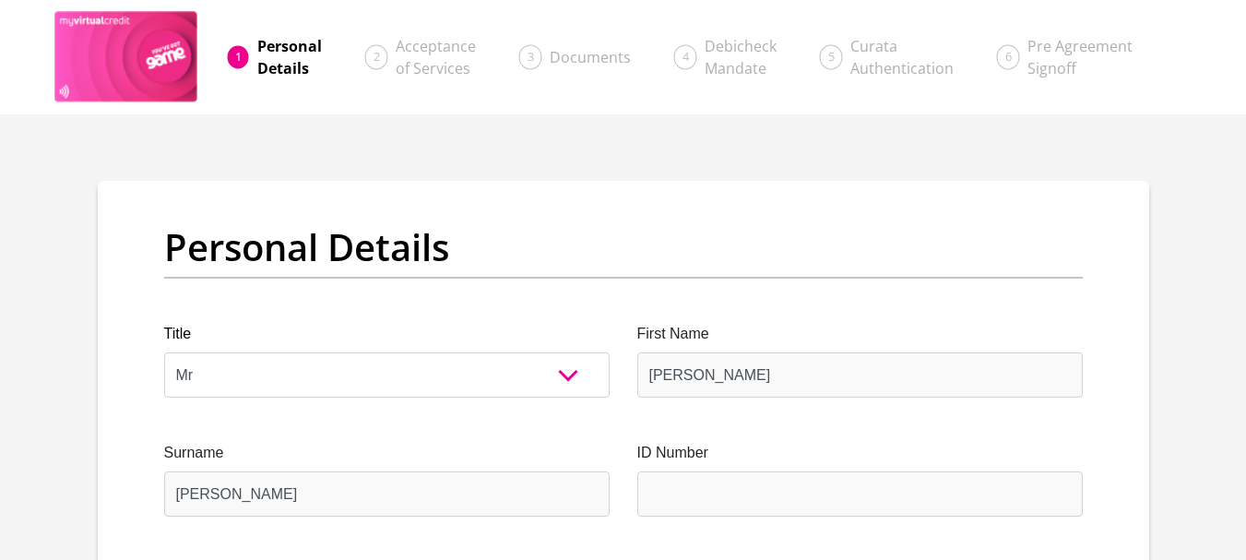
type input "0826826622"
select select "ZAF"
type input "60 1st Ave"
type input "Rustenburg"
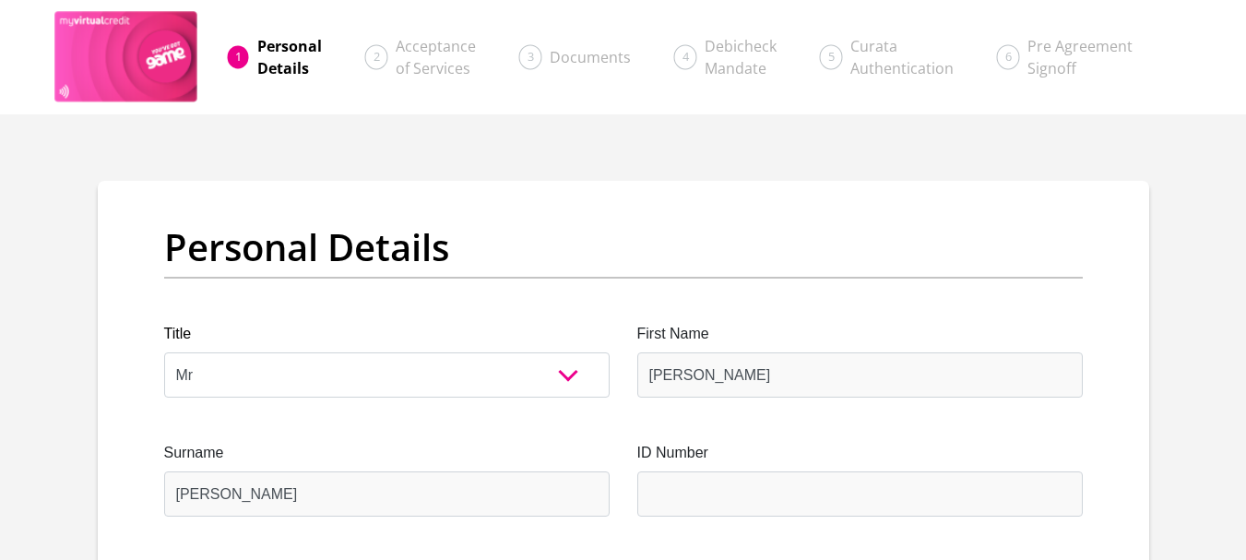
type input "Rustenburg"
type input "1449"
select select "North West"
type input "L"
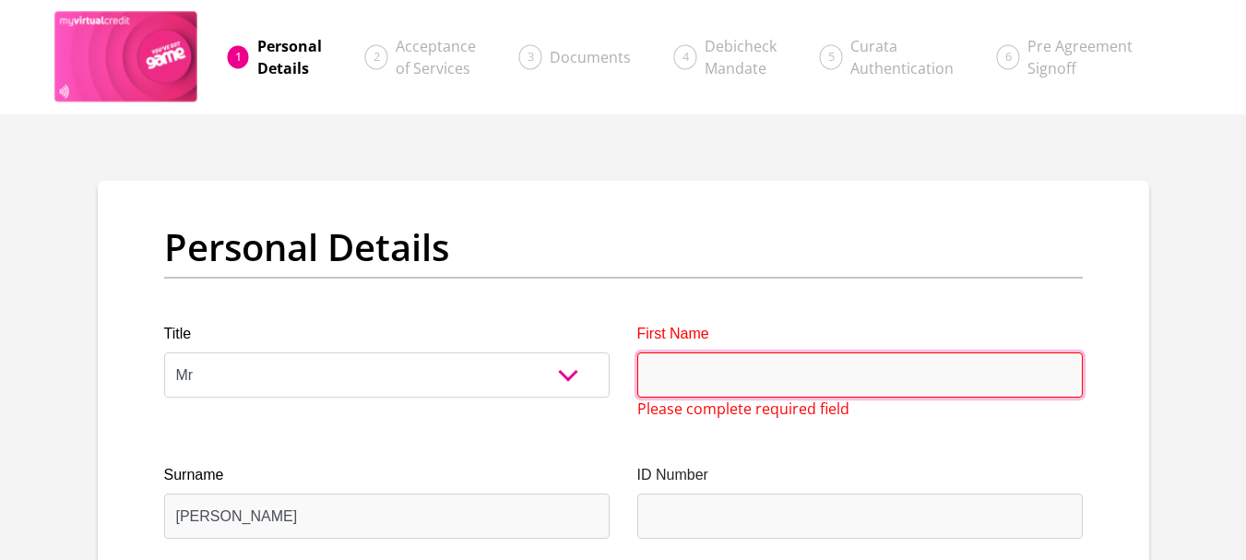
click at [770, 381] on input "First Name" at bounding box center [859, 374] width 445 height 45
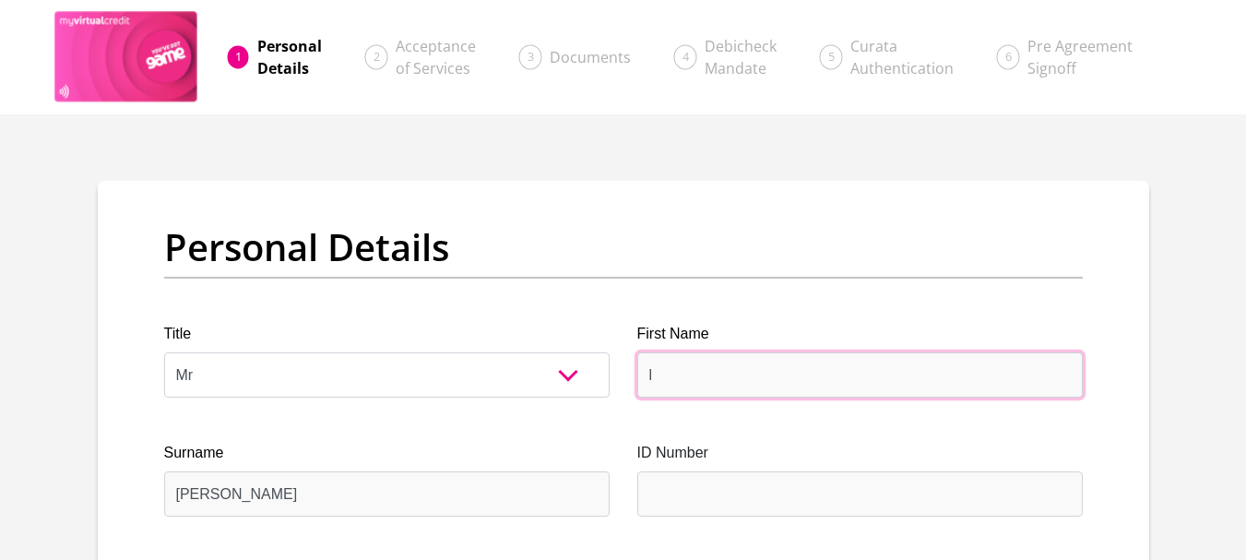
type input "Lance"
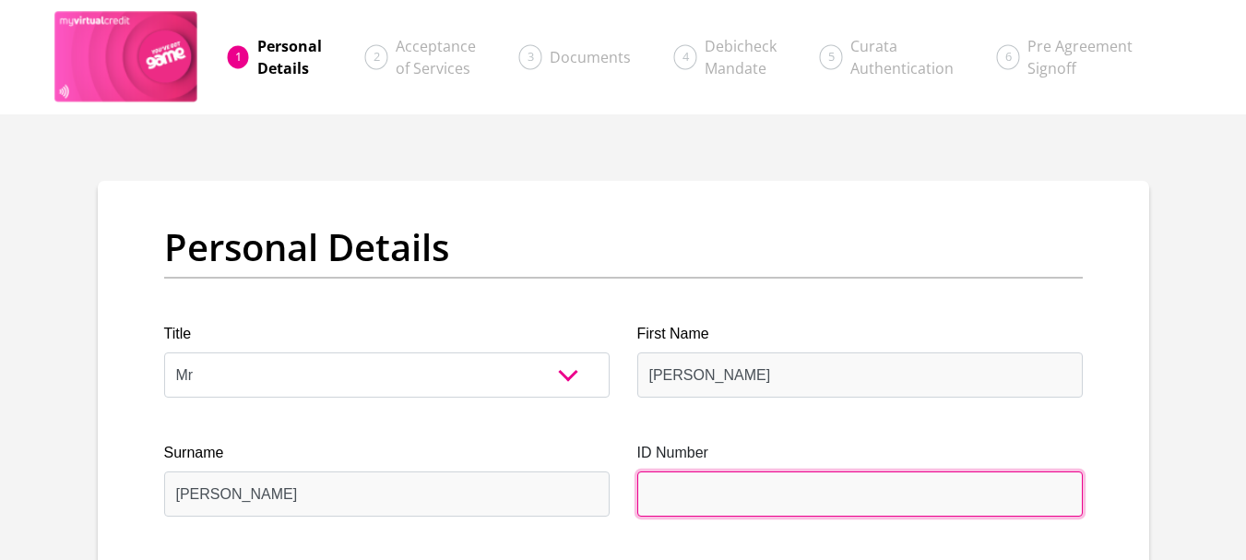
click at [717, 491] on input "ID Number" at bounding box center [859, 493] width 445 height 45
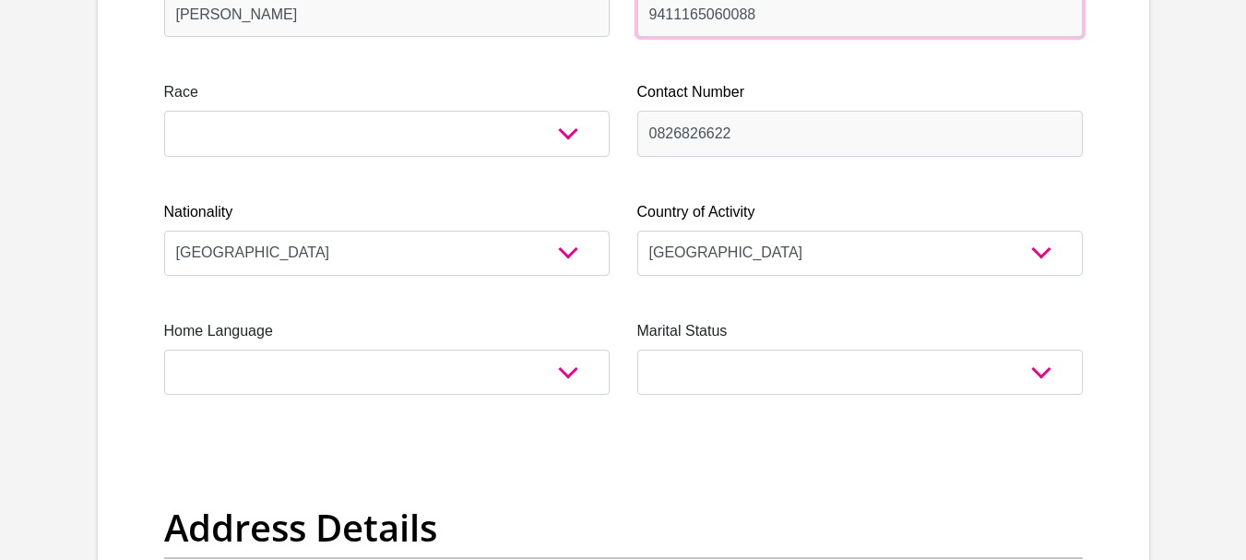
scroll to position [515, 0]
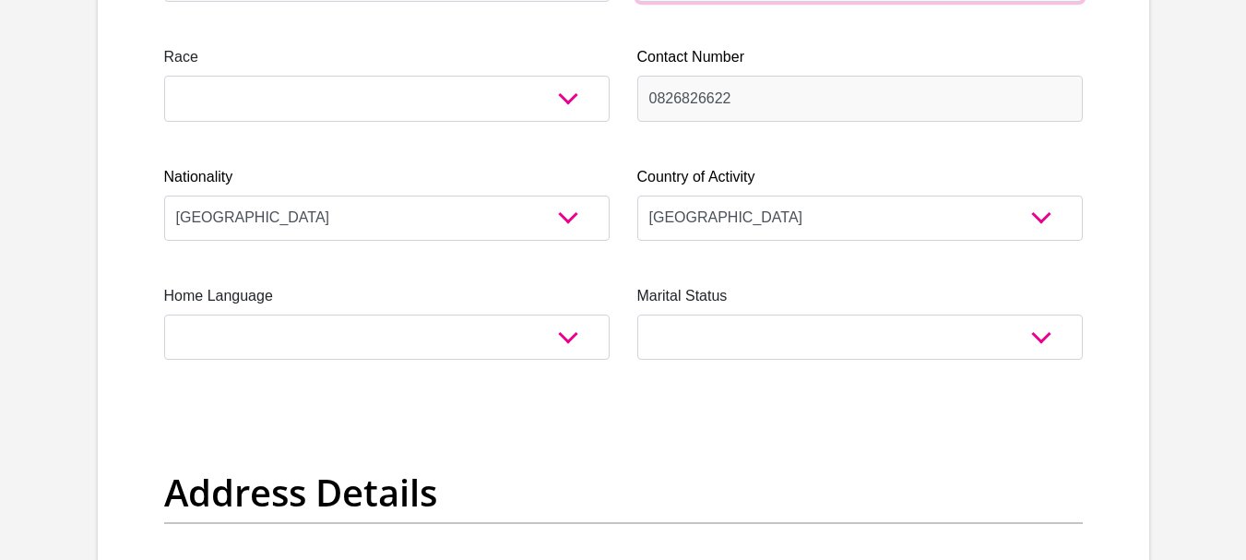
type input "9411165060088"
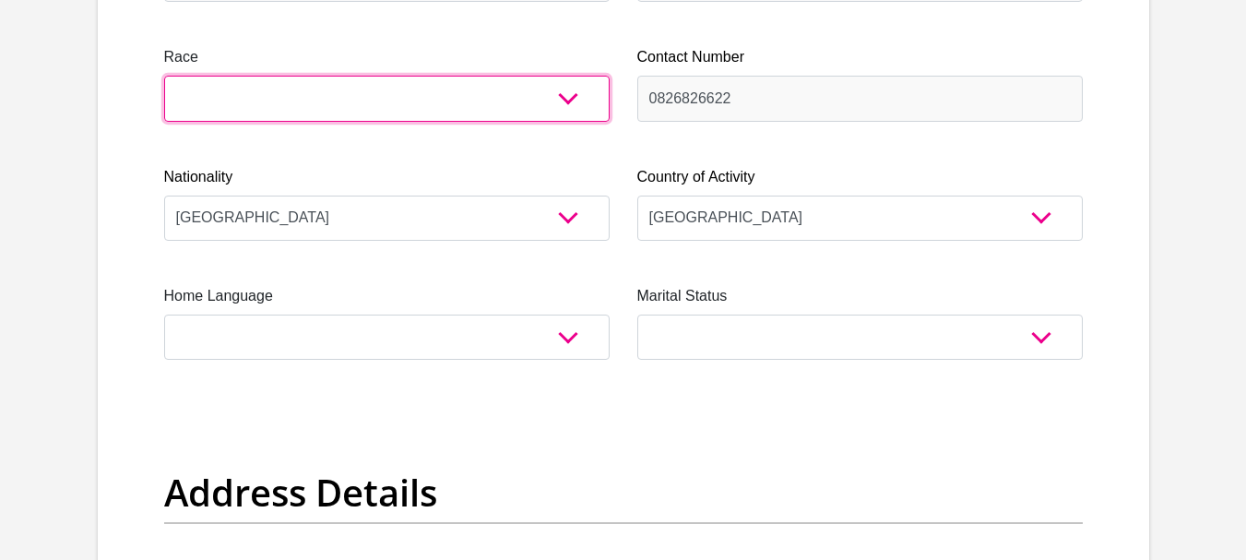
click at [565, 97] on select "Black Coloured Indian White Other" at bounding box center [386, 98] width 445 height 45
select select "4"
click at [164, 76] on select "Black Coloured Indian White Other" at bounding box center [386, 98] width 445 height 45
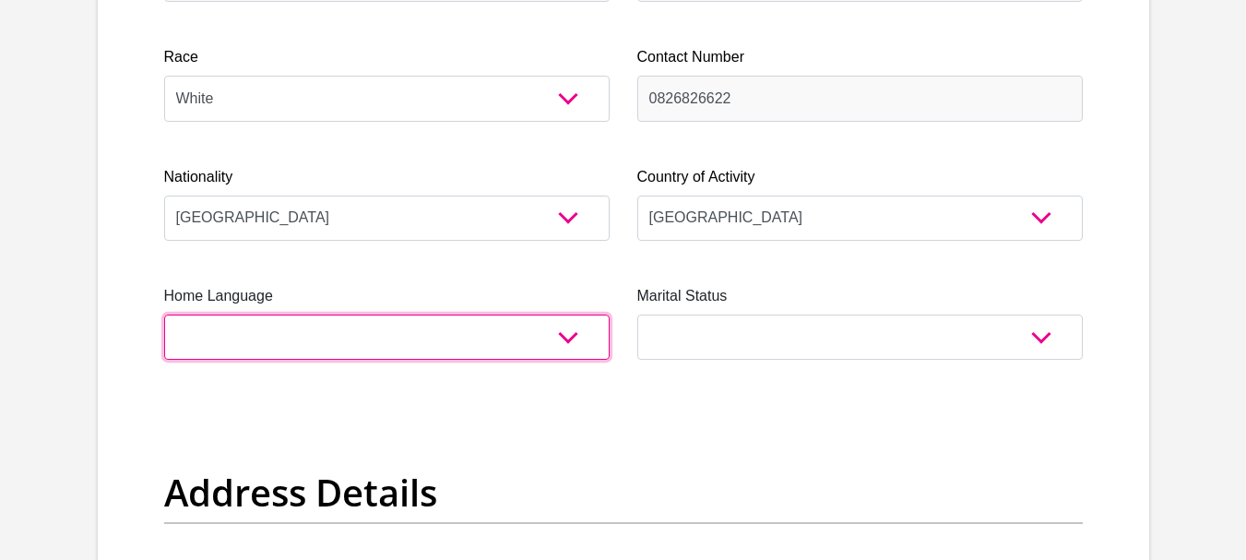
click at [539, 340] on select "Afrikaans English Sepedi South Ndebele Southern Sotho Swati Tsonga Tswana Venda…" at bounding box center [386, 336] width 445 height 45
select select "eng"
click at [164, 314] on select "Afrikaans English Sepedi South Ndebele Southern Sotho Swati Tsonga Tswana Venda…" at bounding box center [386, 336] width 445 height 45
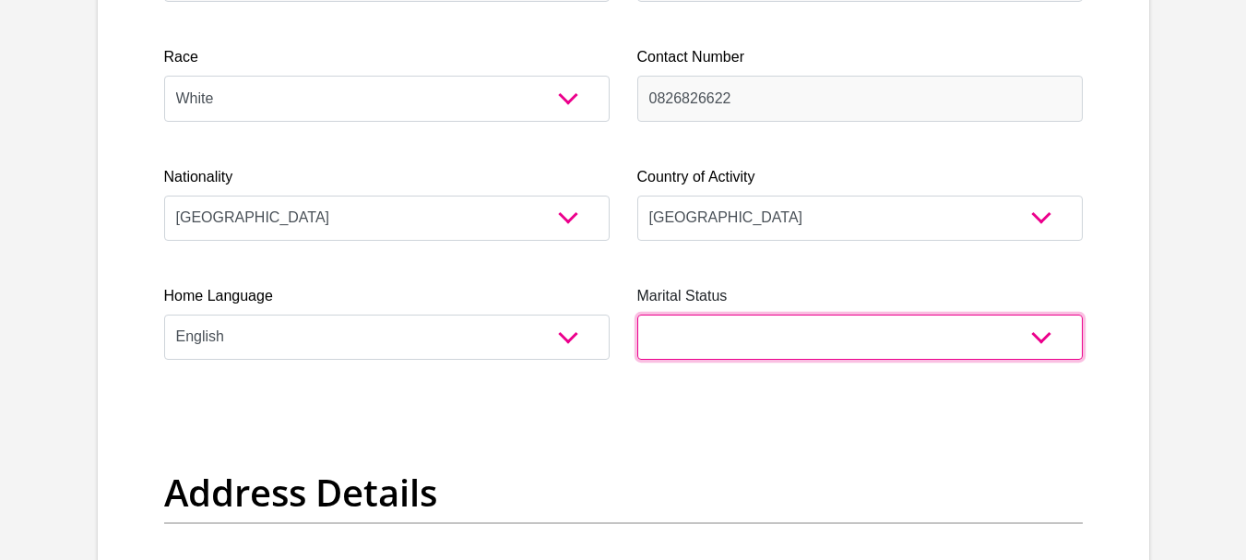
click at [715, 326] on select "Married ANC Single Divorced Widowed Married COP or Customary Law" at bounding box center [859, 336] width 445 height 45
select select "2"
click at [637, 314] on select "Married ANC Single Divorced Widowed Married COP or Customary Law" at bounding box center [859, 336] width 445 height 45
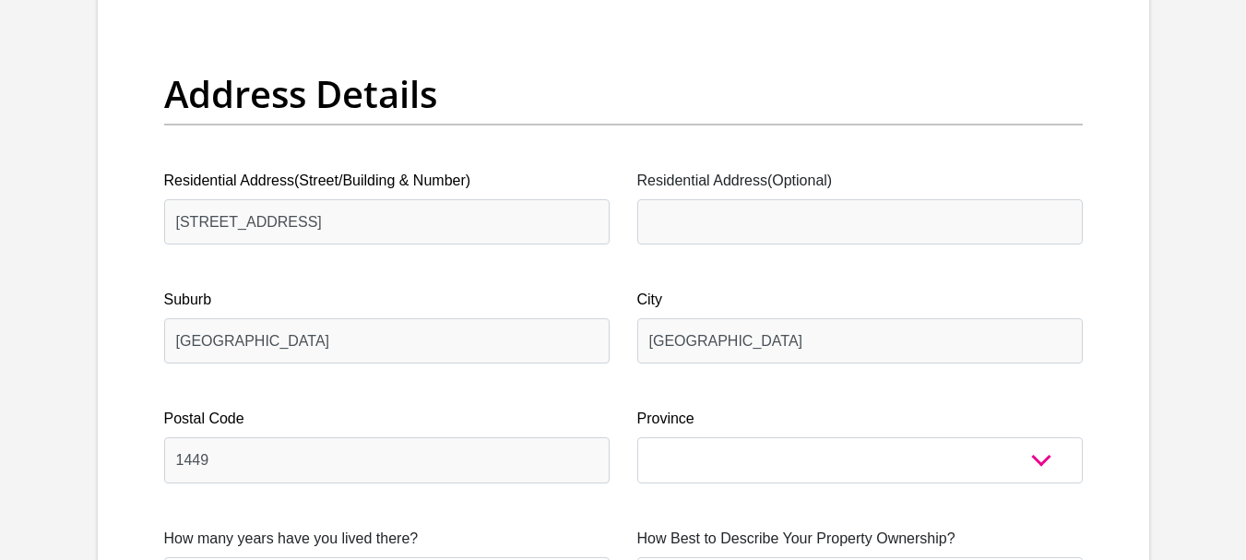
scroll to position [948, 0]
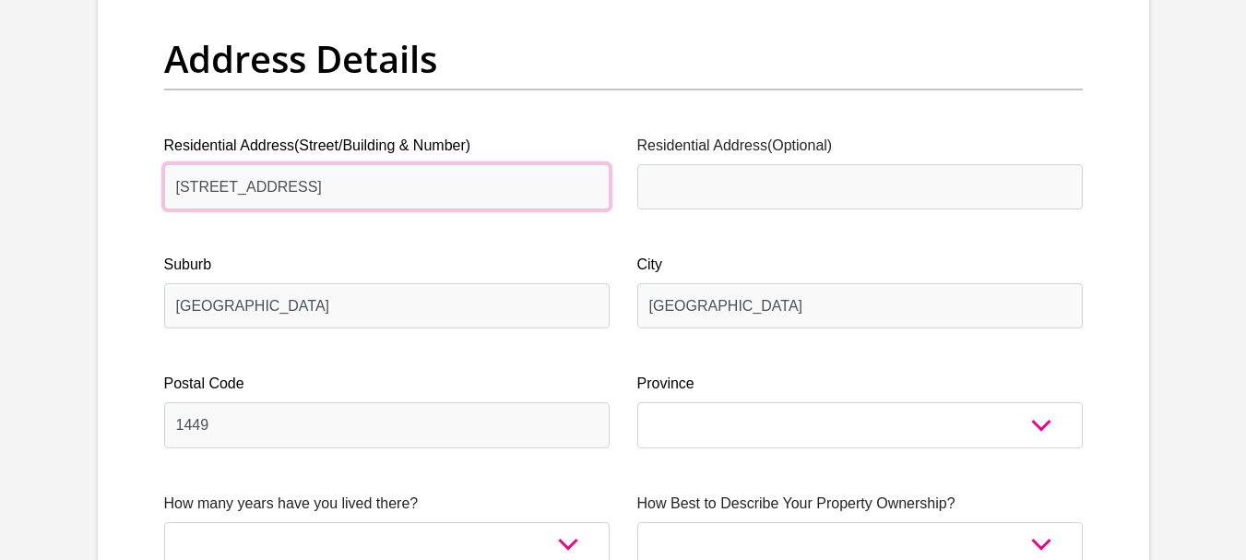
click at [360, 189] on input "60 1st Ave" at bounding box center [386, 186] width 445 height 45
type input "5 melkhout ave Geelhoutpark"
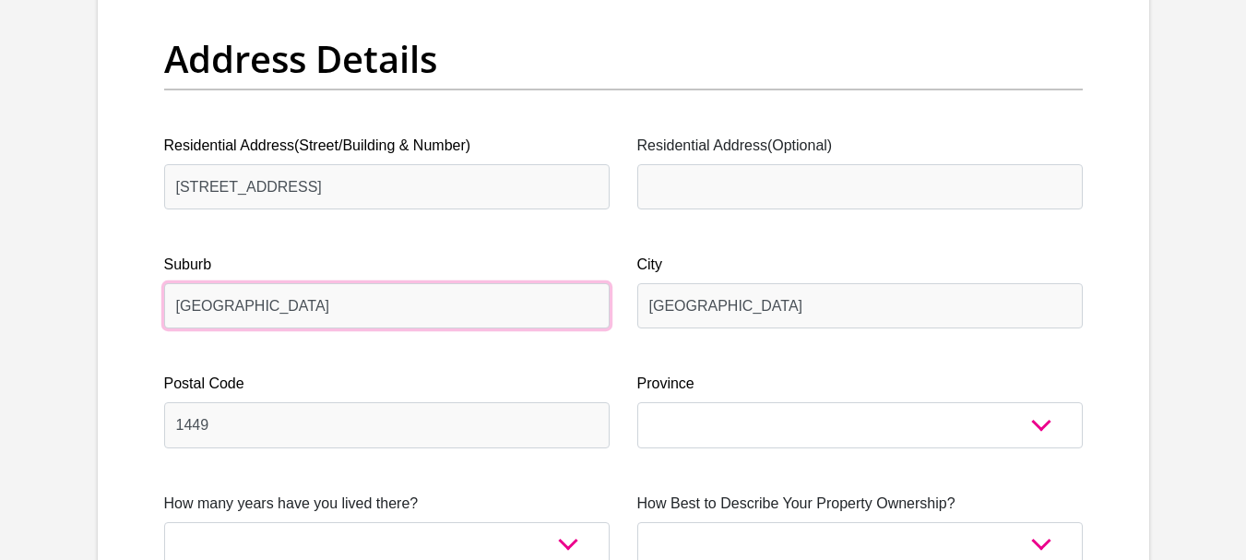
click at [317, 296] on input "Rustenburg" at bounding box center [386, 305] width 445 height 45
type input "Geelhoudt Park"
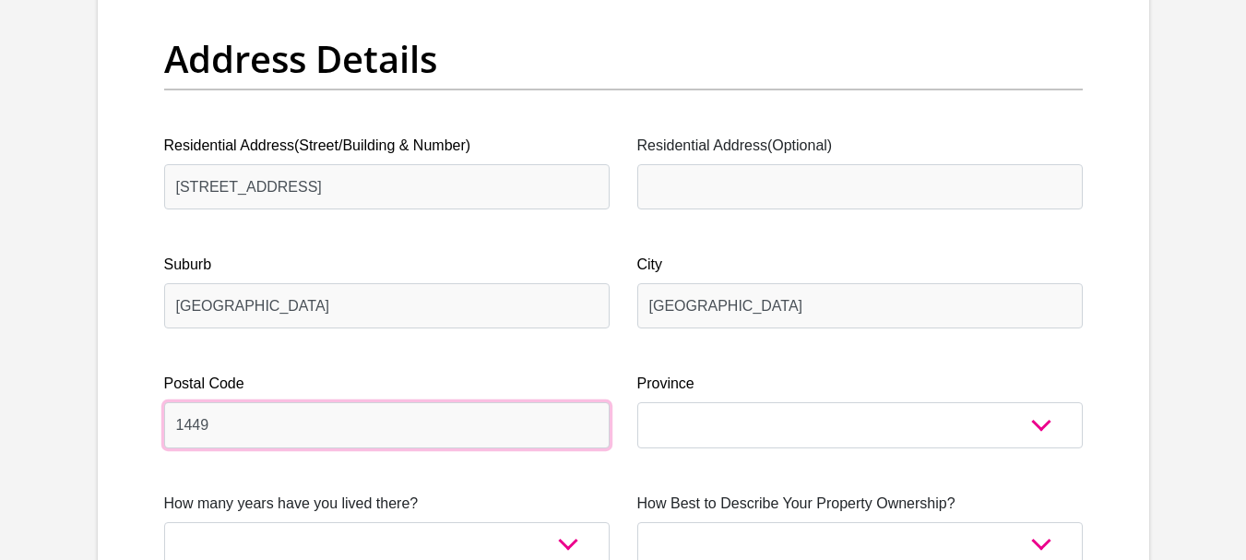
click at [448, 425] on input "1449" at bounding box center [386, 424] width 445 height 45
type input "0299"
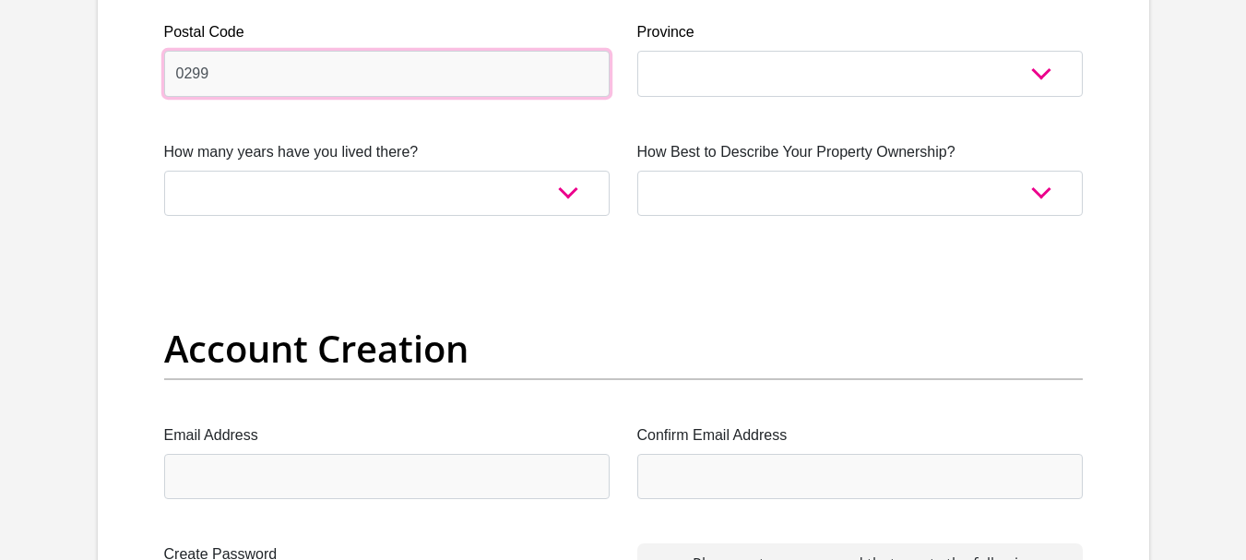
scroll to position [1334, 0]
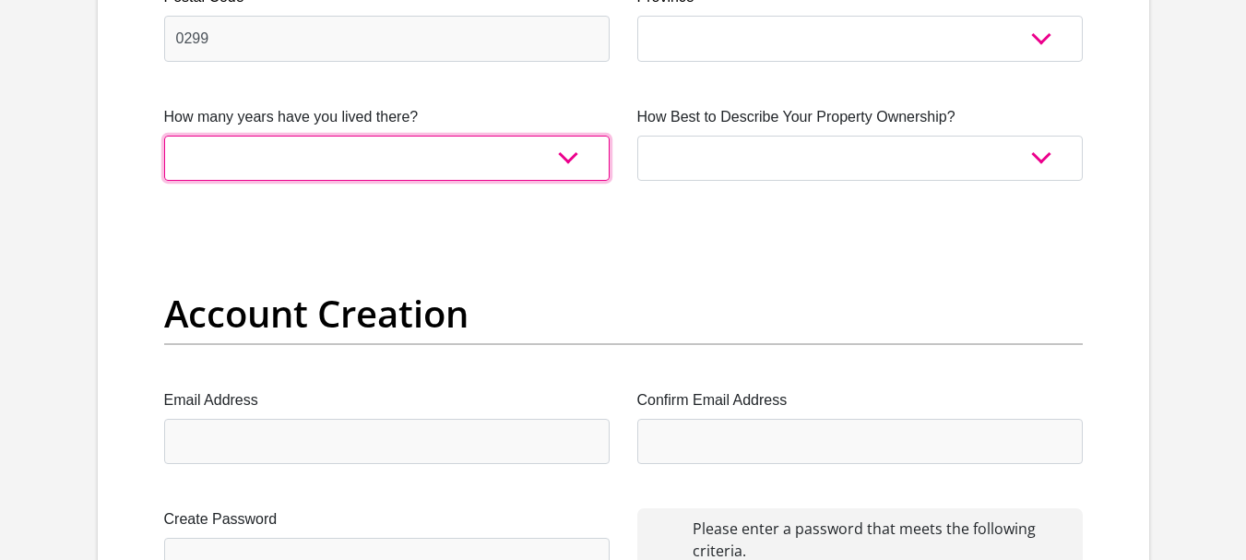
click at [571, 160] on select "less than 1 year 1-3 years 3-5 years 5+ years" at bounding box center [386, 158] width 445 height 45
select select "5"
click at [164, 136] on select "less than 1 year 1-3 years 3-5 years 5+ years" at bounding box center [386, 158] width 445 height 45
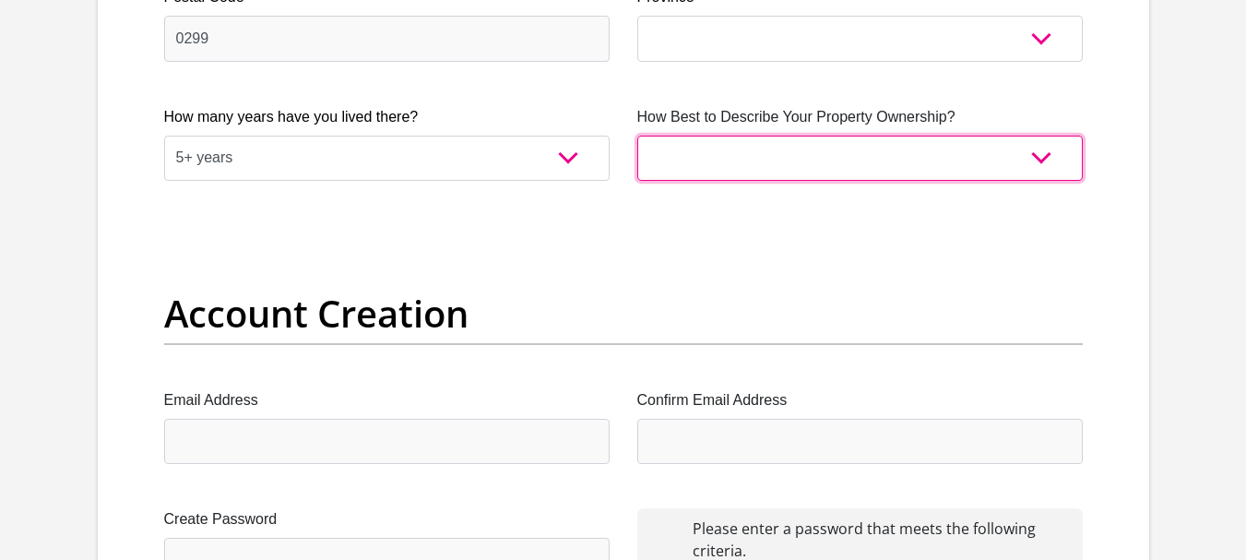
click at [1013, 163] on select "Owned Rented Family Owned Company Dwelling" at bounding box center [859, 158] width 445 height 45
select select "Rented"
click at [637, 136] on select "Owned Rented Family Owned Company Dwelling" at bounding box center [859, 158] width 445 height 45
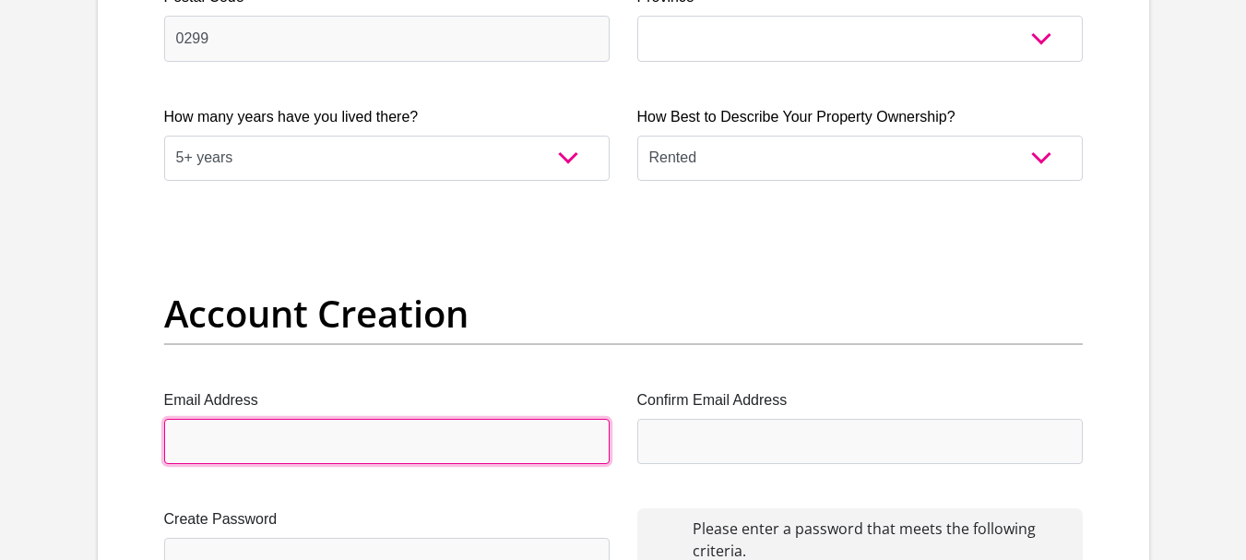
click at [503, 446] on input "Email Address" at bounding box center [386, 441] width 445 height 45
type input "lguvanwyk@gmail.com"
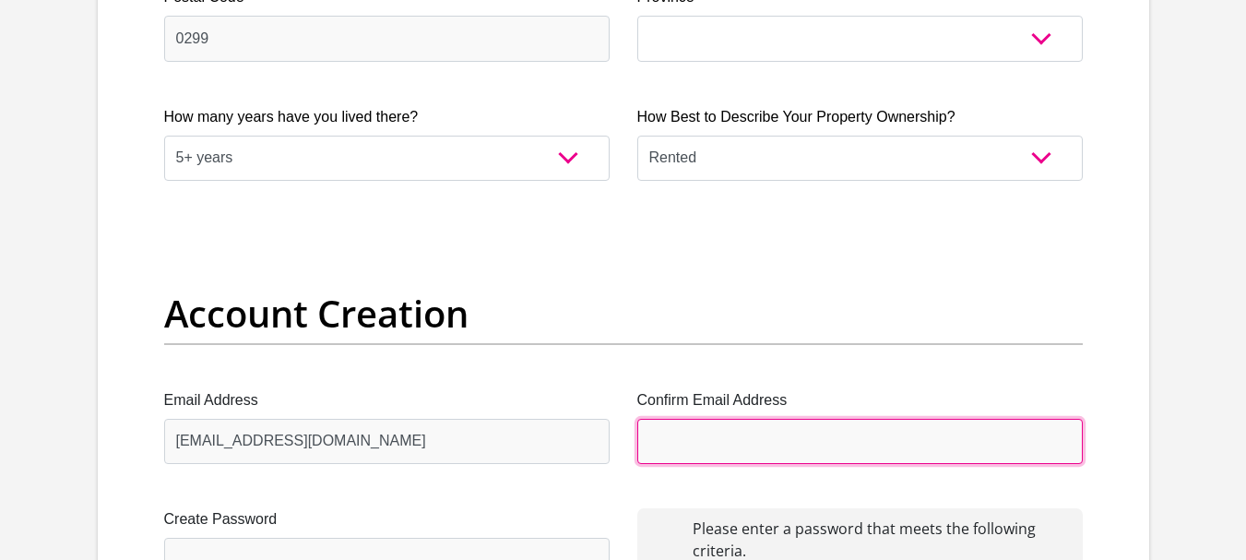
type input "lguvanwyk@gmail.com"
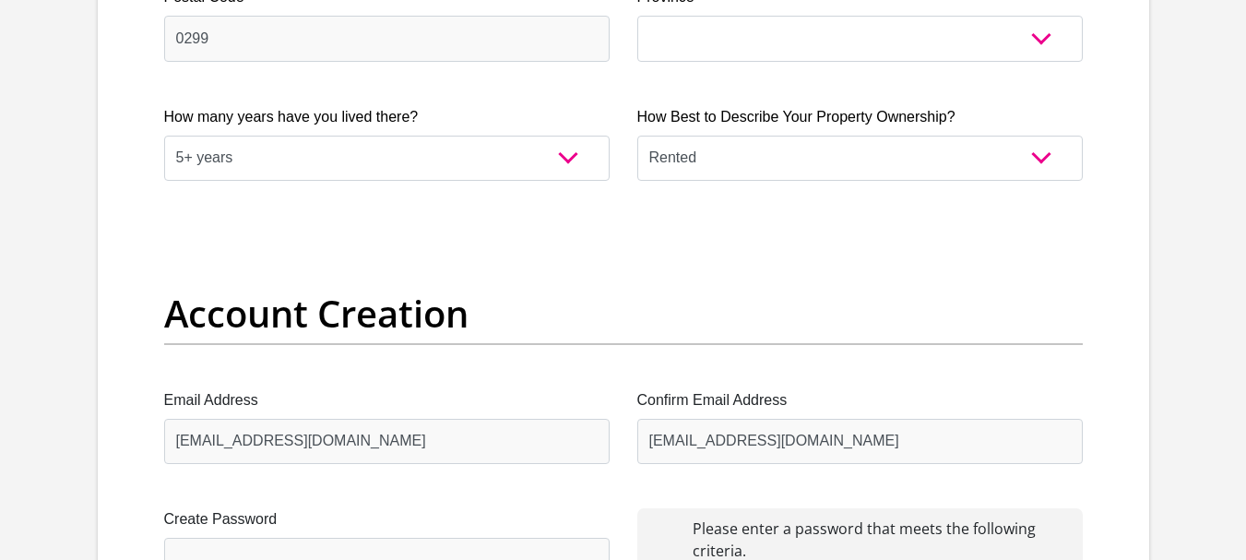
type input "Lance"
type input "van Wyk"
type input "0826826622"
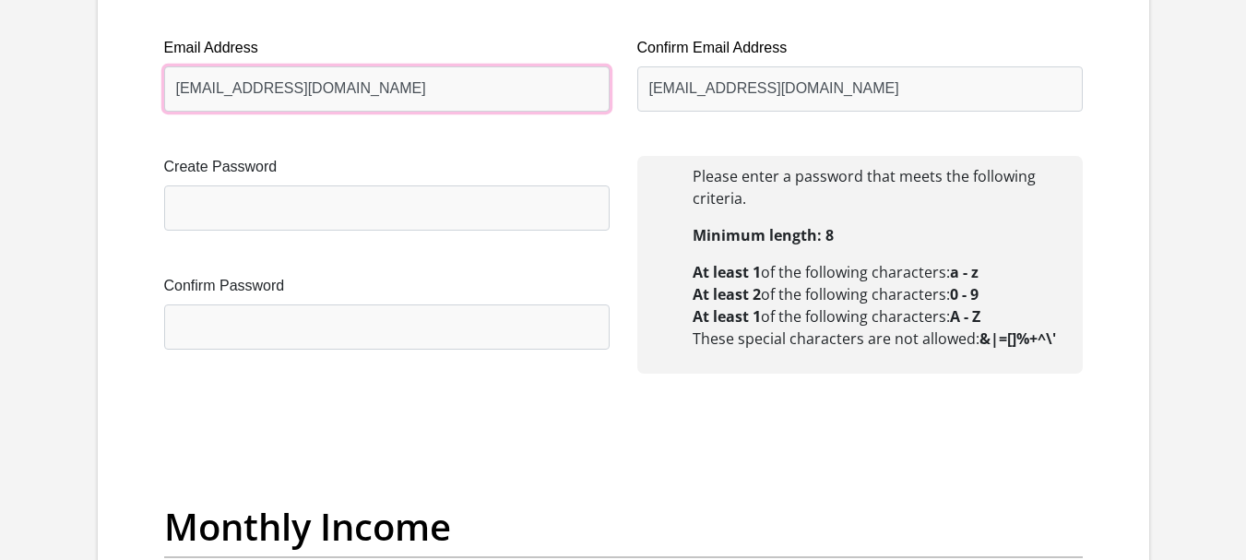
scroll to position [1711, 0]
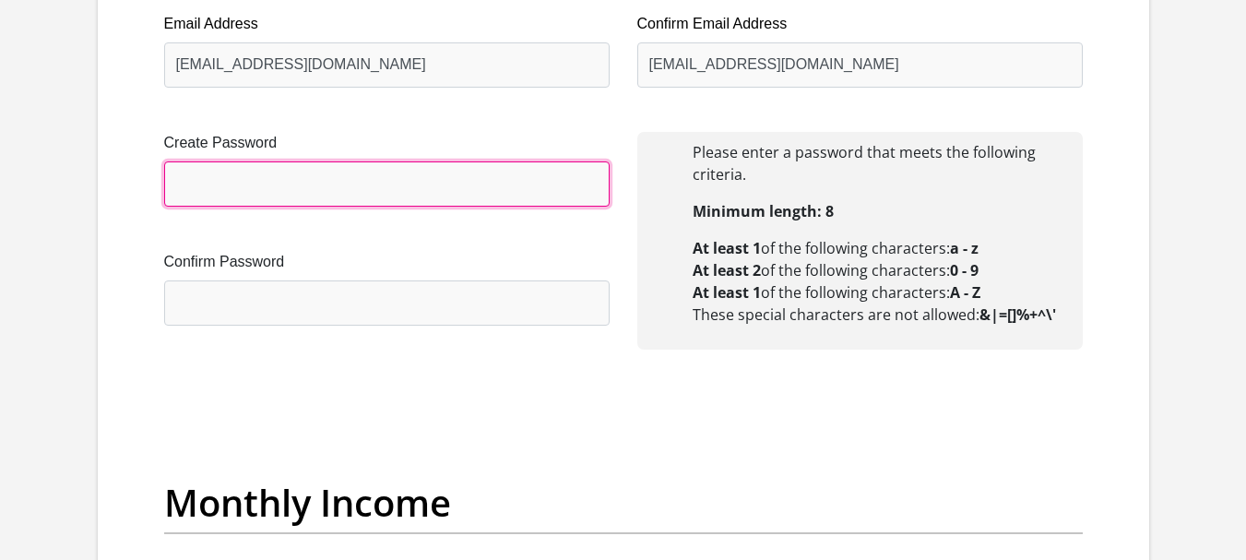
click at [498, 190] on input "Create Password" at bounding box center [386, 183] width 445 height 45
type input "Mestrong1445!"
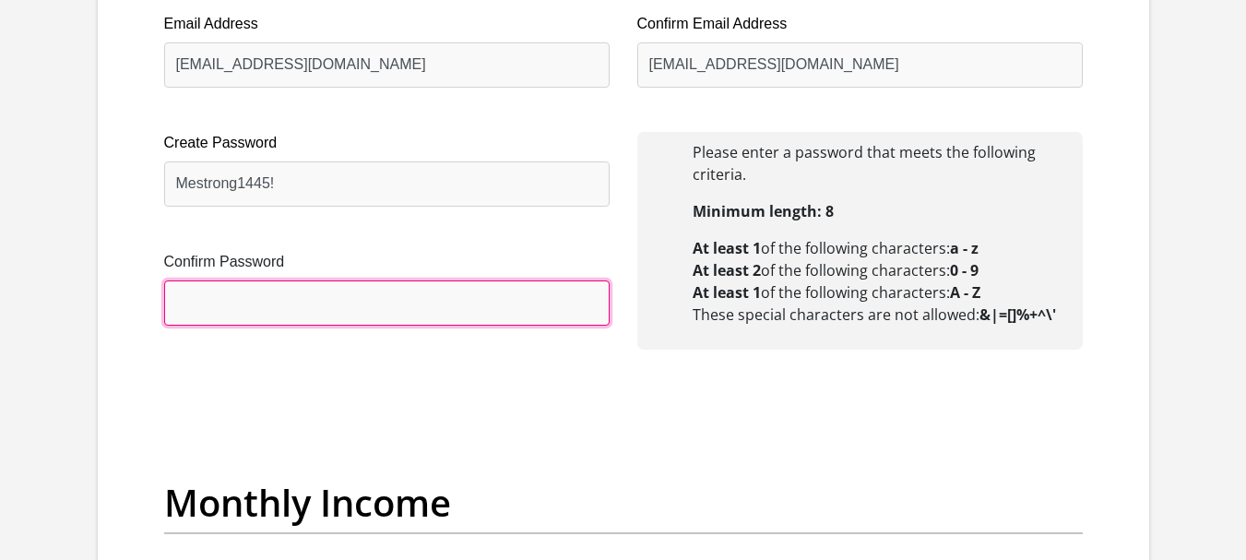
click at [266, 296] on input "Confirm Password" at bounding box center [386, 302] width 445 height 45
type input "Mestrong1445!"
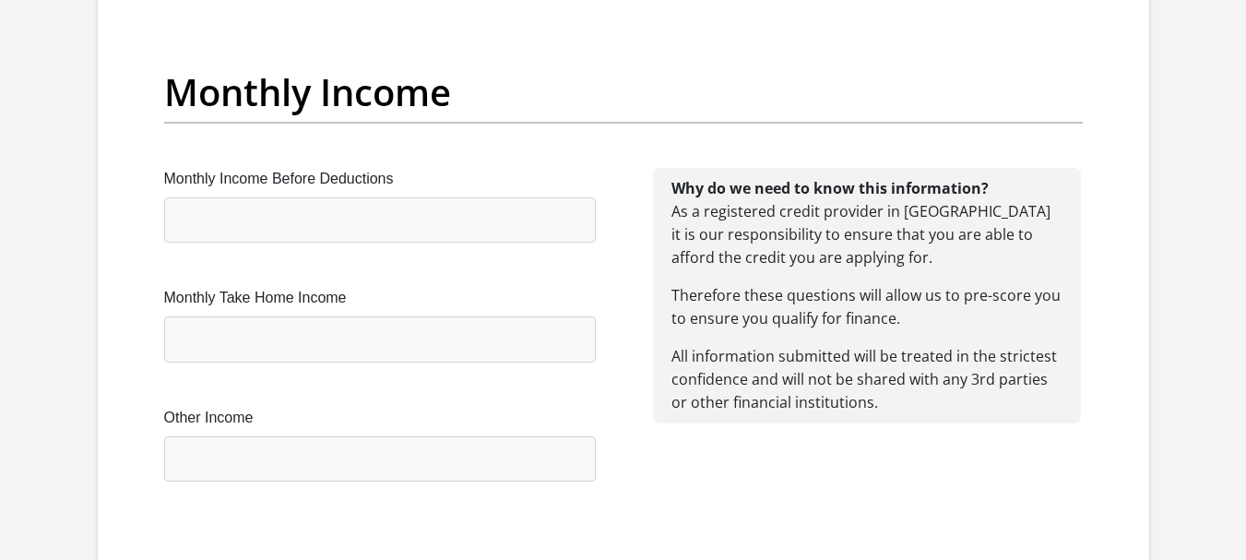
scroll to position [2157, 0]
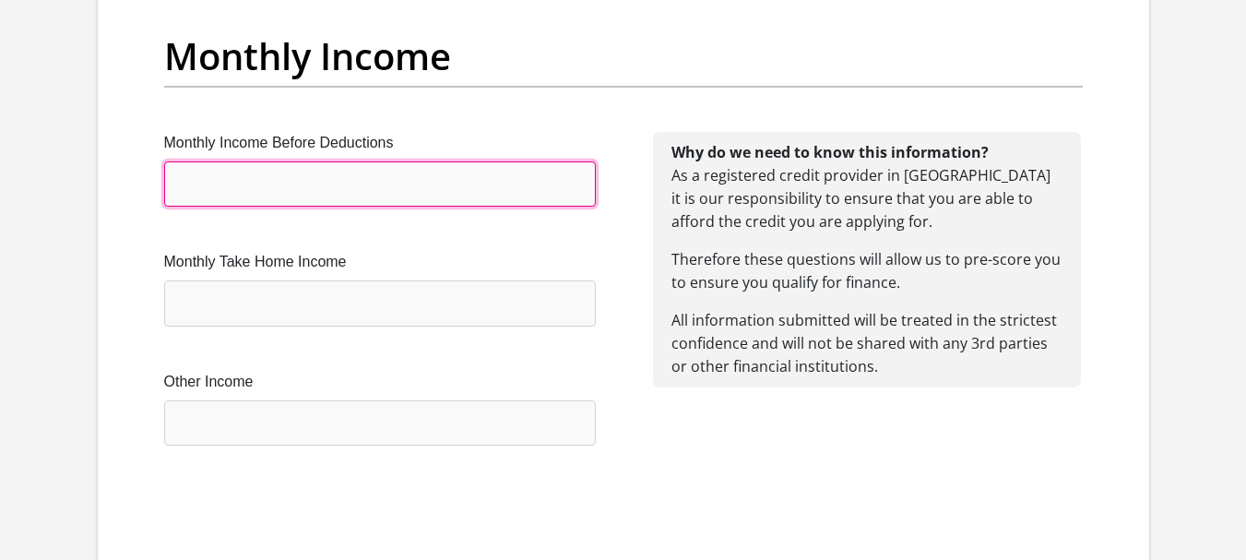
click at [328, 184] on input "Monthly Income Before Deductions" at bounding box center [380, 183] width 432 height 45
type input "12500"
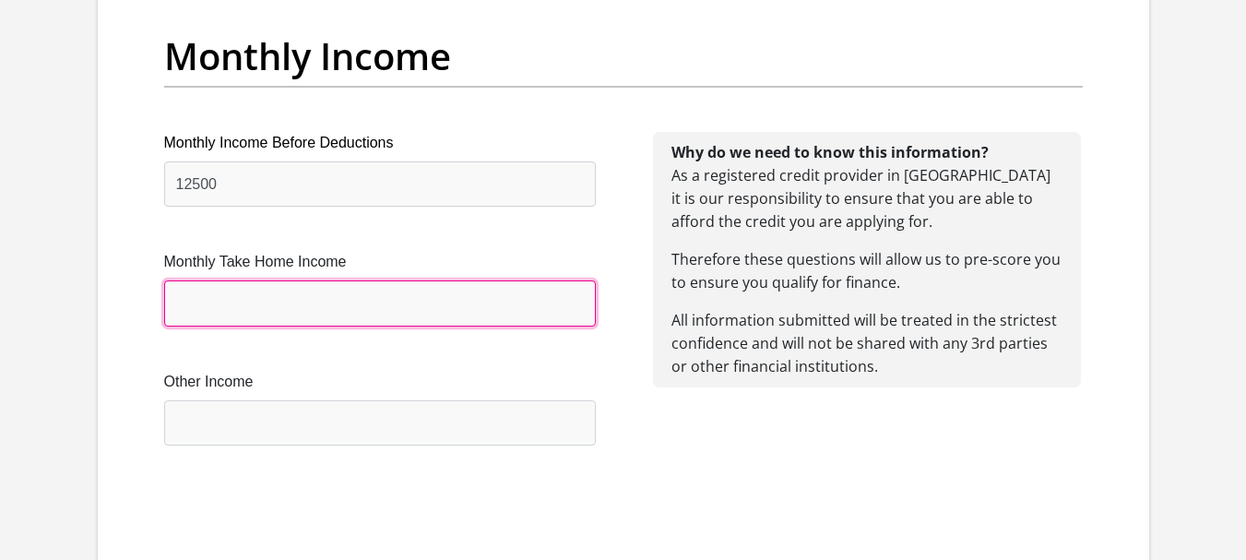
click at [254, 296] on input "Monthly Take Home Income" at bounding box center [380, 302] width 432 height 45
type input "12124"
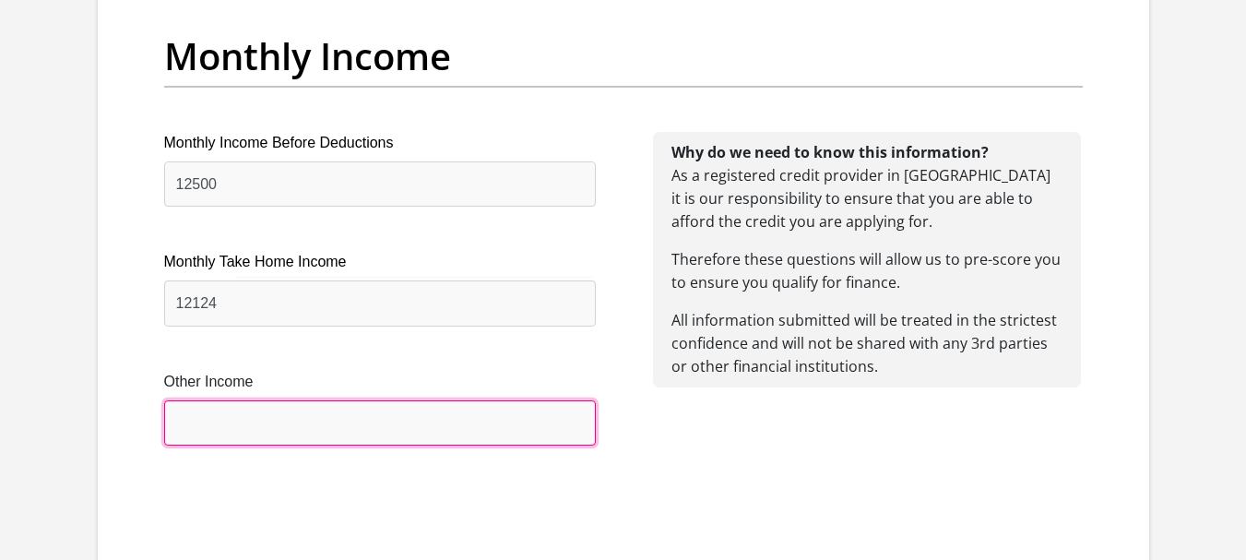
click at [238, 421] on input "Other Income" at bounding box center [380, 422] width 432 height 45
type input "4345"
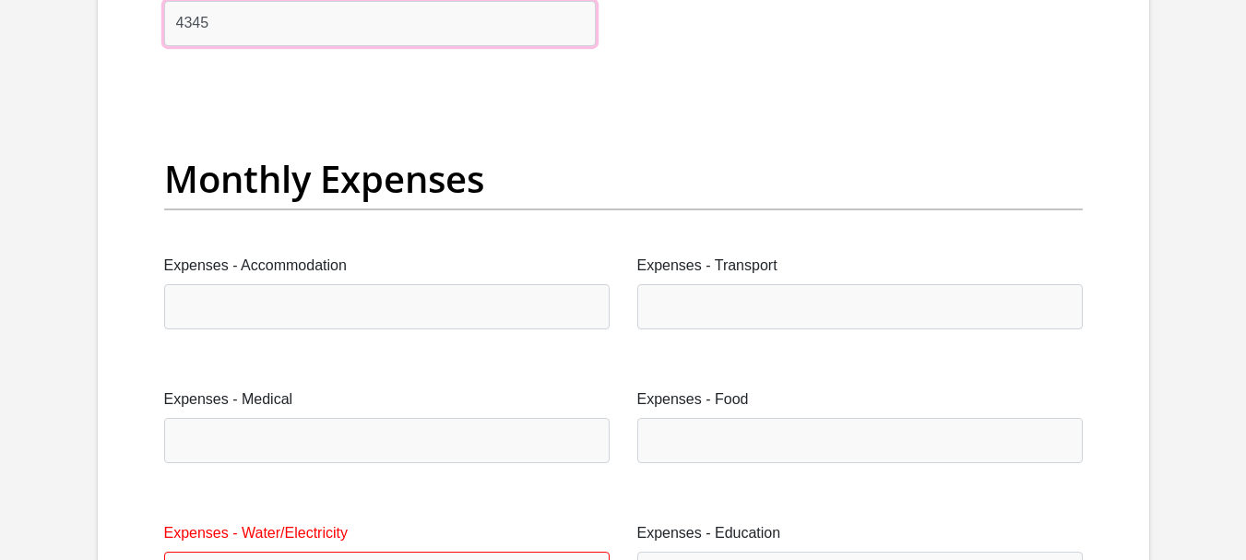
scroll to position [2567, 0]
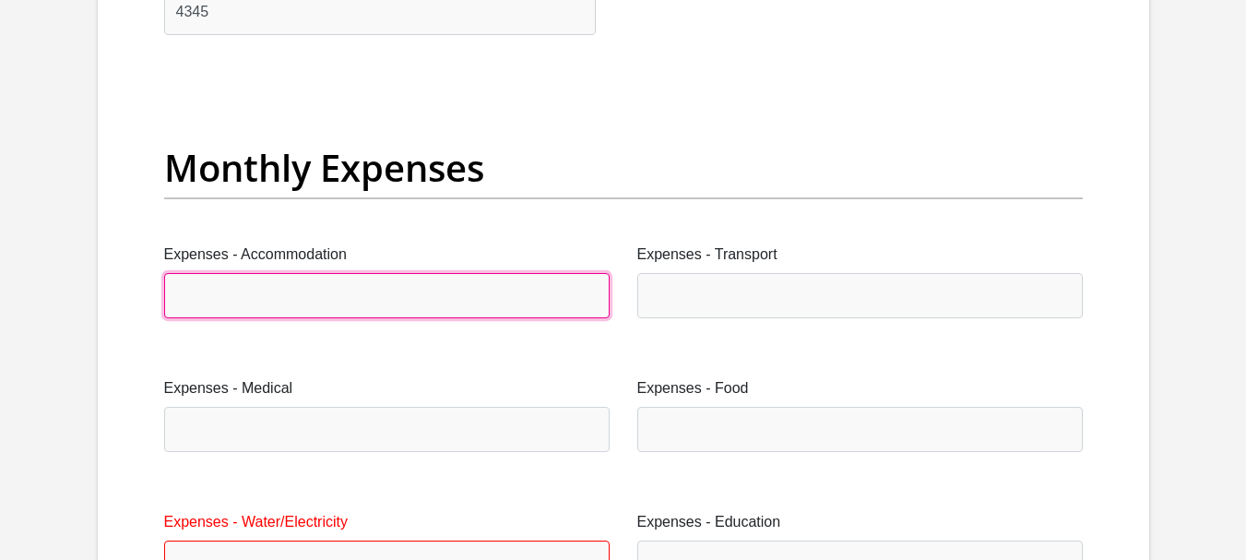
click at [349, 310] on input "Expenses - Accommodation" at bounding box center [386, 295] width 445 height 45
type input "1500"
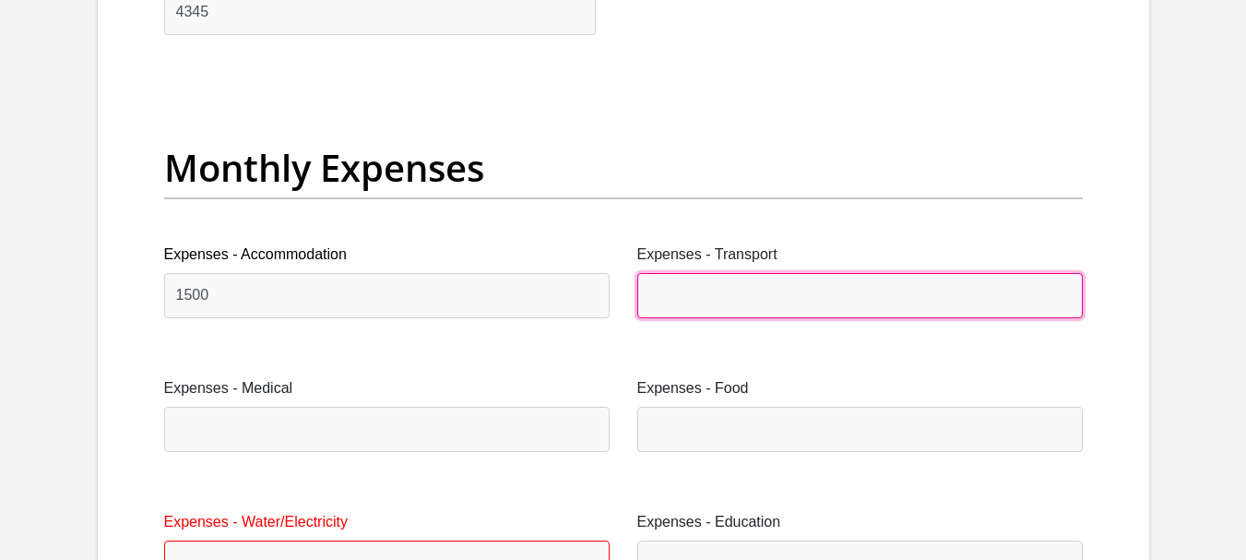
click at [704, 289] on input "Expenses - Transport" at bounding box center [859, 295] width 445 height 45
type input "500"
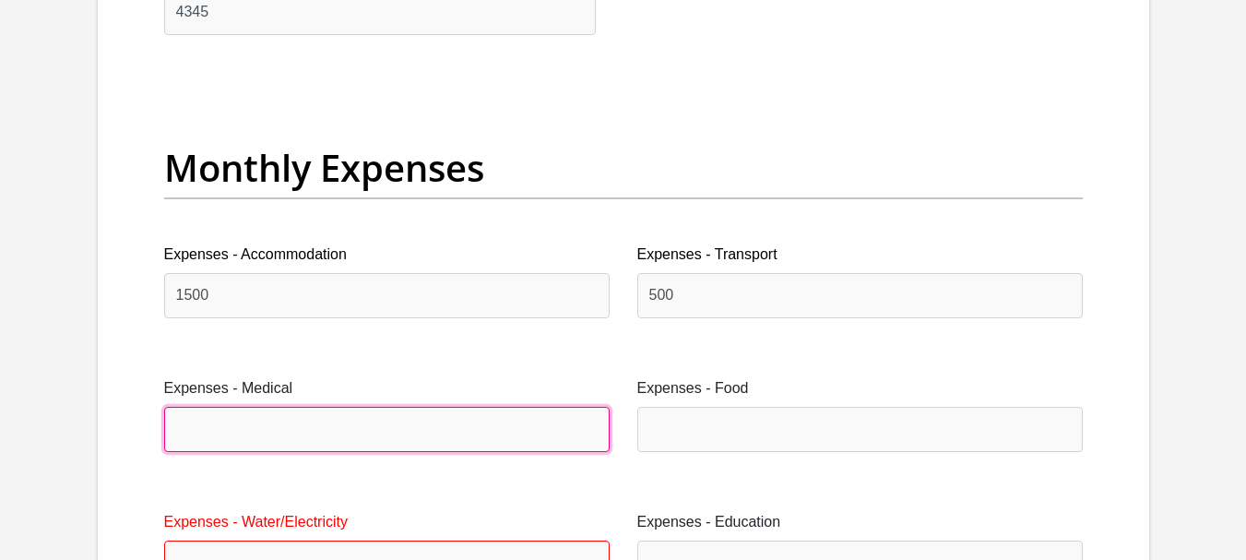
click at [397, 420] on input "Expenses - Medical" at bounding box center [386, 429] width 445 height 45
type input "2497"
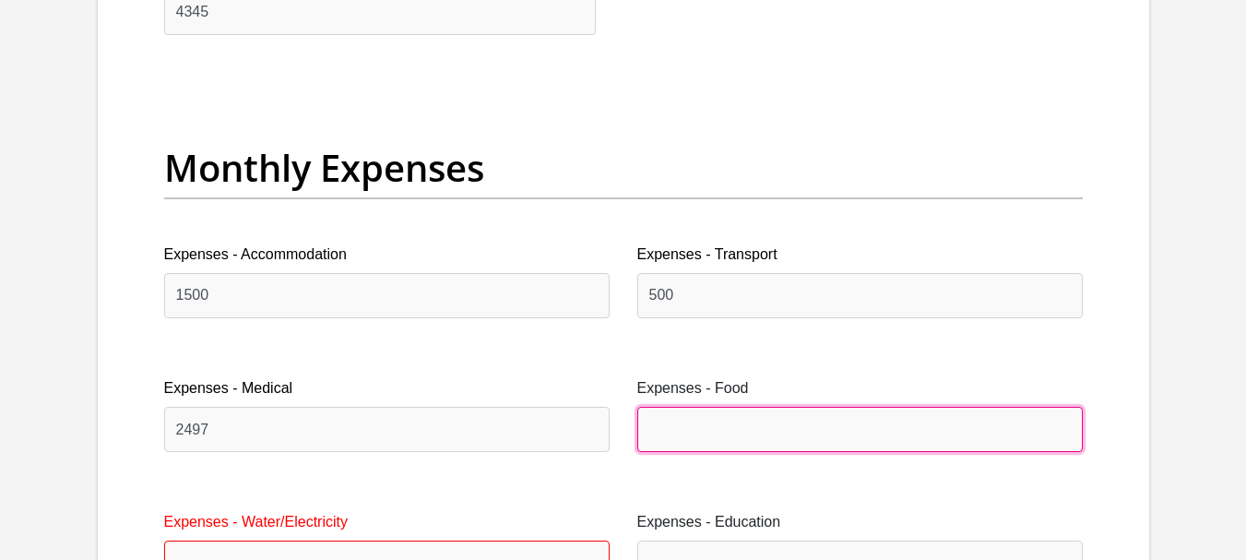
click at [741, 420] on input "Expenses - Food" at bounding box center [859, 429] width 445 height 45
type input "1000"
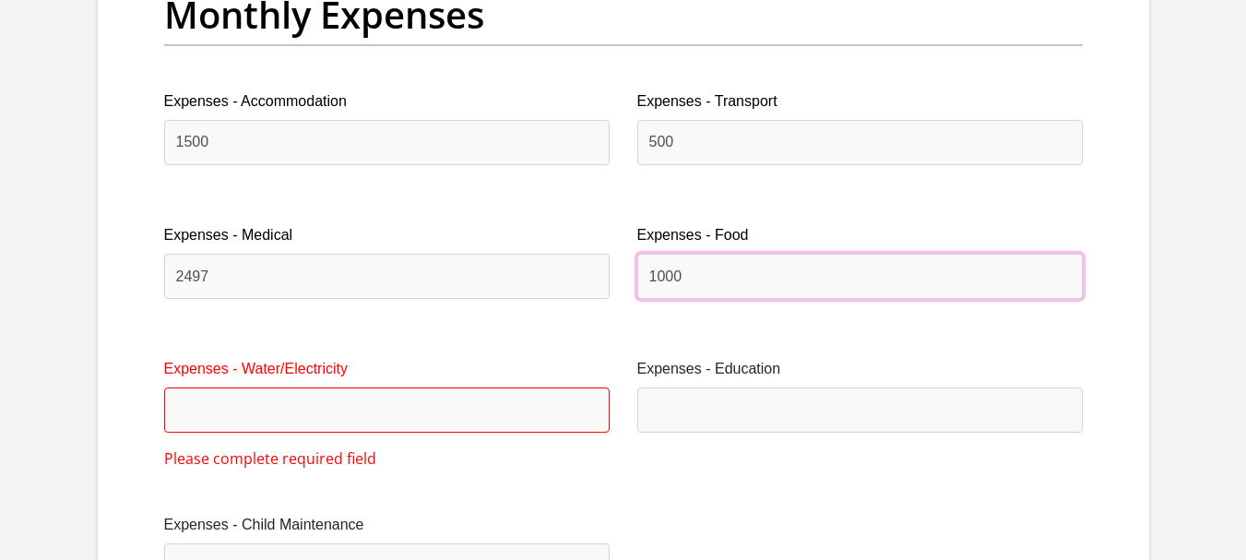
scroll to position [2803, 0]
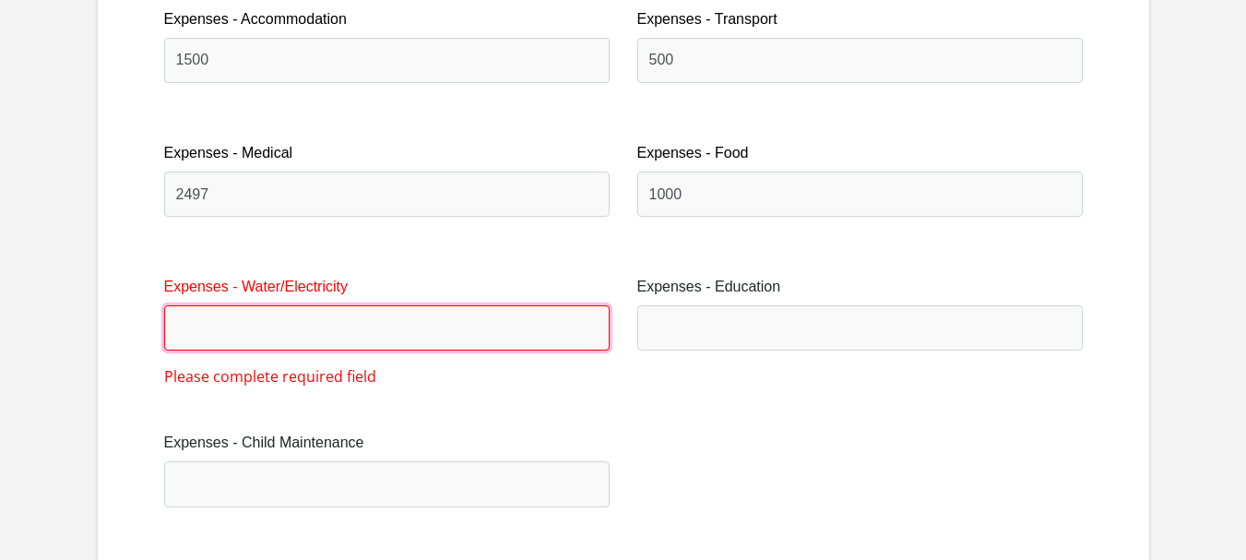
click at [361, 320] on input "Expenses - Water/Electricity" at bounding box center [386, 327] width 445 height 45
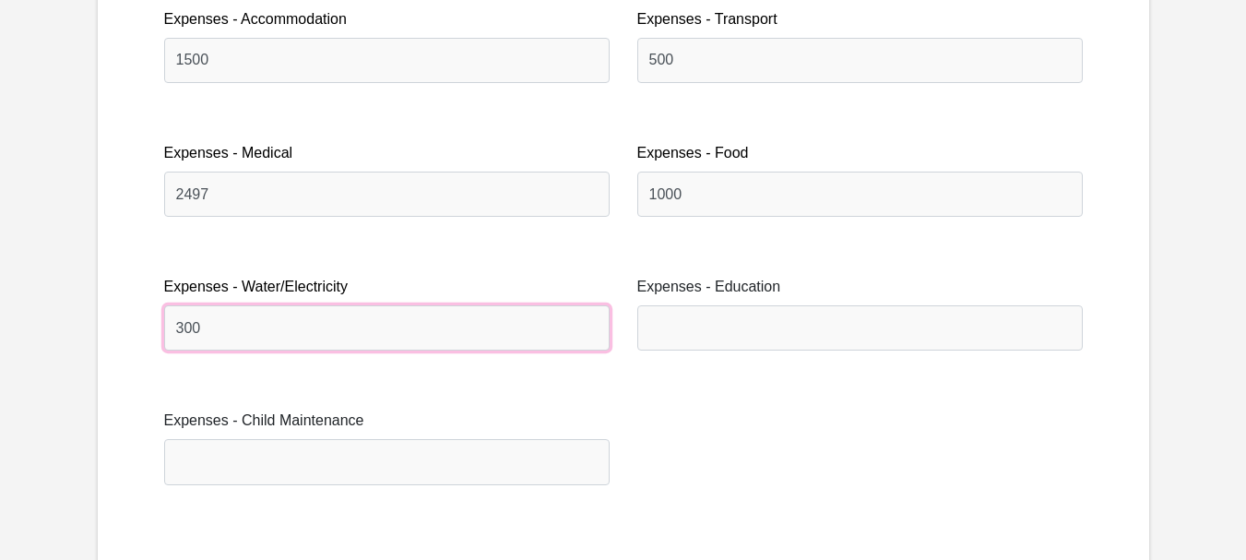
type input "300"
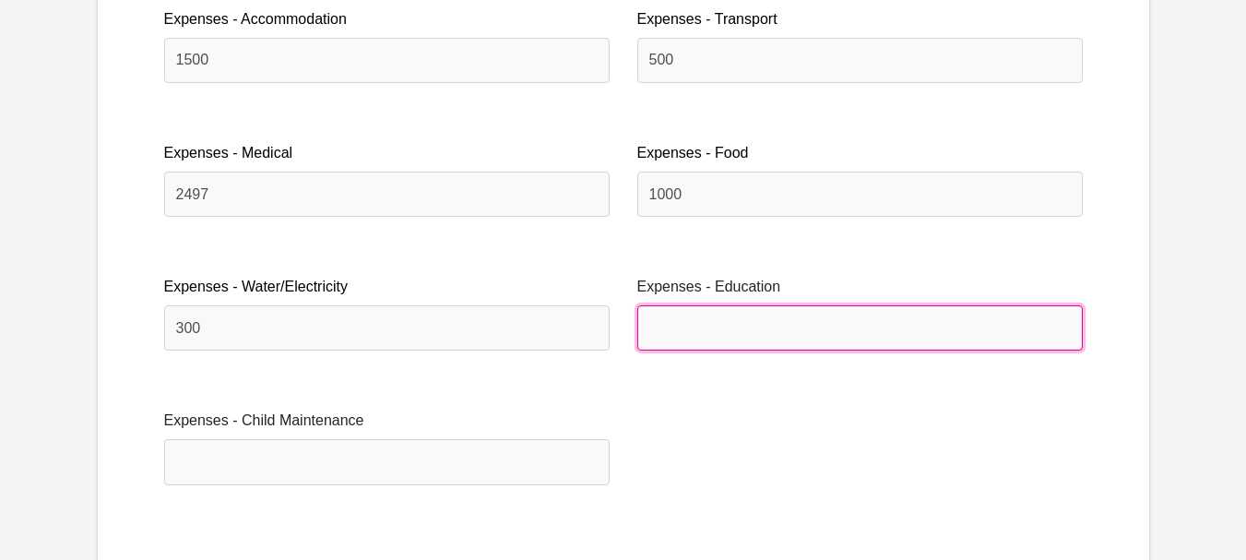
click at [710, 322] on input "Expenses - Education" at bounding box center [859, 327] width 445 height 45
type input "0"
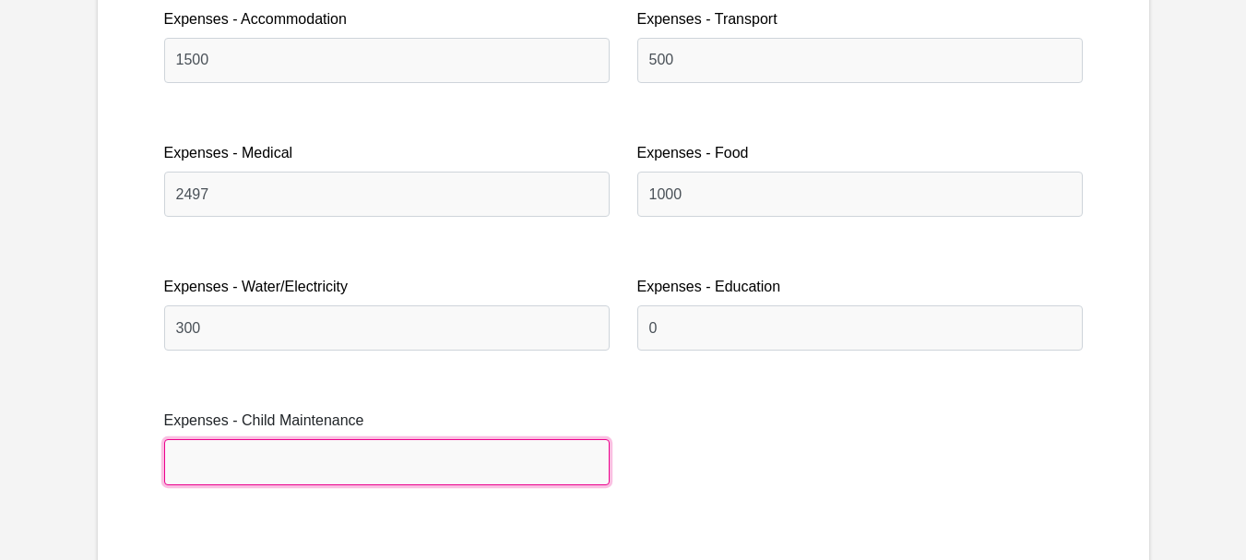
click at [474, 474] on input "Expenses - Child Maintenance" at bounding box center [386, 461] width 445 height 45
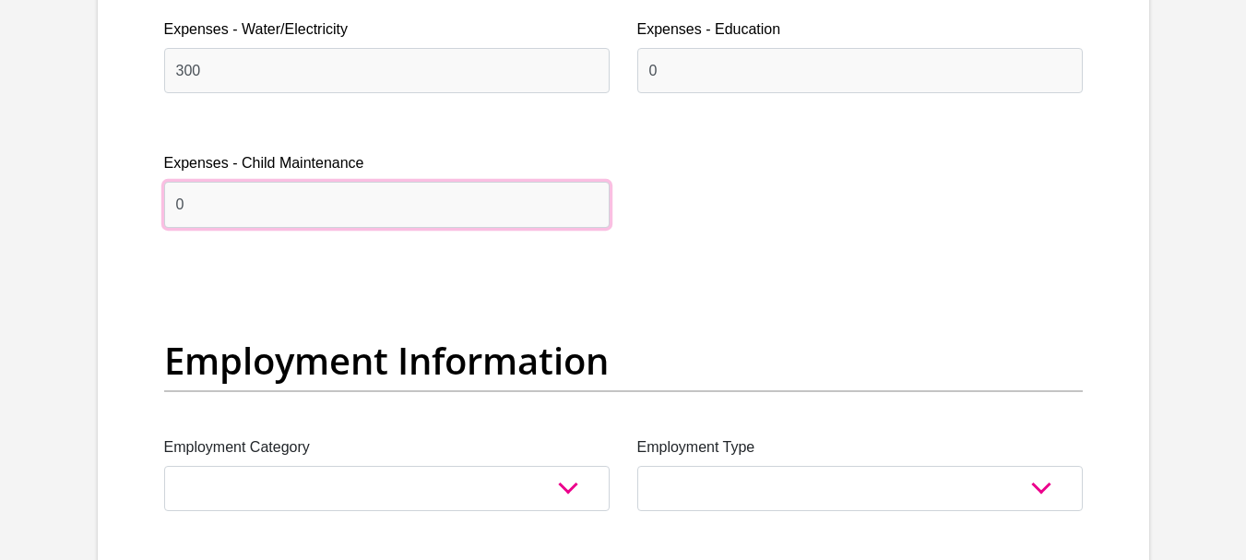
scroll to position [3119, 0]
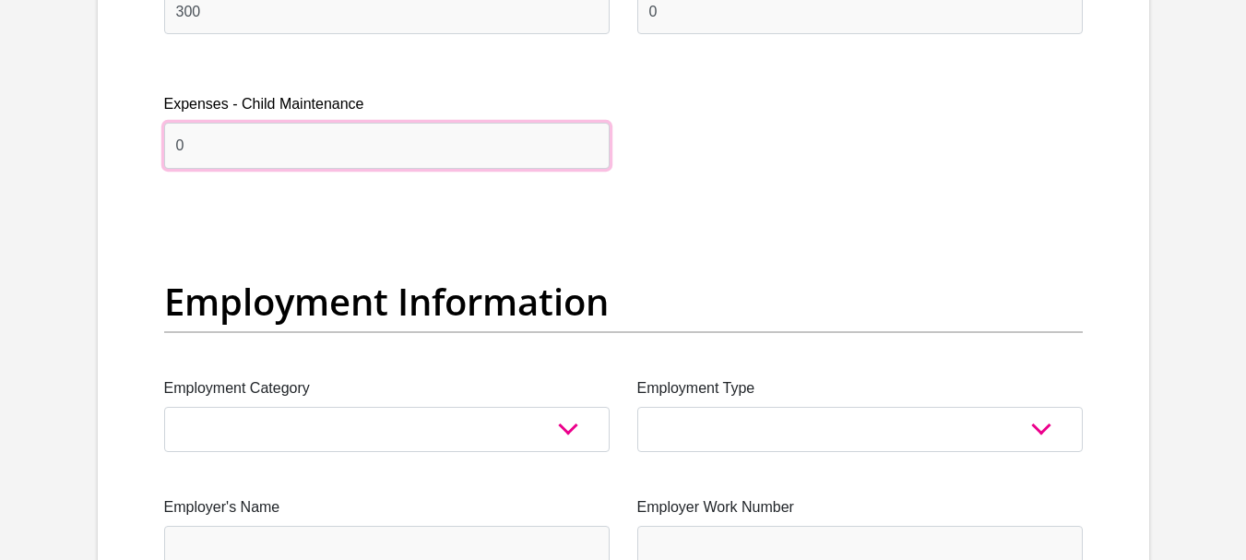
type input "0"
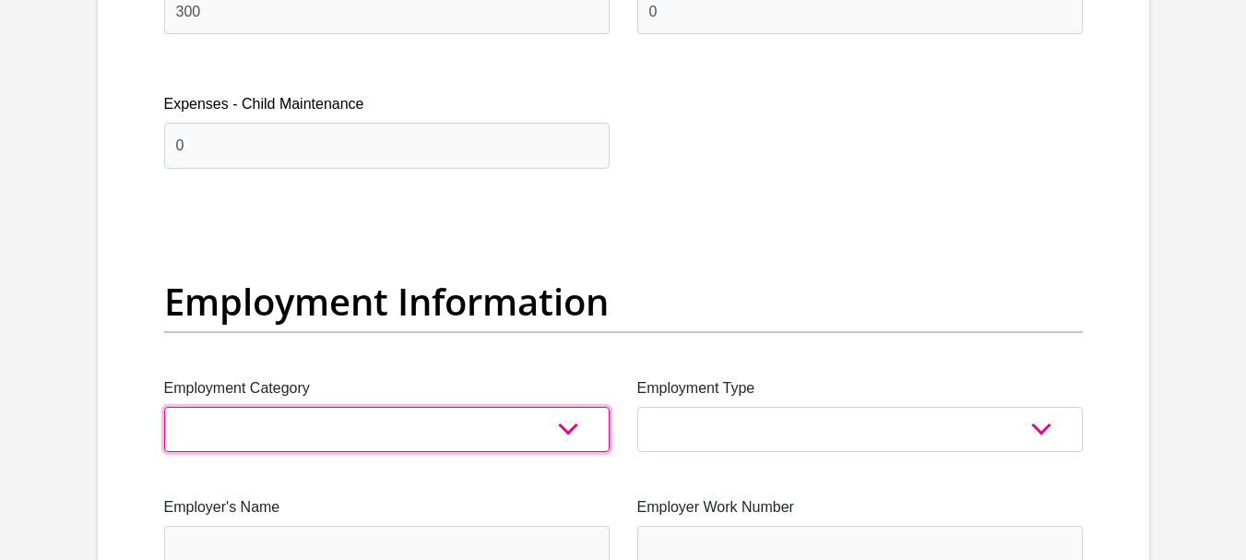
click at [433, 421] on select "AGRICULTURE ALCOHOL & TOBACCO CONSTRUCTION MATERIALS METALLURGY EQUIPMENT FOR R…" at bounding box center [386, 429] width 445 height 45
select select "75"
click at [164, 407] on select "AGRICULTURE ALCOHOL & TOBACCO CONSTRUCTION MATERIALS METALLURGY EQUIPMENT FOR R…" at bounding box center [386, 429] width 445 height 45
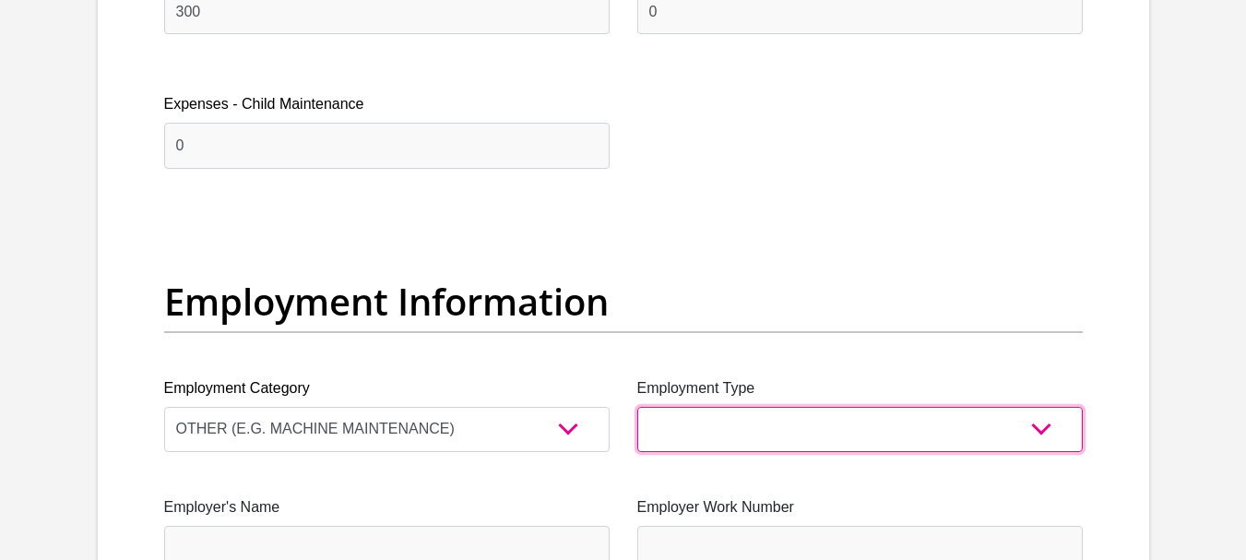
click at [779, 441] on select "College/Lecturer Craft Seller Creative Driver Executive Farmer Forces - Non Com…" at bounding box center [859, 429] width 445 height 45
select select "Unknown/Other"
click at [637, 407] on select "College/Lecturer Craft Seller Creative Driver Executive Farmer Forces - Non Com…" at bounding box center [859, 429] width 445 height 45
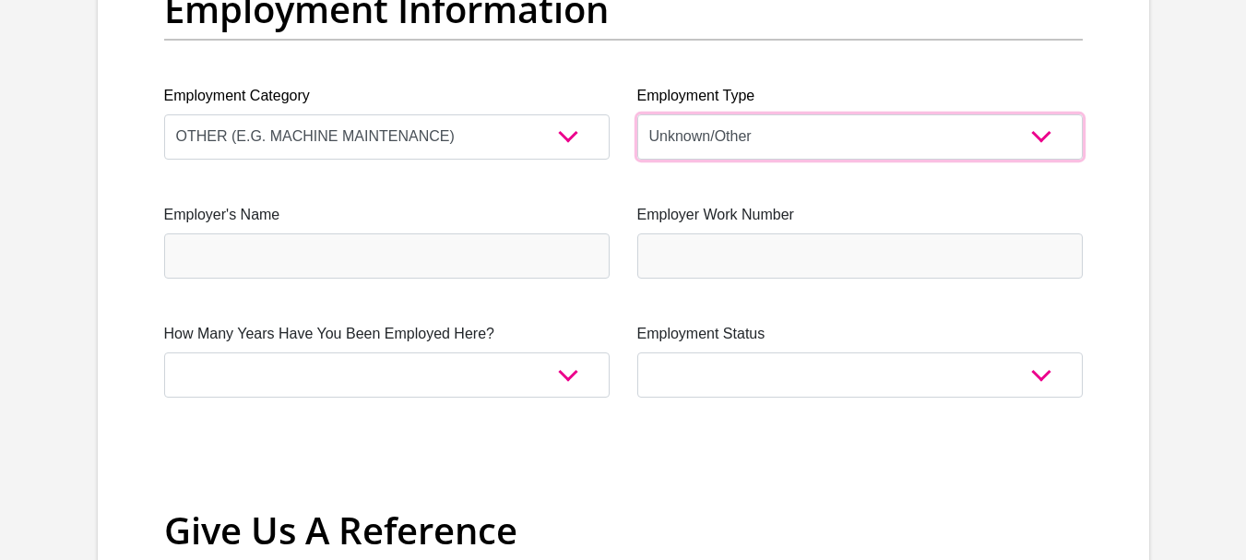
scroll to position [3435, 0]
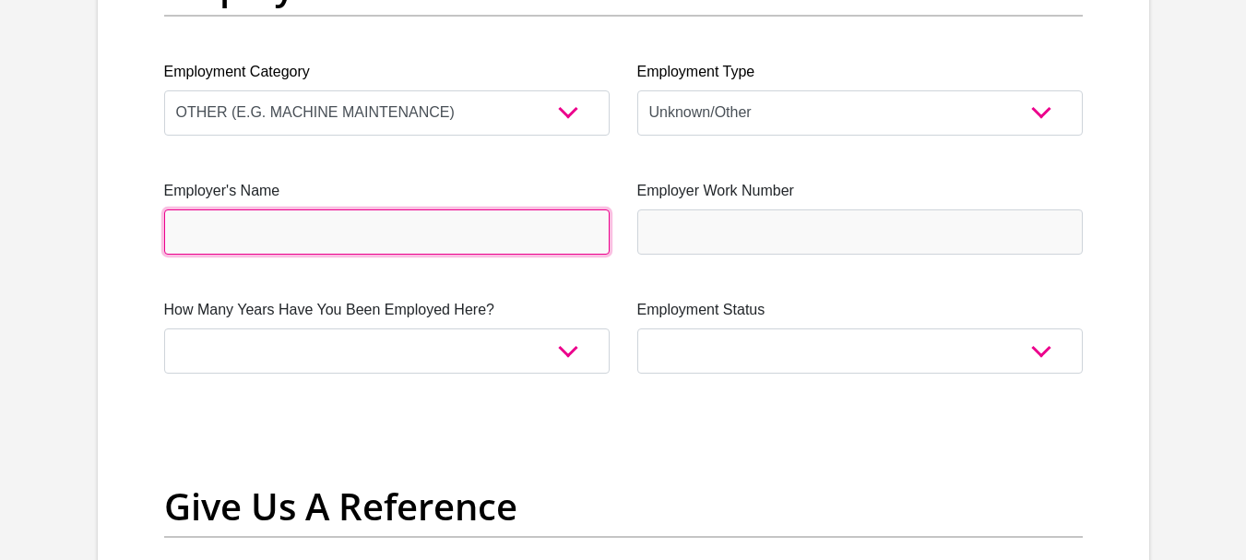
click at [499, 231] on input "Employer's Name" at bounding box center [386, 231] width 445 height 45
type input "Beamindustrial"
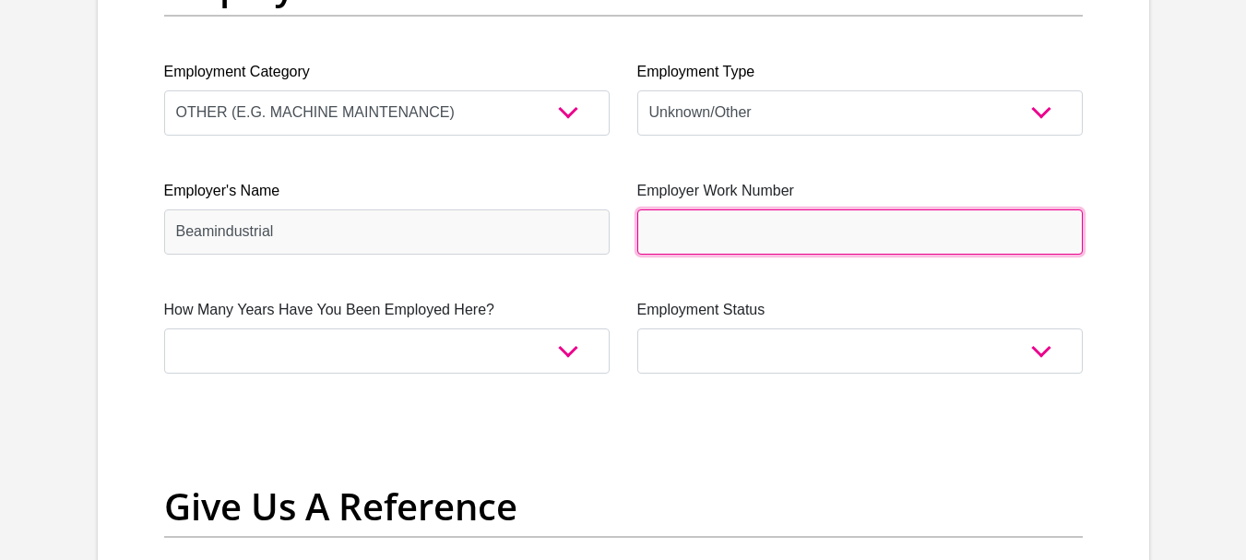
click at [753, 214] on input "Employer Work Number" at bounding box center [859, 231] width 445 height 45
type input "0145331399"
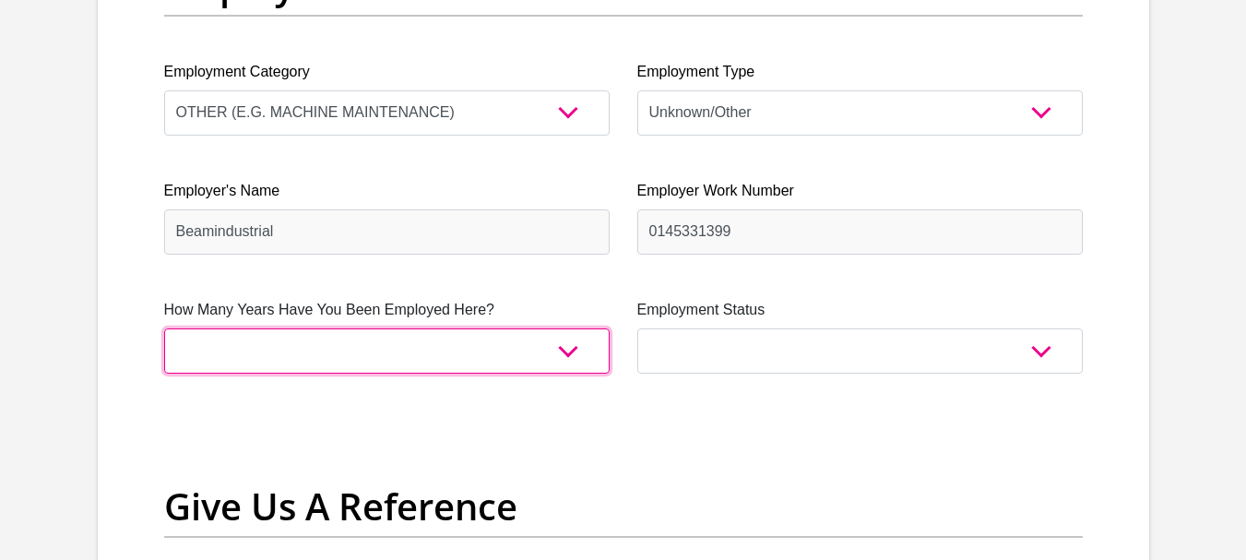
click at [379, 342] on select "less than 1 year 1-3 years 3-5 years 5+ years" at bounding box center [386, 350] width 445 height 45
select select "60"
click at [164, 328] on select "less than 1 year 1-3 years 3-5 years 5+ years" at bounding box center [386, 350] width 445 height 45
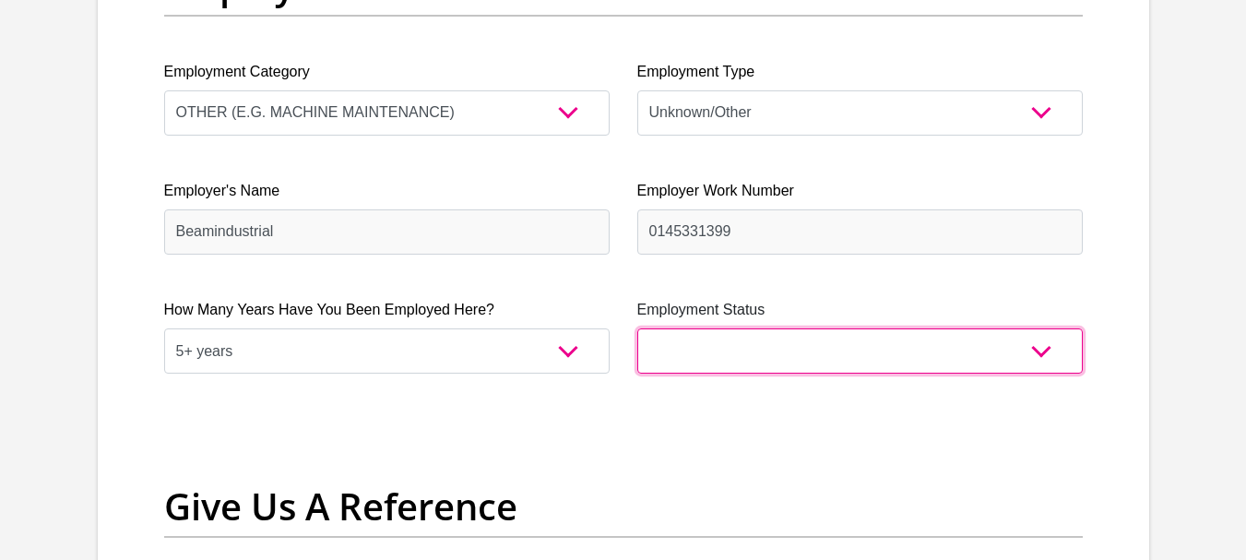
click at [733, 340] on select "Permanent/Full-time Part-time/Casual Contract Worker Self-Employed Housewife Re…" at bounding box center [859, 350] width 445 height 45
select select "1"
click at [637, 328] on select "Permanent/Full-time Part-time/Casual Contract Worker Self-Employed Housewife Re…" at bounding box center [859, 350] width 445 height 45
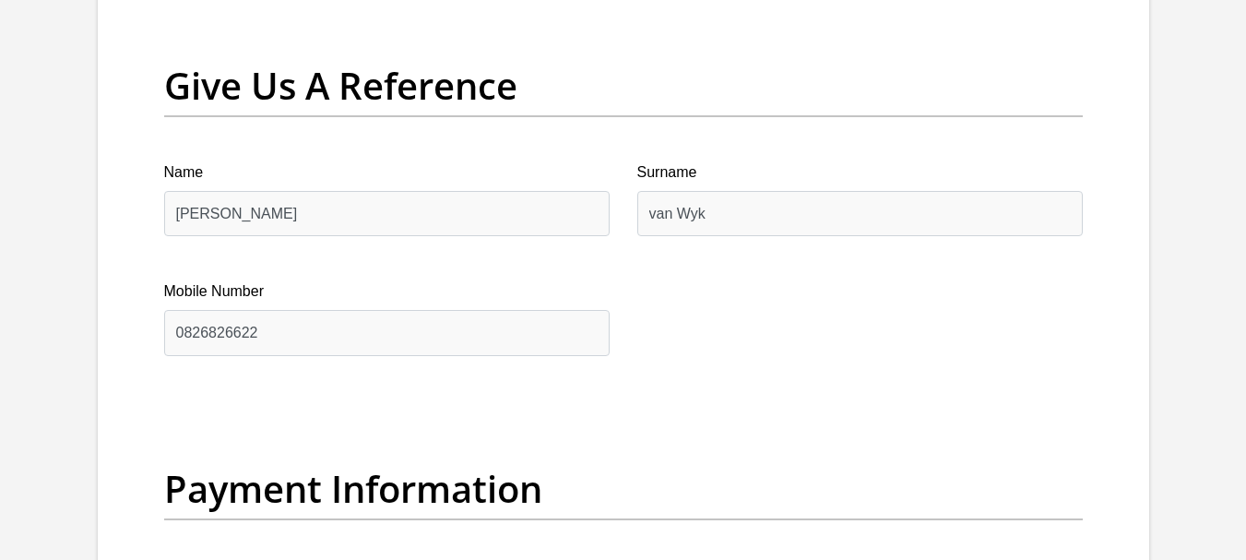
scroll to position [3903, 0]
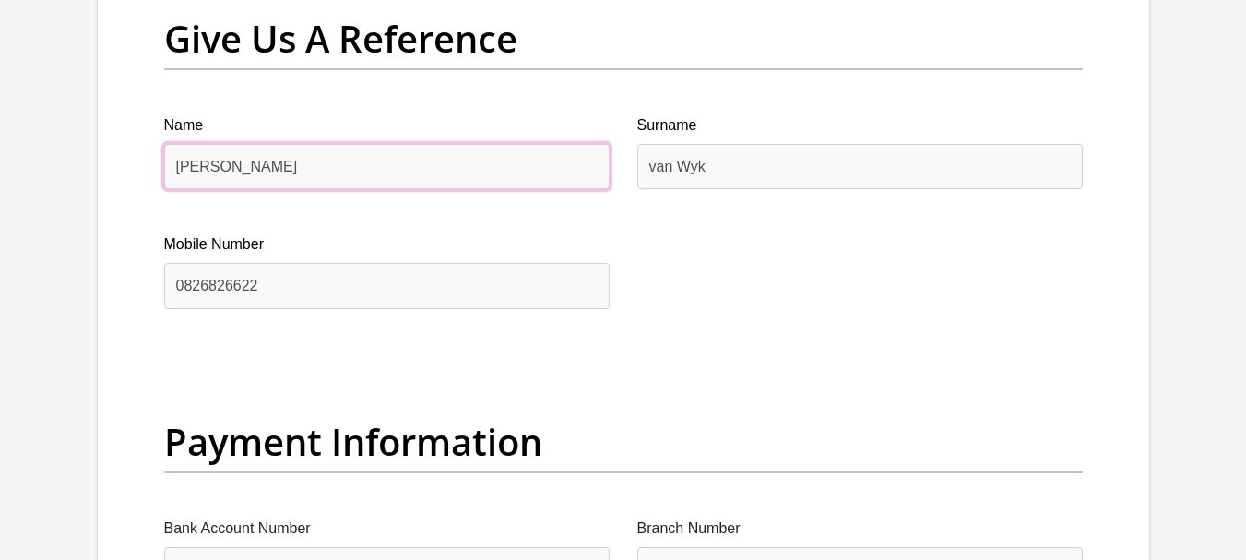
click at [399, 168] on input "Lance" at bounding box center [386, 166] width 445 height 45
type input "L"
type input "a"
type input "ashleigh"
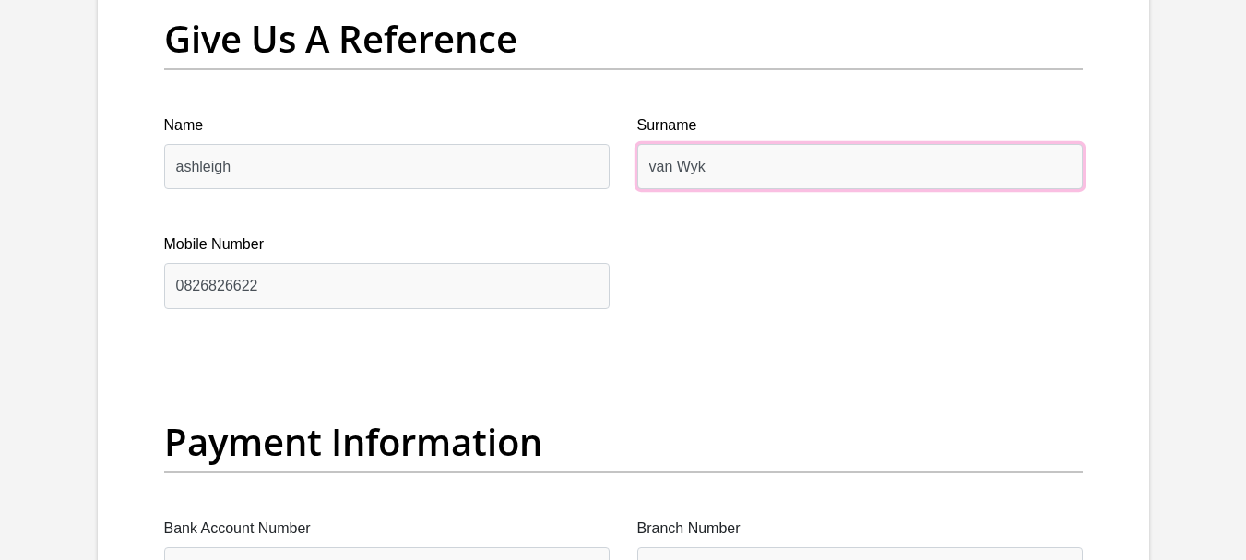
click at [724, 154] on input "van Wyk" at bounding box center [859, 166] width 445 height 45
type input "v"
type input "Nell"
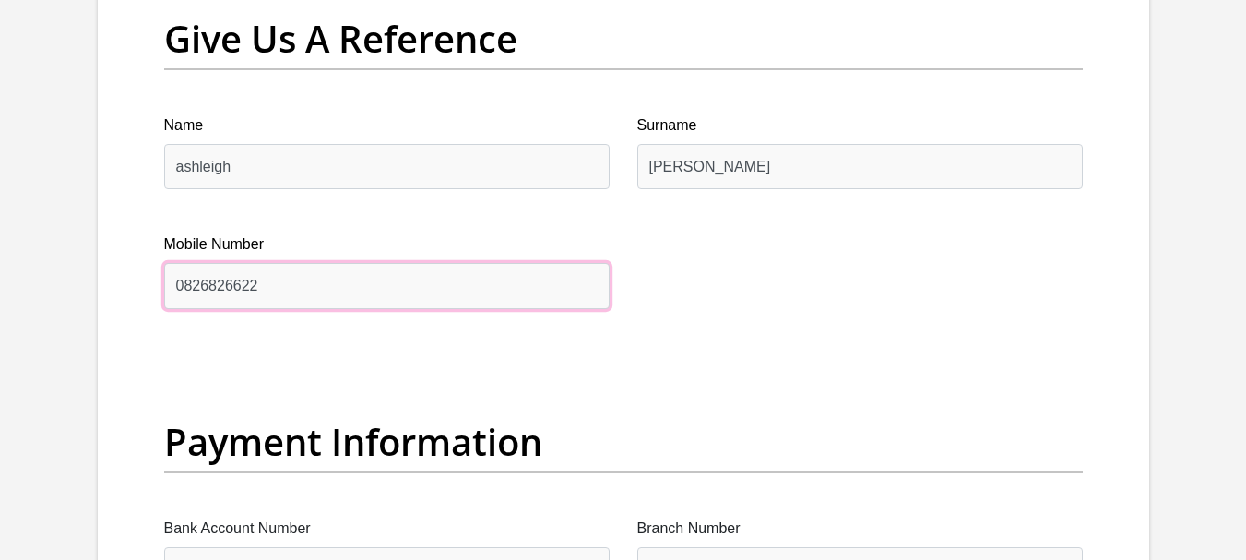
click at [324, 290] on input "0826826622" at bounding box center [386, 285] width 445 height 45
type input "0"
type input "0646854795"
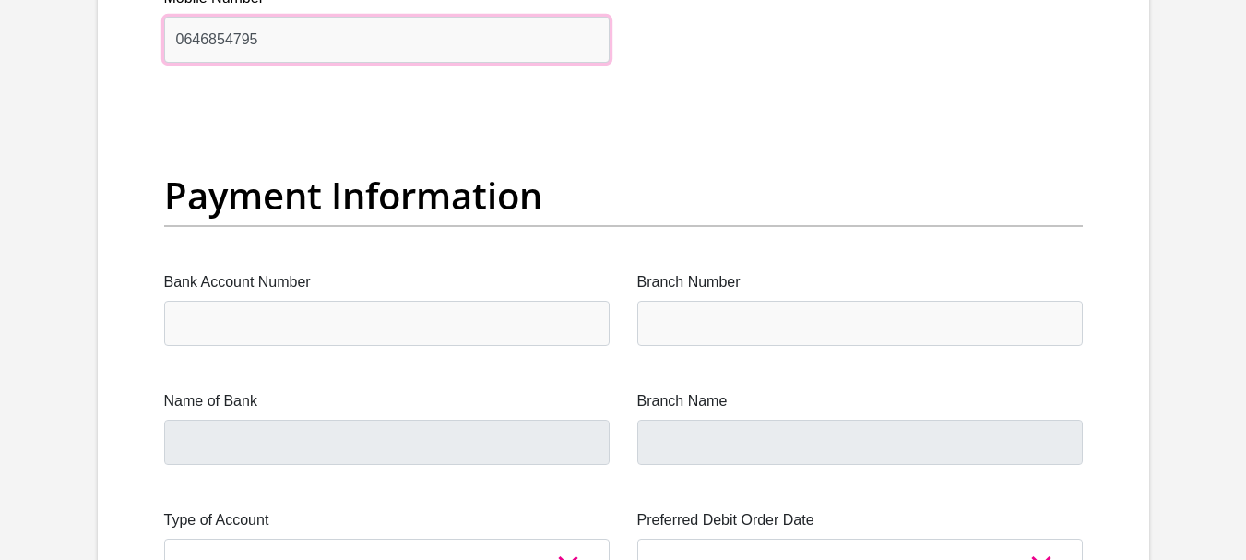
scroll to position [4160, 0]
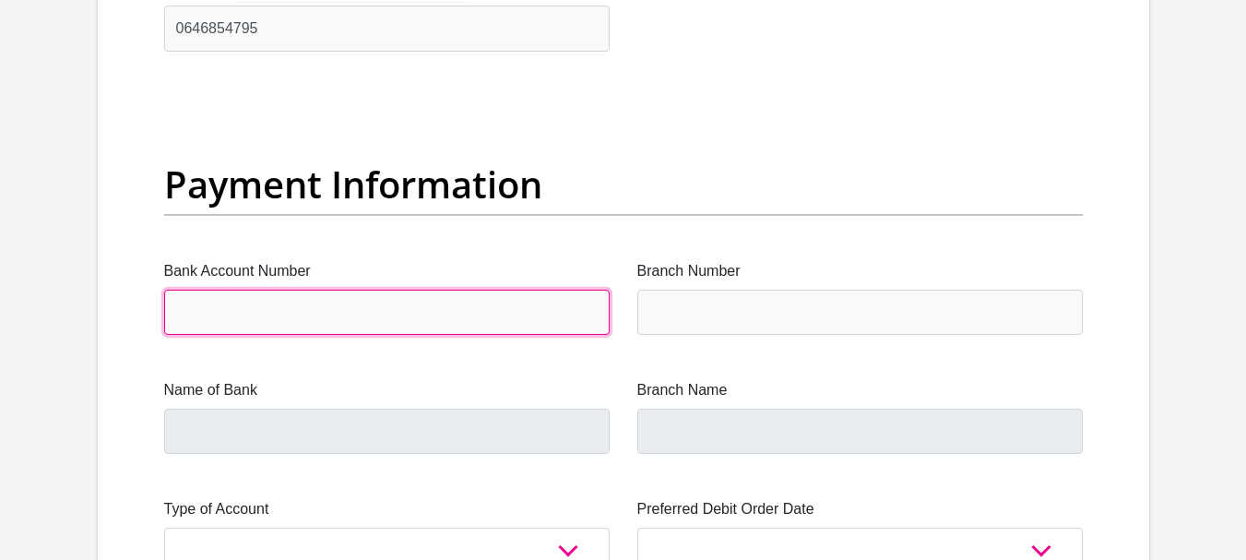
click at [401, 313] on input "Bank Account Number" at bounding box center [386, 312] width 445 height 45
type input "1306686723"
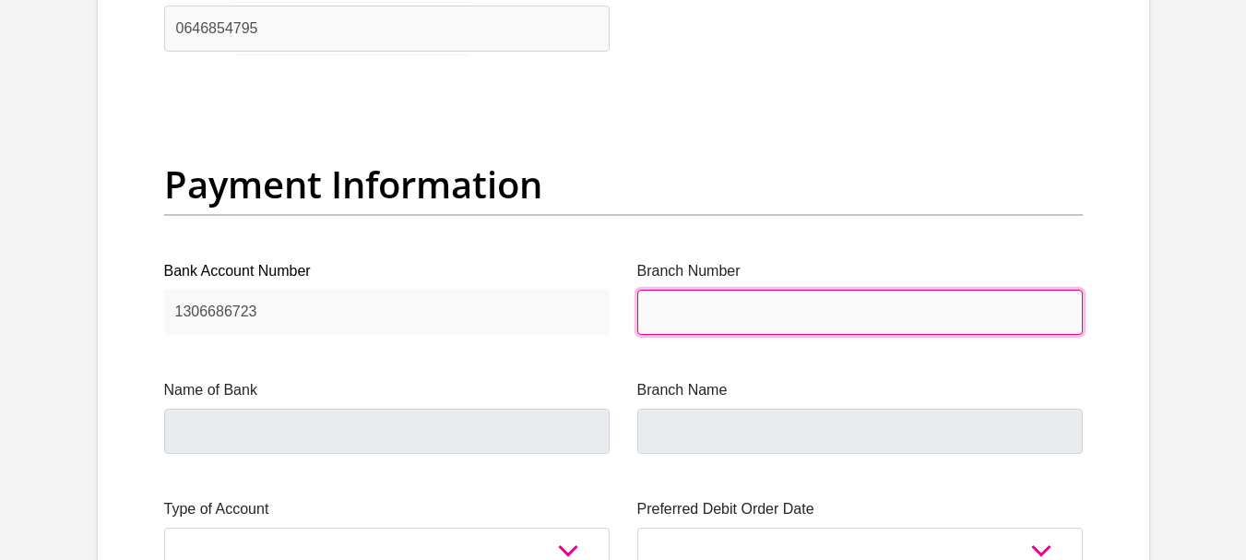
click at [752, 314] on input "Branch Number" at bounding box center [859, 312] width 445 height 45
type input "470010"
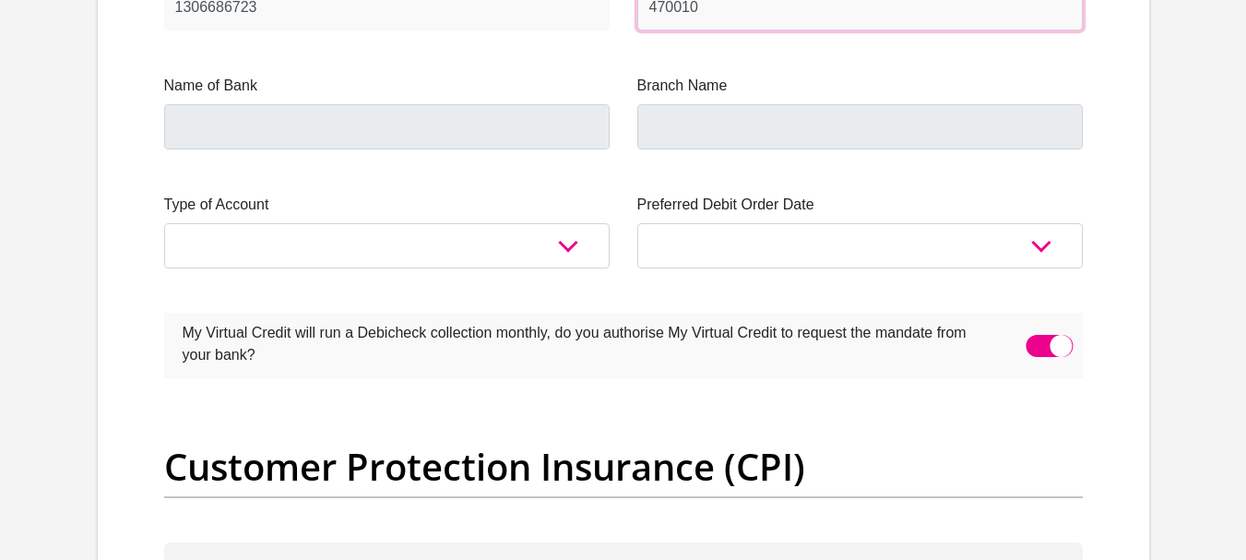
scroll to position [4488, 0]
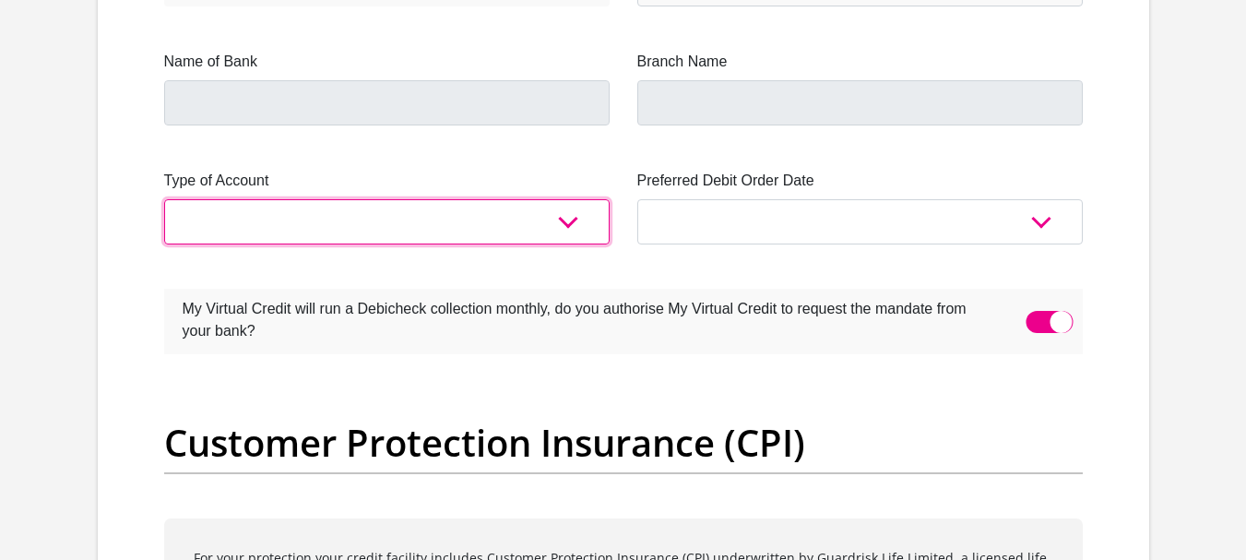
click at [564, 226] on select "Cheque Savings" at bounding box center [386, 221] width 445 height 45
select select "SAV"
click at [164, 199] on select "Cheque Savings" at bounding box center [386, 221] width 445 height 45
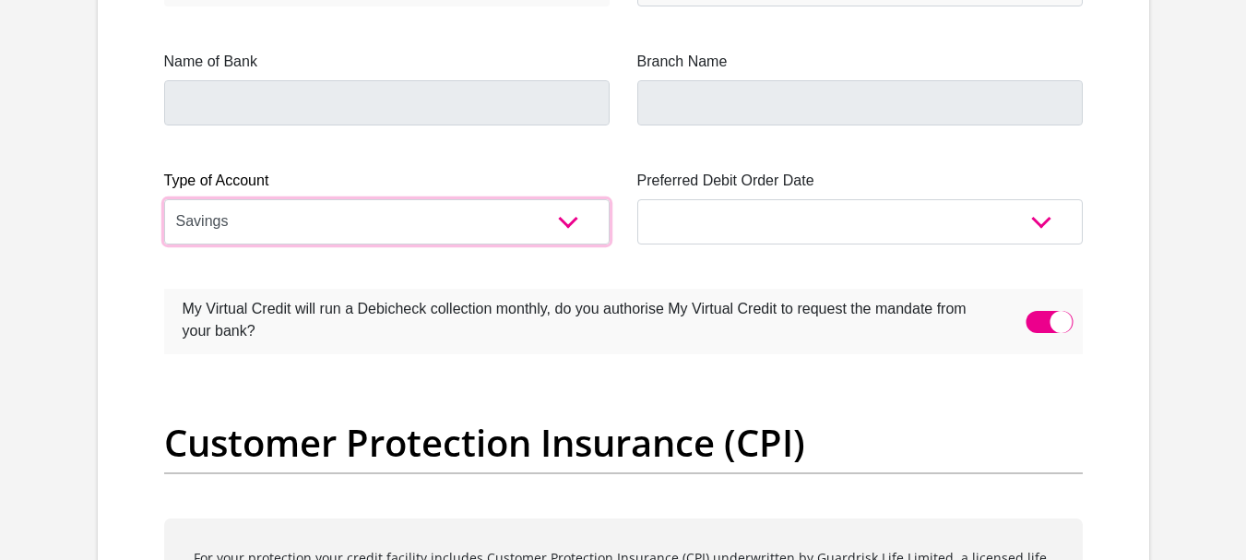
type input "CAPITEC BANK LIMITED"
type input "CAPITEC BANK CPC"
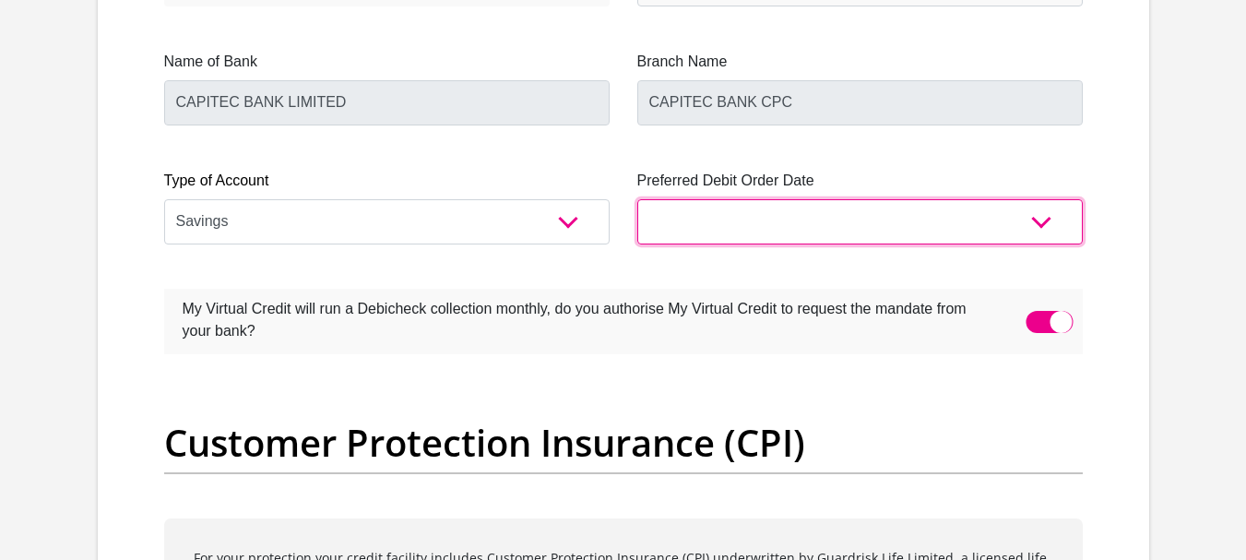
click at [1036, 229] on select "1st 2nd 3rd 4th 5th 7th 18th 19th 20th 21st 22nd 23rd 24th 25th 26th 27th 28th …" at bounding box center [859, 221] width 445 height 45
select select "1"
click at [637, 199] on select "1st 2nd 3rd 4th 5th 7th 18th 19th 20th 21st 22nd 23rd 24th 25th 26th 27th 28th …" at bounding box center [859, 221] width 445 height 45
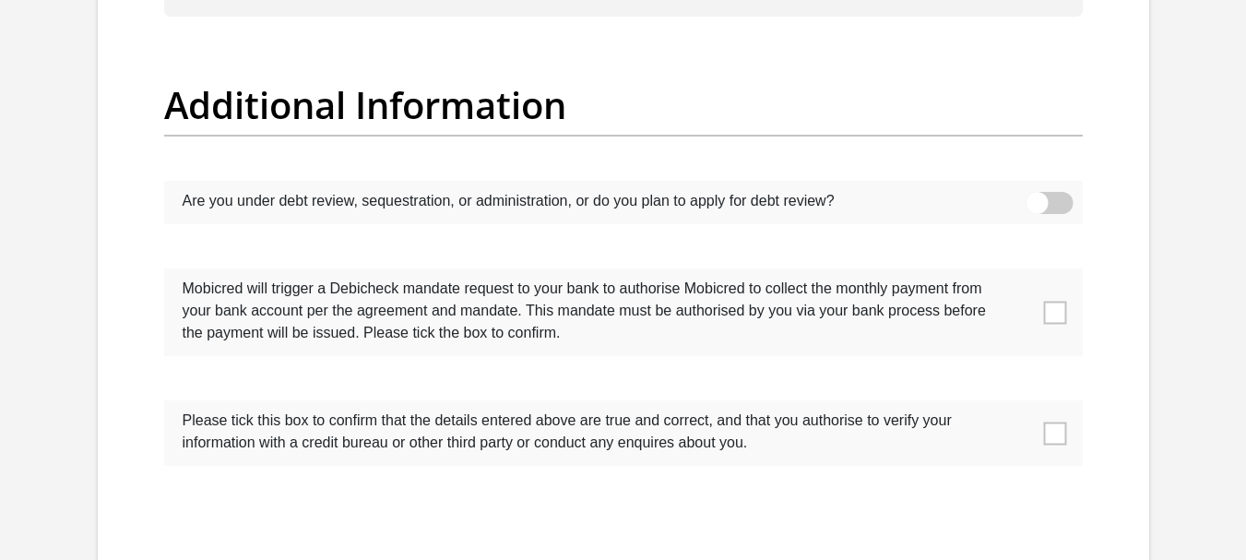
scroll to position [5811, 0]
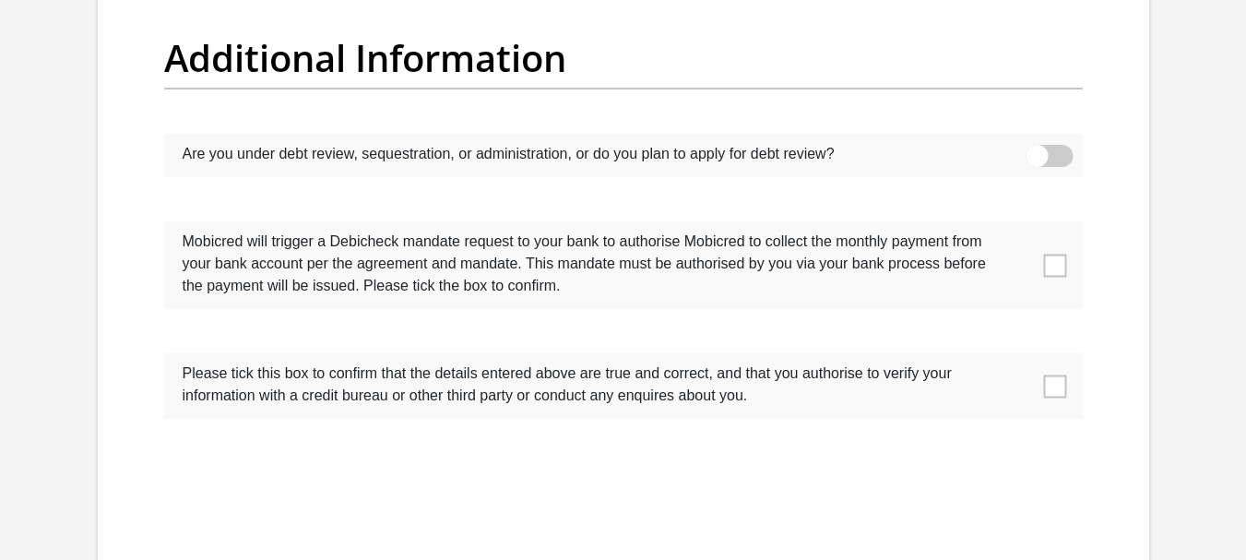
click at [1056, 264] on span at bounding box center [1054, 265] width 23 height 23
click at [1018, 226] on input "checkbox" at bounding box center [1018, 226] width 0 height 0
click at [1063, 387] on span at bounding box center [1054, 385] width 23 height 23
click at [1018, 358] on input "checkbox" at bounding box center [1018, 358] width 0 height 0
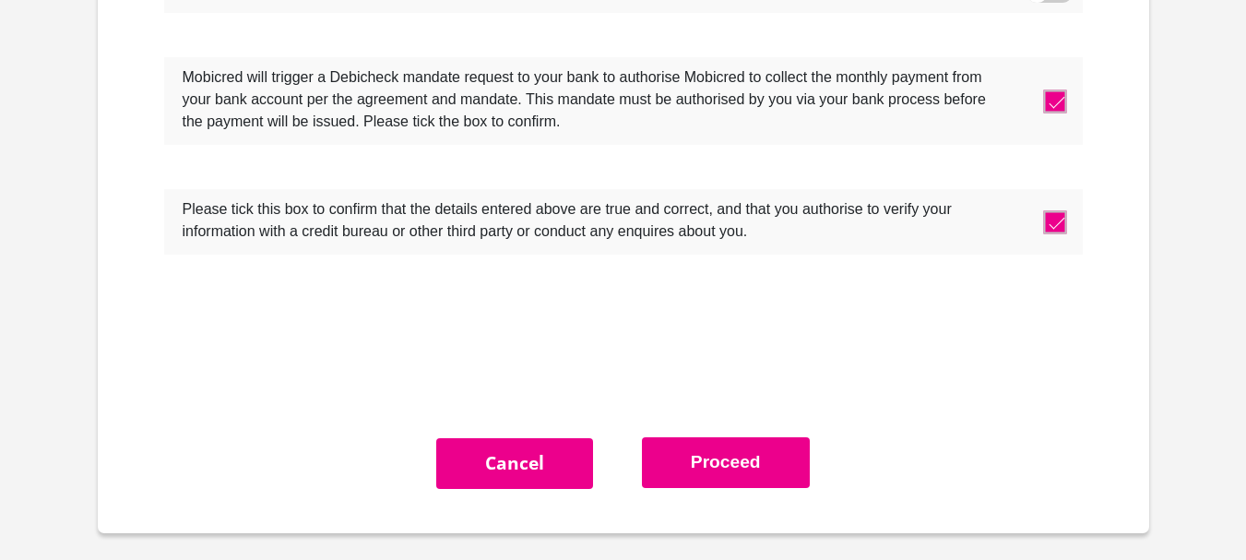
scroll to position [6122, 0]
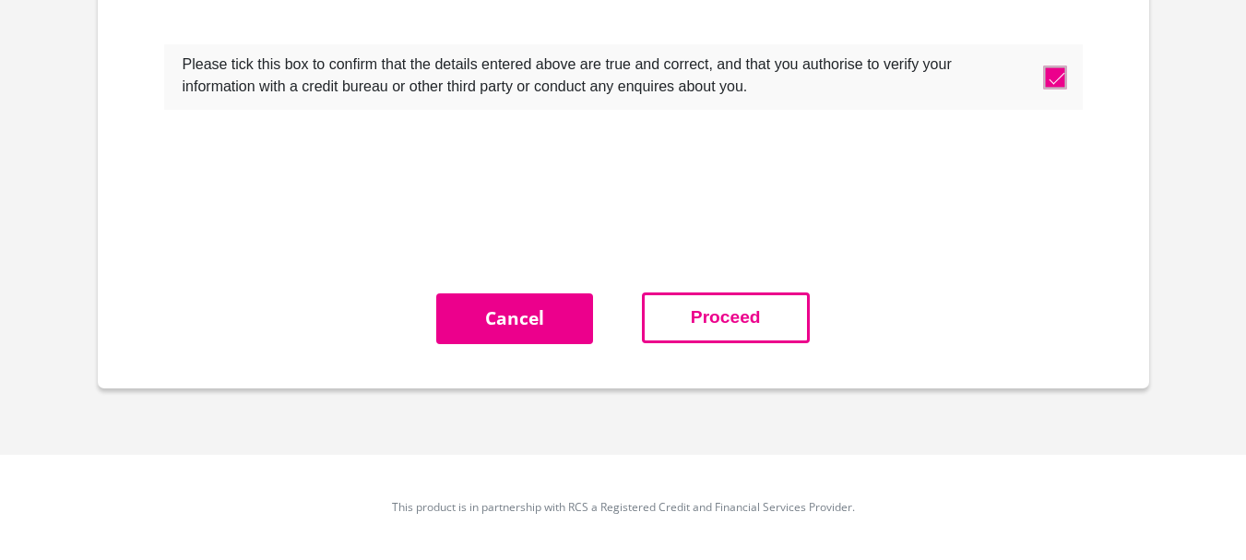
click at [737, 322] on button "Proceed" at bounding box center [726, 317] width 168 height 51
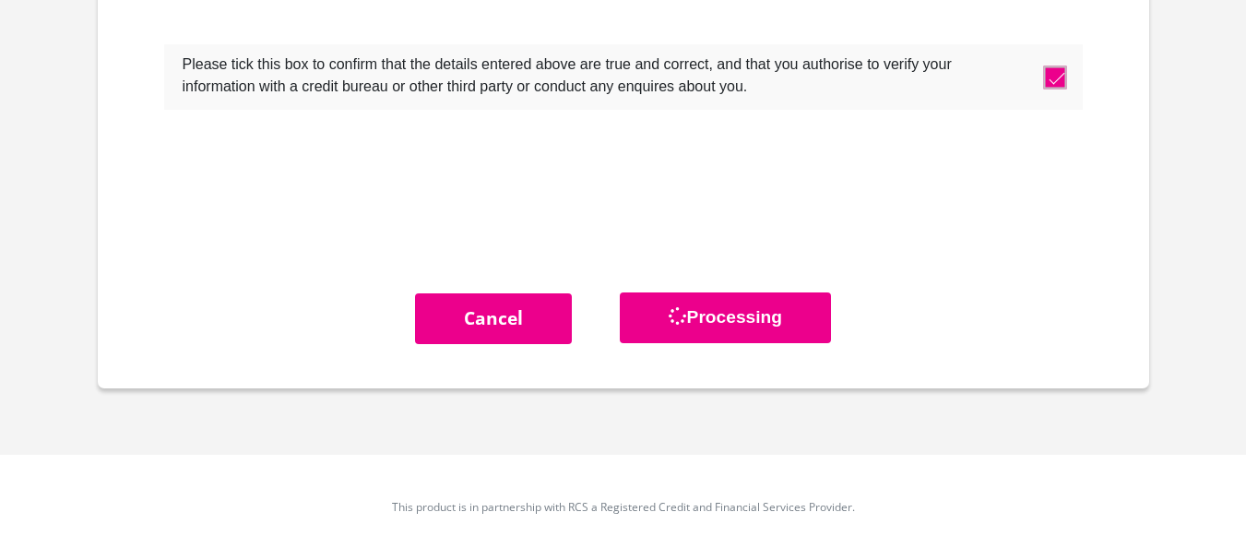
scroll to position [0, 0]
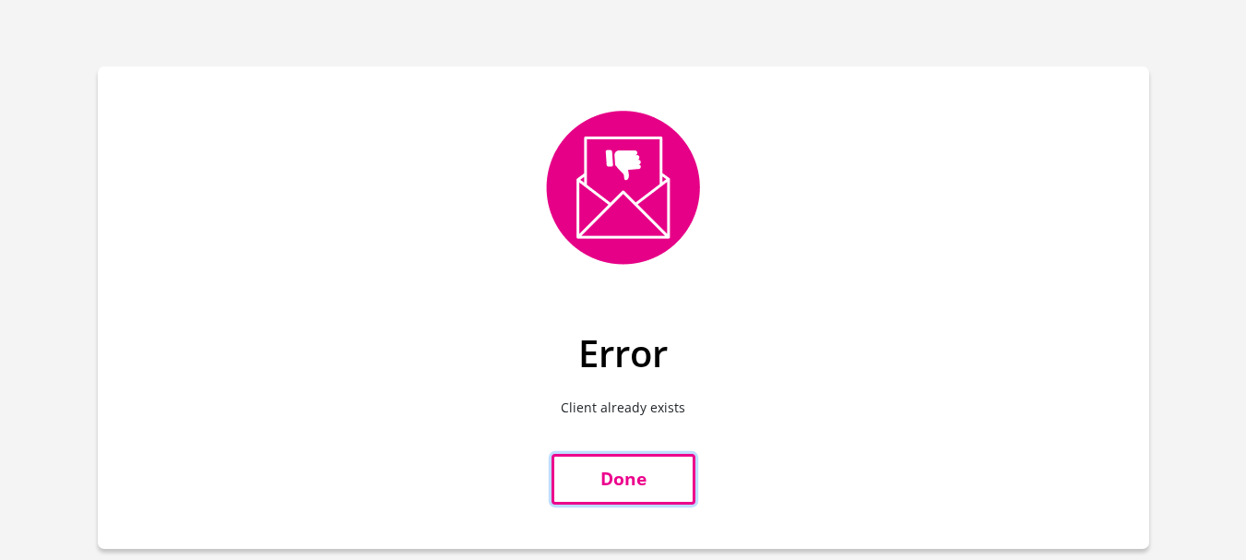
click at [643, 469] on link "Done" at bounding box center [623, 479] width 144 height 51
